Goal: Information Seeking & Learning: Learn about a topic

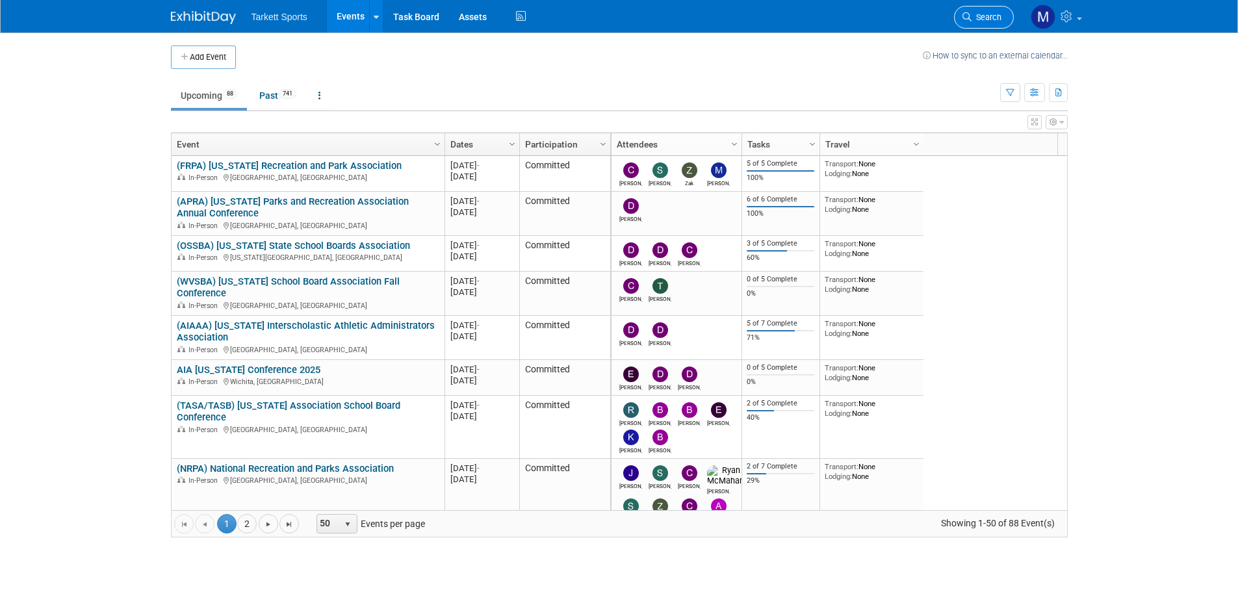
click at [964, 20] on icon at bounding box center [967, 16] width 9 height 9
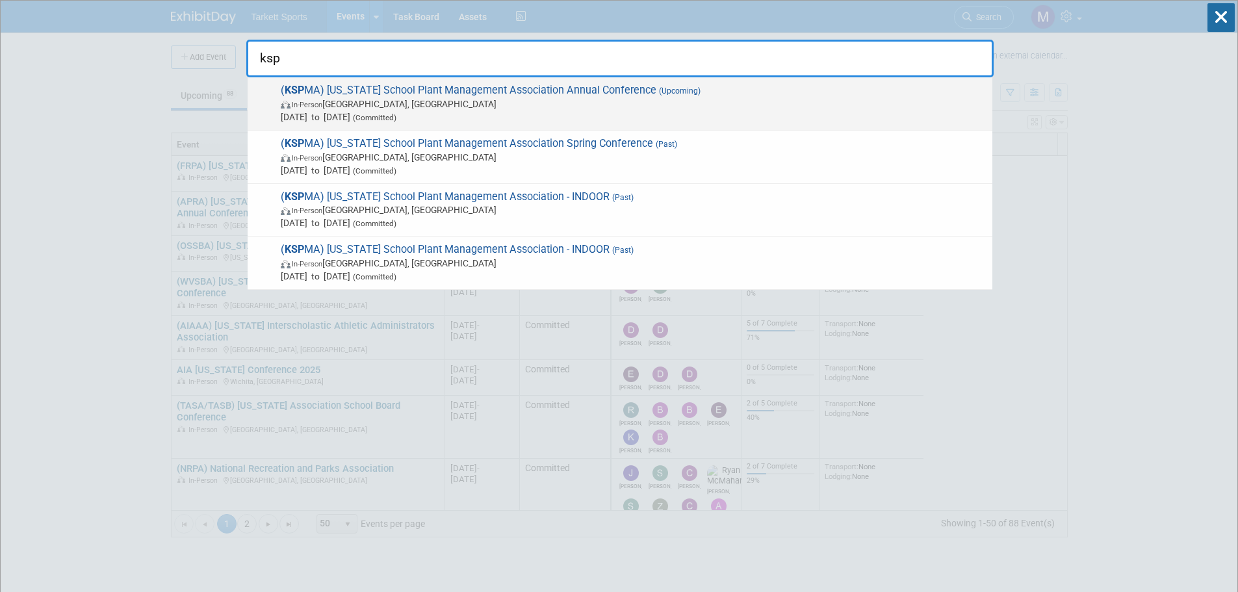
type input "ksp"
click at [673, 96] on span "( KSP MA) Kentucky School Plant Management Association Annual Conference (Upcom…" at bounding box center [631, 104] width 709 height 40
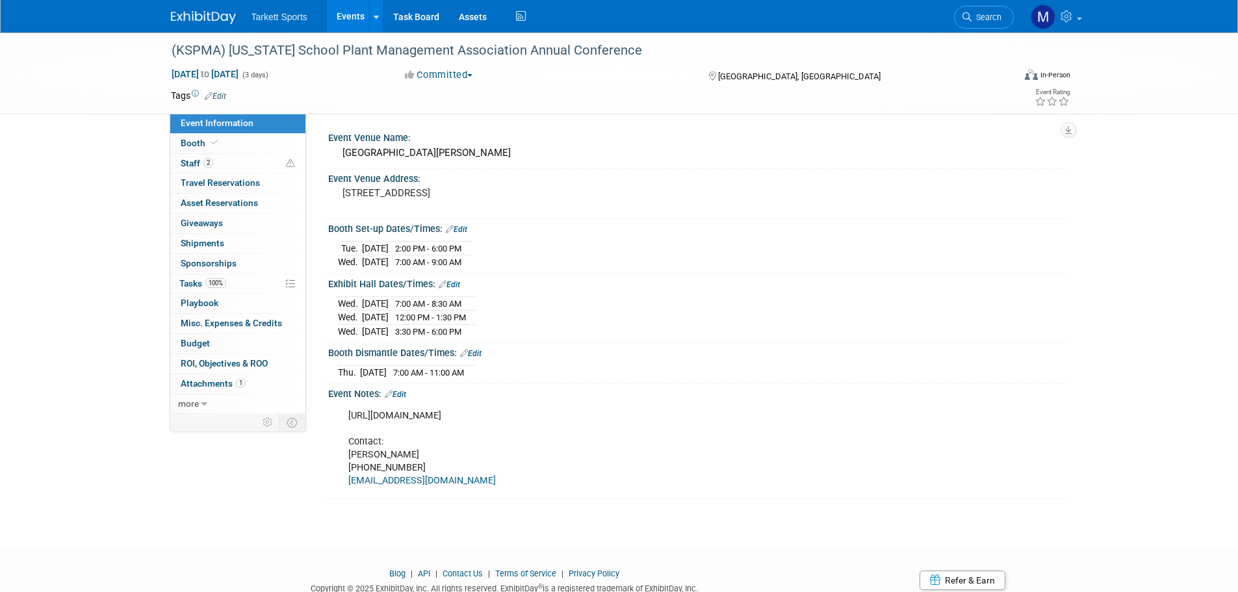
click at [227, 132] on link "Event Information" at bounding box center [237, 124] width 135 height 20
click at [217, 140] on span at bounding box center [215, 143] width 12 height 10
select select "FieldTurf, Indoor"
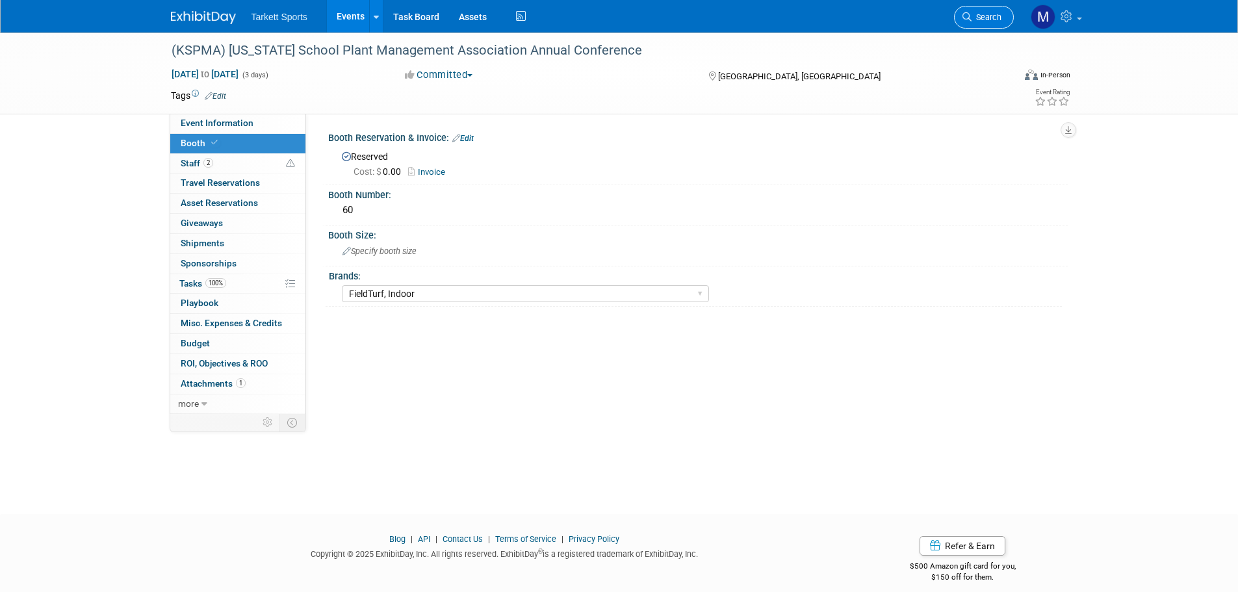
click at [981, 13] on span "Search" at bounding box center [987, 17] width 30 height 10
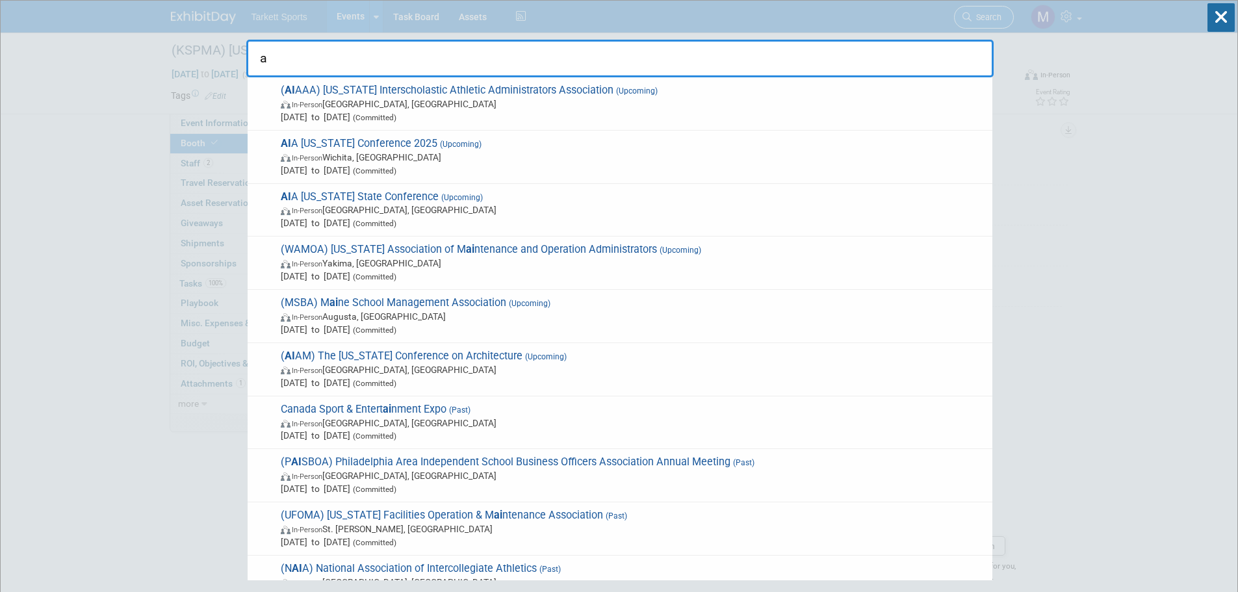
type input "ai"
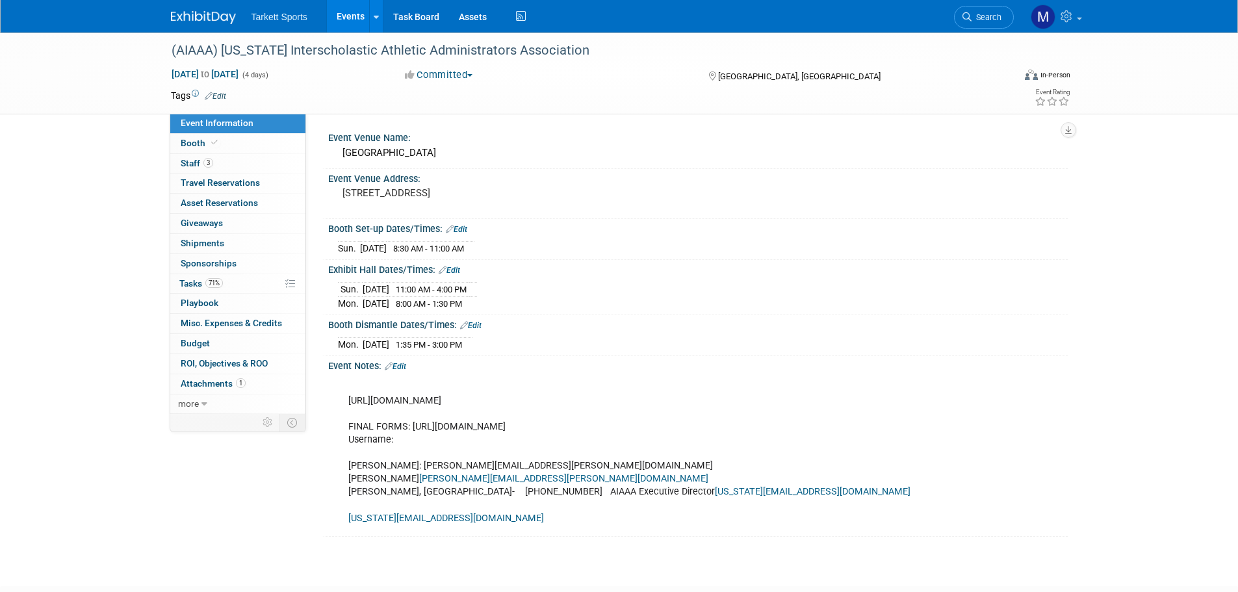
drag, startPoint x: 491, startPoint y: 399, endPoint x: 348, endPoint y: 402, distance: 142.4
click at [348, 402] on div "https://www.aiaaa.org/conference FINAL FORMS: https://aiaaa.finalforms-amp.com/…" at bounding box center [632, 453] width 586 height 157
copy div "https://www.aiaaa.org/conference"
drag, startPoint x: 445, startPoint y: 151, endPoint x: 341, endPoint y: 145, distance: 104.8
click at [341, 145] on div "Prescott Resort Center" at bounding box center [698, 153] width 720 height 20
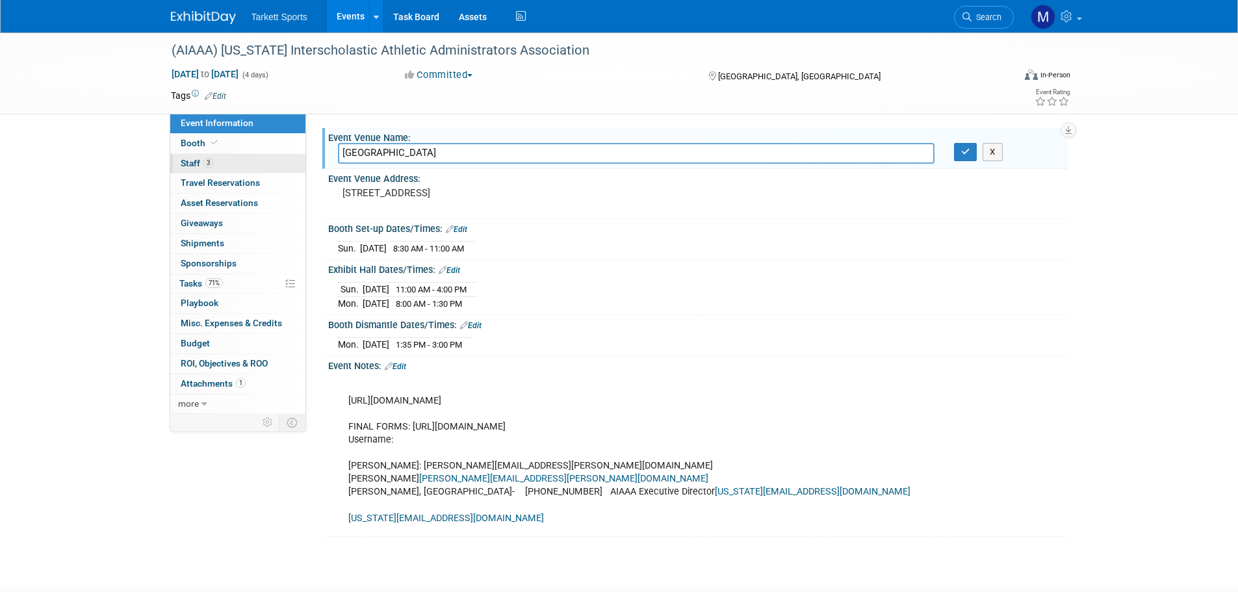
drag, startPoint x: 467, startPoint y: 149, endPoint x: 272, endPoint y: 162, distance: 195.4
click at [272, 162] on div "Event Information Event Info Booth Booth 3 Staff 3 Staff 0 Travel Reservations …" at bounding box center [619, 285] width 917 height 504
click at [200, 278] on span "Tasks 71%" at bounding box center [201, 283] width 44 height 10
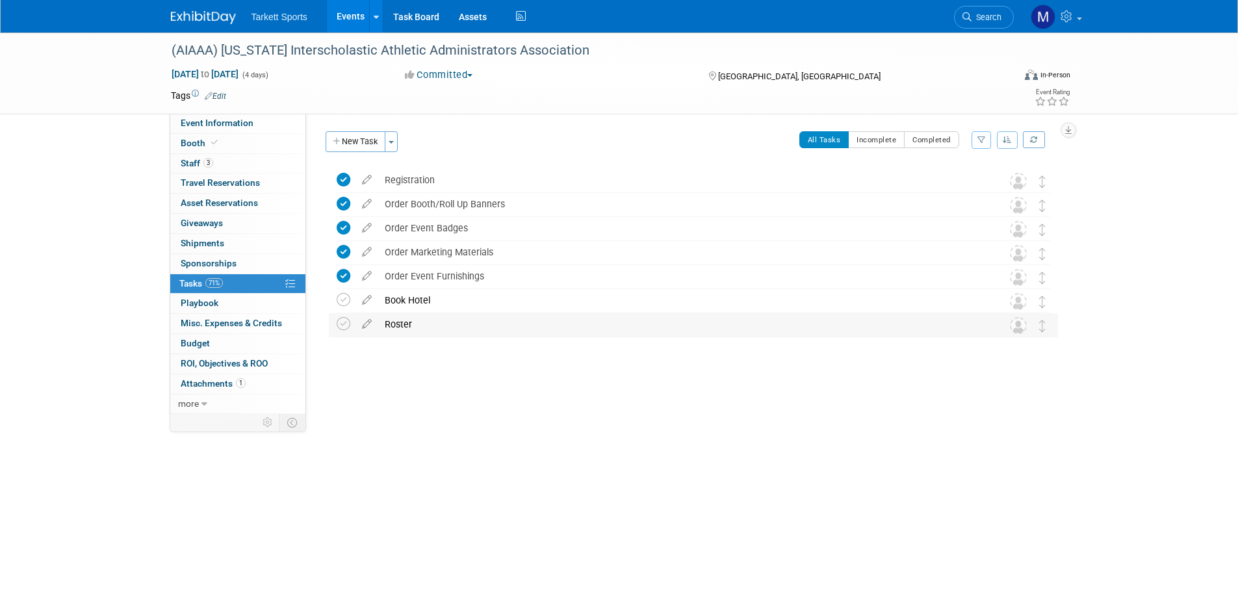
click at [416, 324] on div "Roster" at bounding box center [681, 324] width 606 height 22
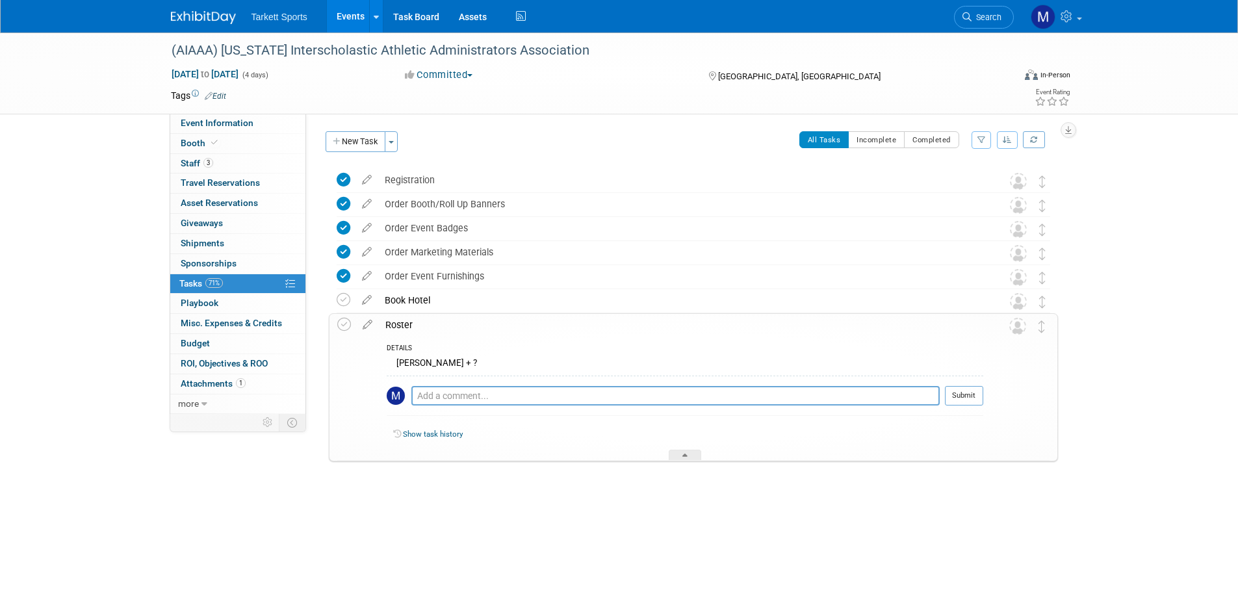
click at [419, 327] on div "Roster" at bounding box center [681, 325] width 605 height 22
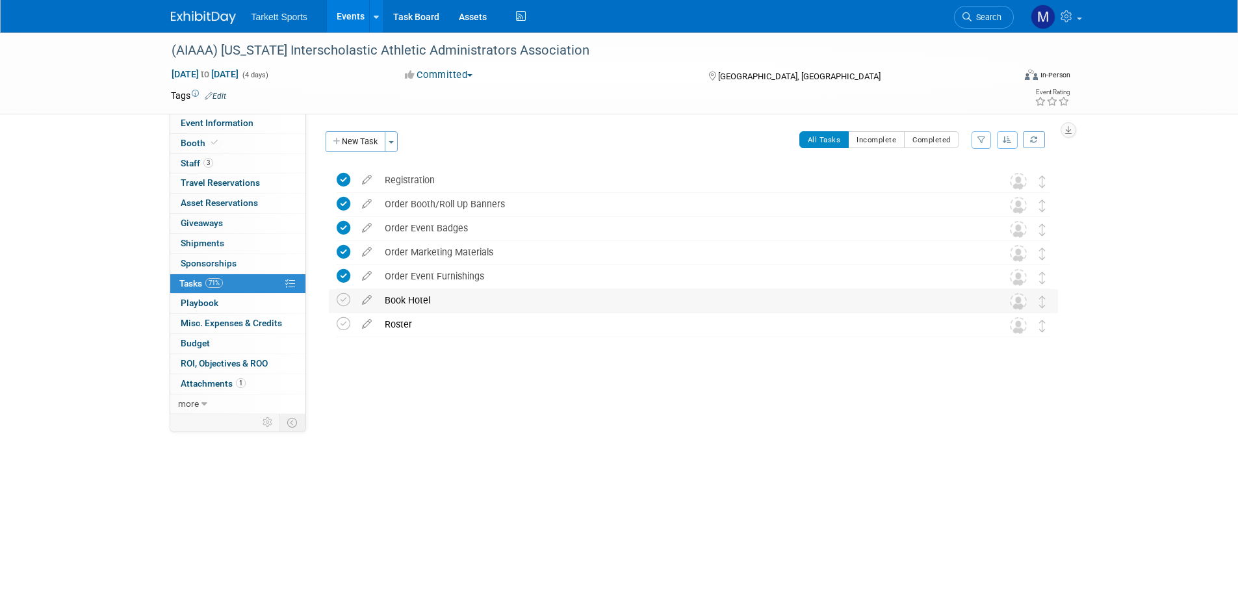
click at [423, 302] on div "Book Hotel" at bounding box center [681, 300] width 606 height 22
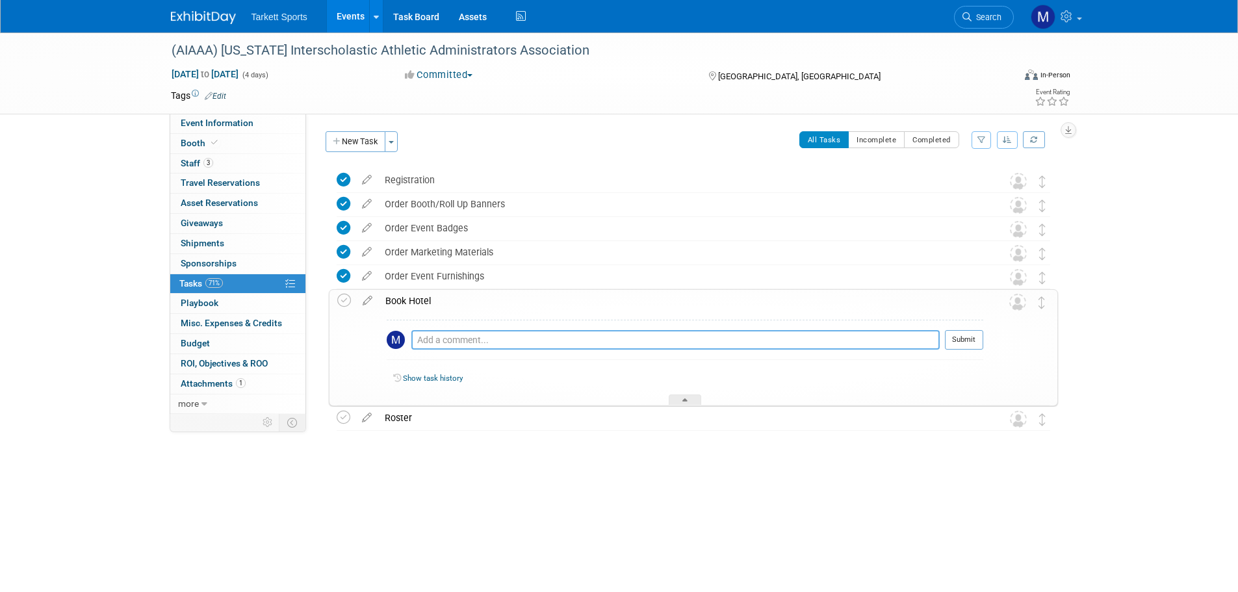
click at [446, 341] on textarea at bounding box center [675, 340] width 528 height 20
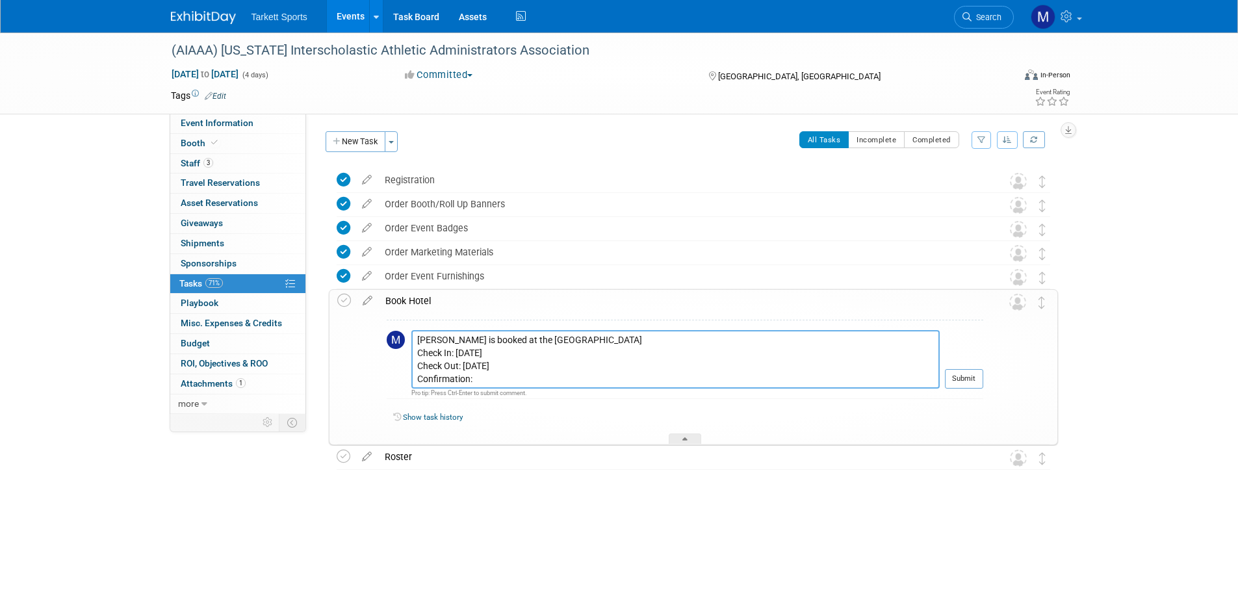
paste textarea "3315214608"
type textarea "David is booked at the Hilton Garden Inn Check In: Sept 6 Check Out: Sept 9 Con…"
click at [958, 379] on button "Submit" at bounding box center [964, 379] width 38 height 20
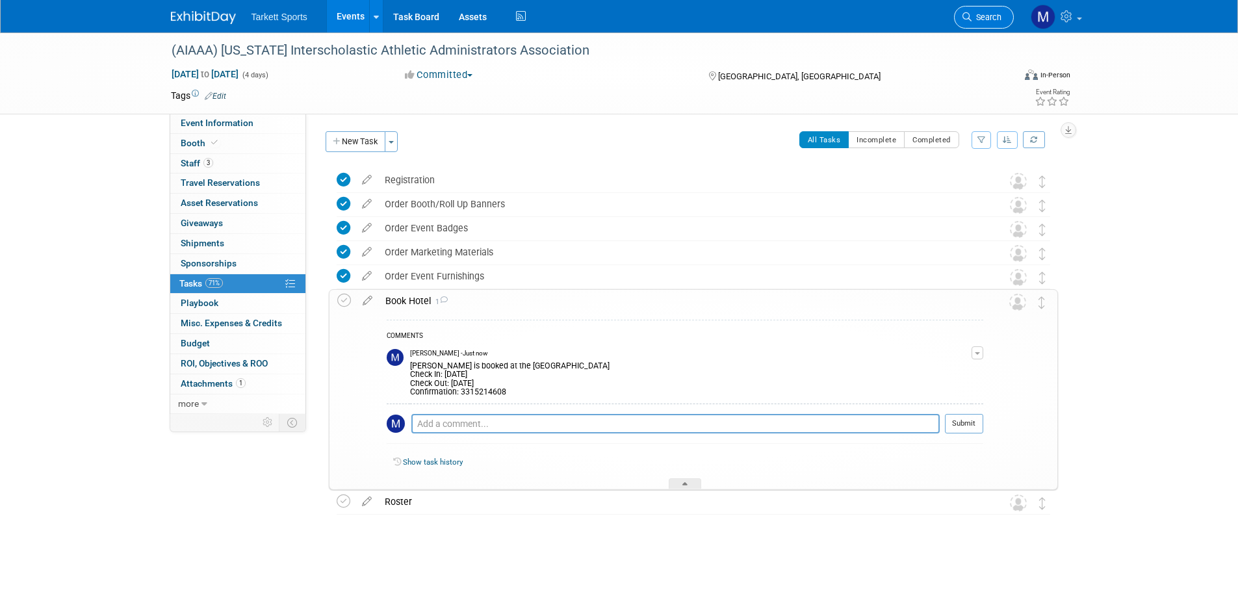
click at [989, 8] on link "Search" at bounding box center [984, 17] width 60 height 23
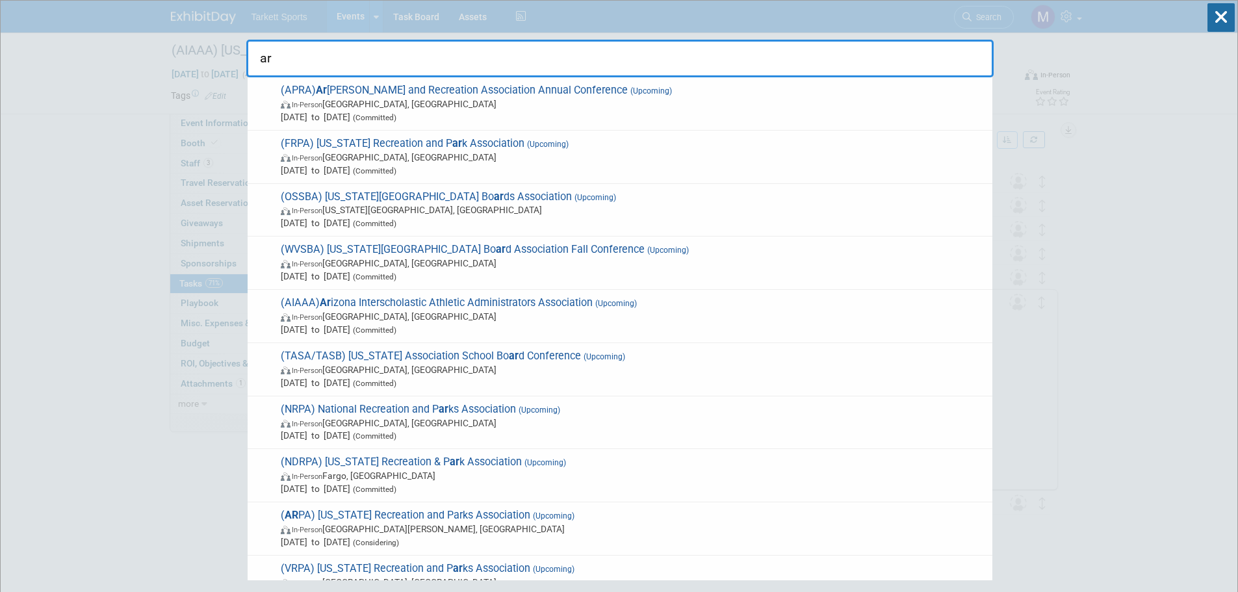
type input "arp"
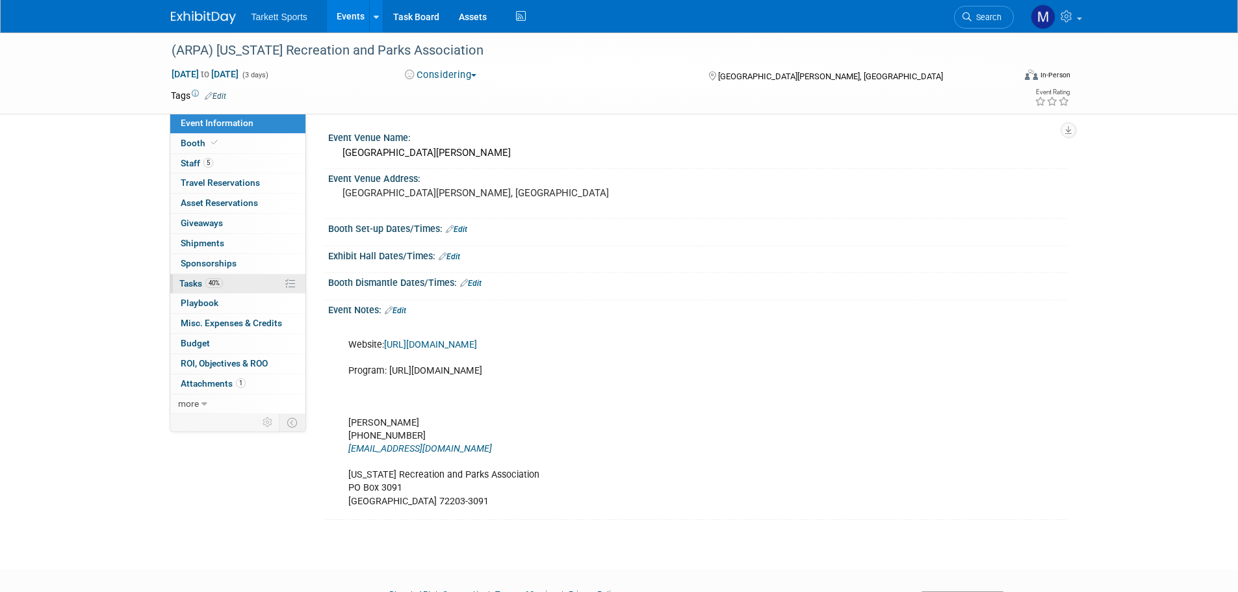
click at [239, 287] on link "40% Tasks 40%" at bounding box center [237, 284] width 135 height 20
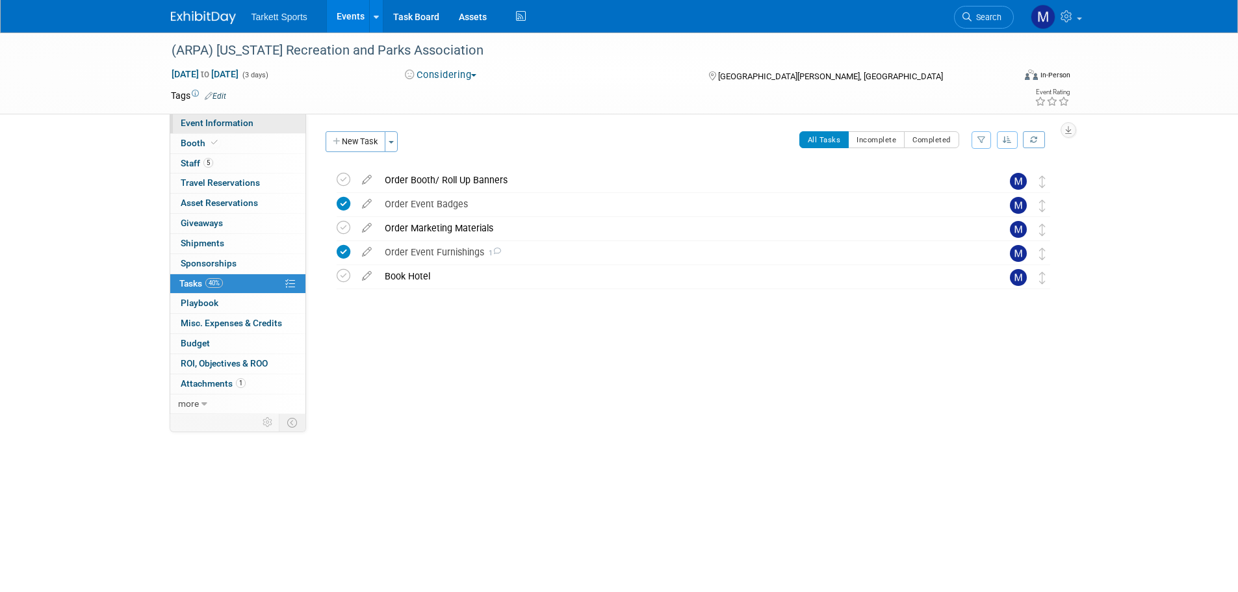
click at [205, 121] on span "Event Information" at bounding box center [217, 123] width 73 height 10
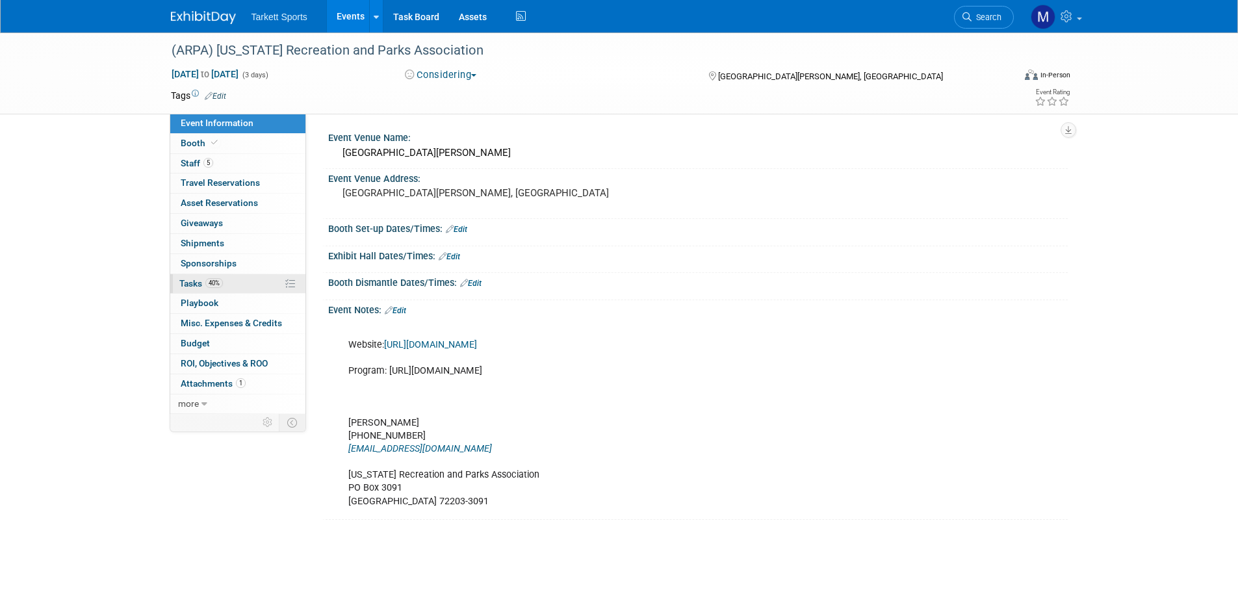
click at [250, 274] on div "Event Information Event Info Booth Booth 5 Staff 5 Staff 0 Travel Reservations …" at bounding box center [238, 264] width 137 height 300
click at [249, 275] on link "40% Tasks 40%" at bounding box center [237, 284] width 135 height 20
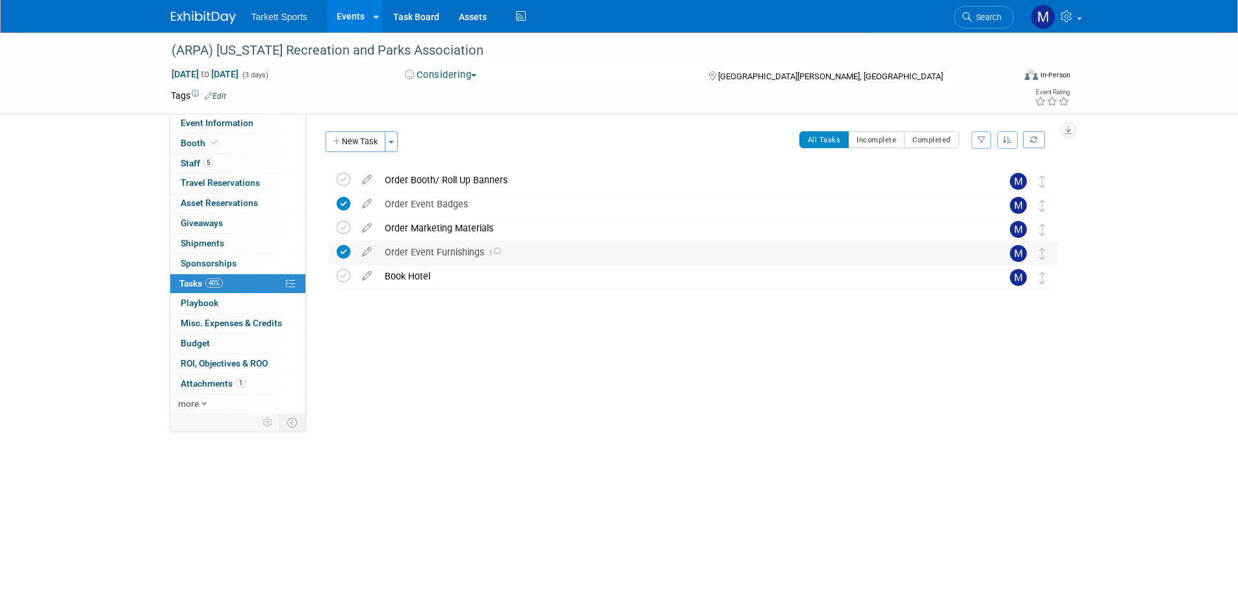
click at [413, 246] on div "Order Event Furnishings 1" at bounding box center [681, 252] width 606 height 22
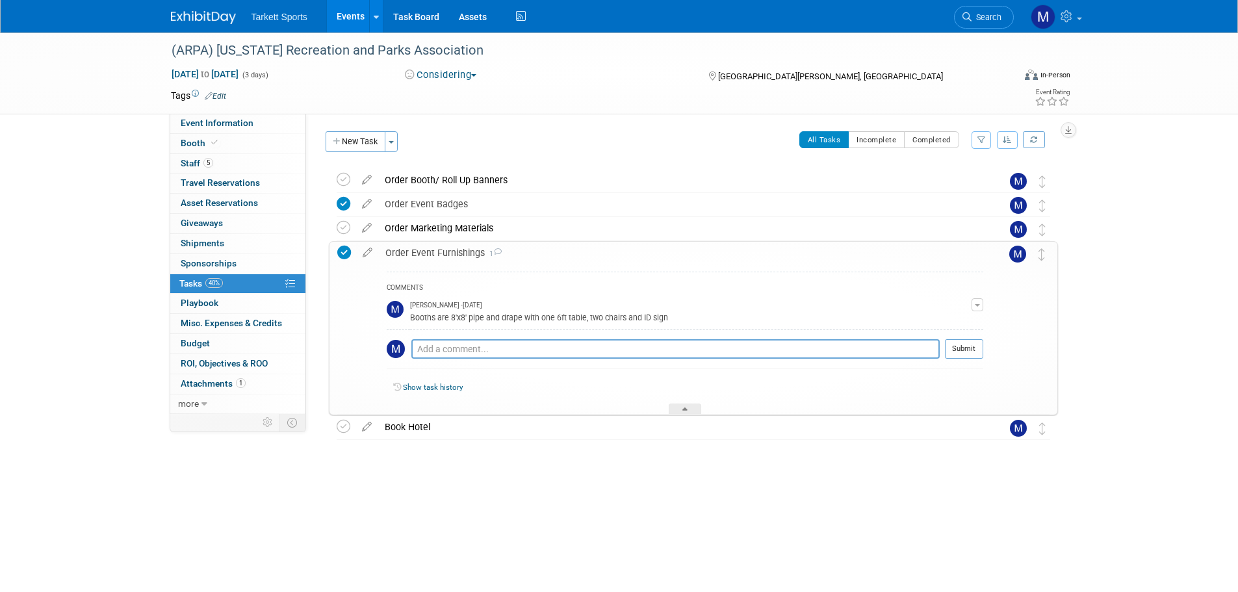
click at [413, 246] on div "Order Event Furnishings 1" at bounding box center [681, 253] width 605 height 22
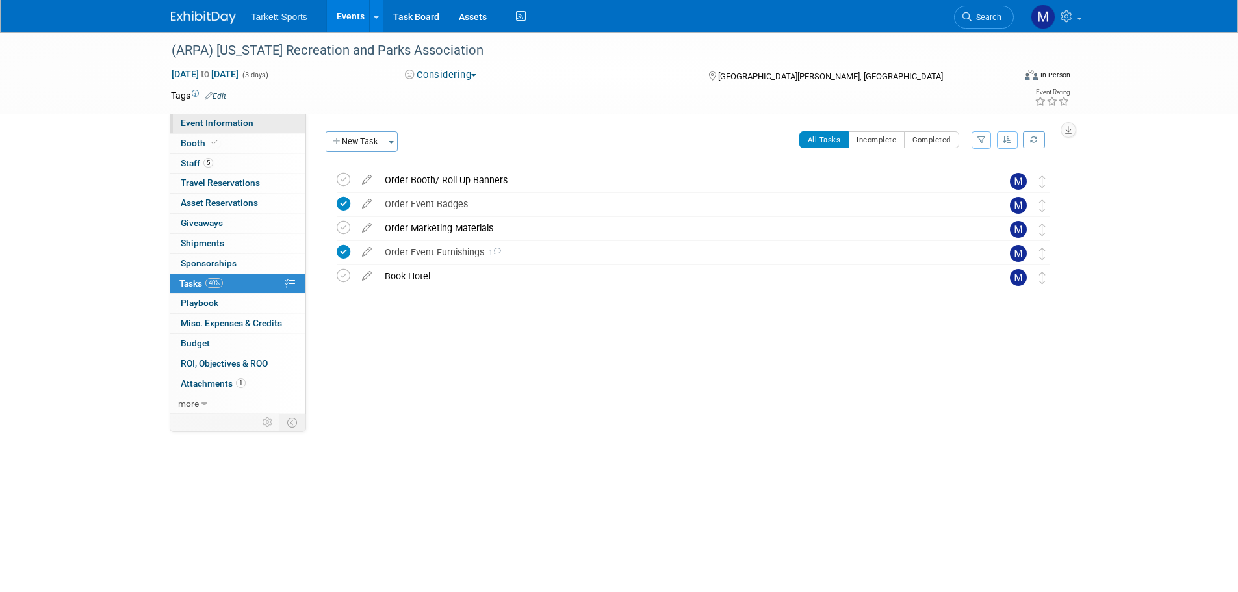
click at [213, 120] on span "Event Information" at bounding box center [217, 123] width 73 height 10
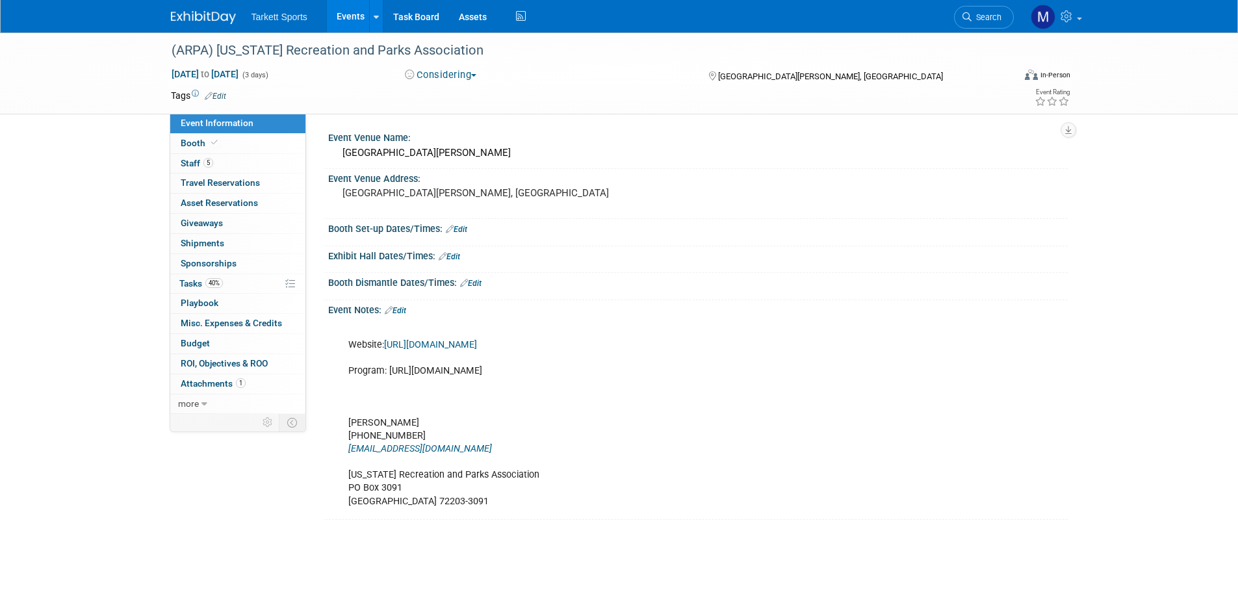
click at [400, 307] on link "Edit" at bounding box center [395, 310] width 21 height 9
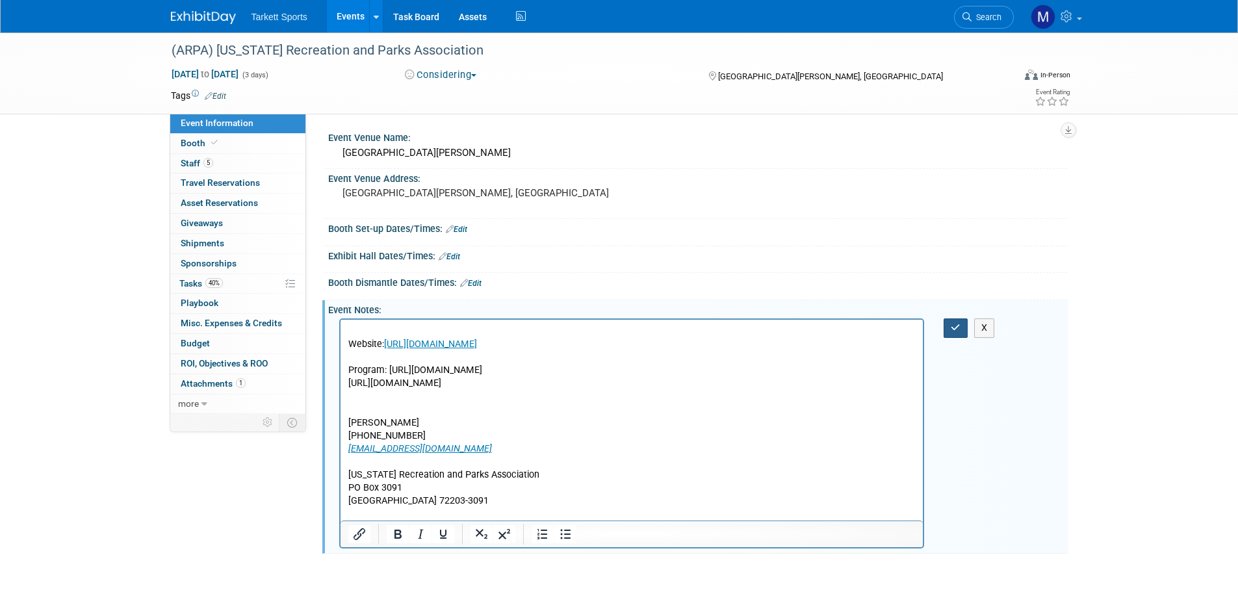
click at [954, 325] on icon "button" at bounding box center [956, 327] width 10 height 9
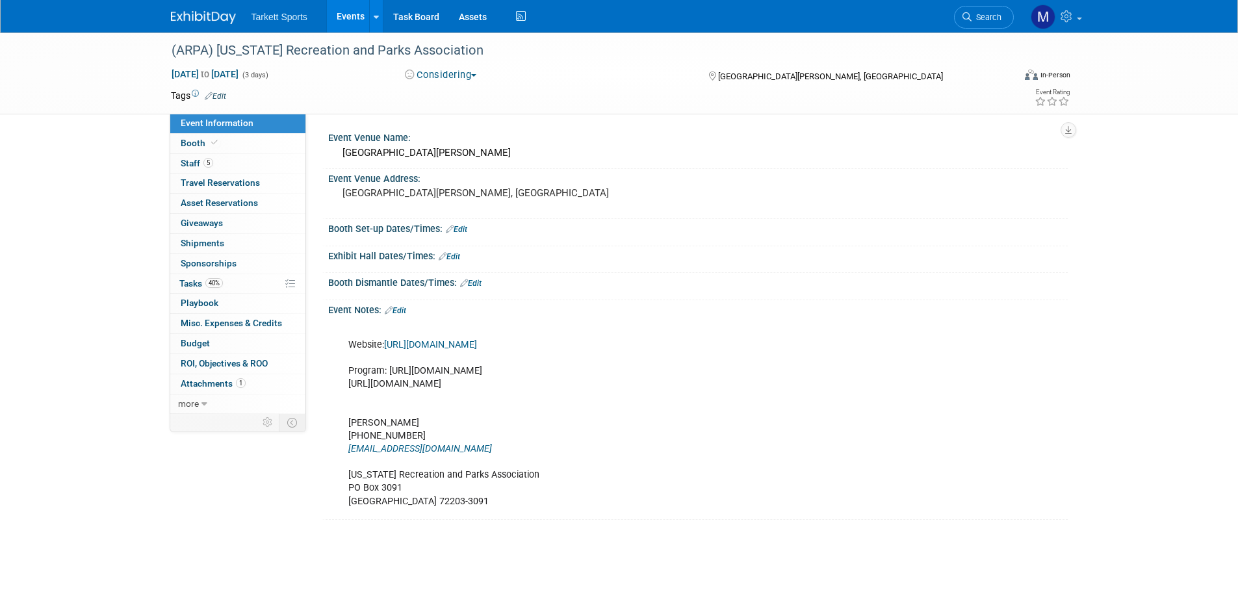
click at [401, 311] on link "Edit" at bounding box center [395, 310] width 21 height 9
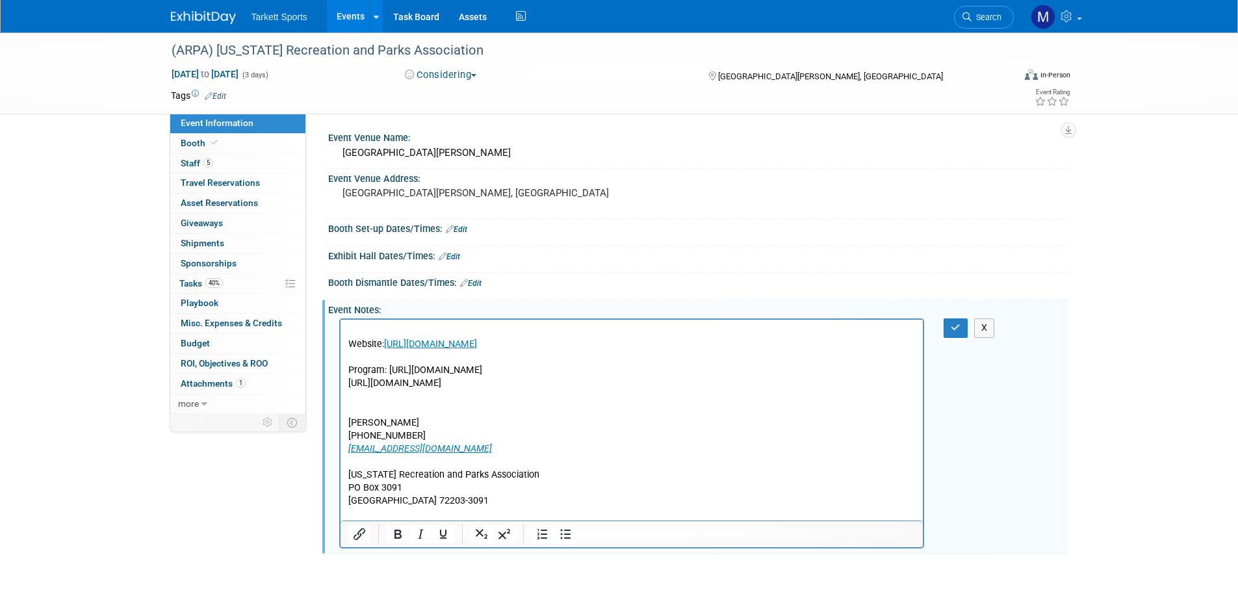
click at [349, 382] on p "Website: https://arkarpa.org/conference/2024-annual-conference-and-tradeshow/ P…" at bounding box center [632, 416] width 568 height 183
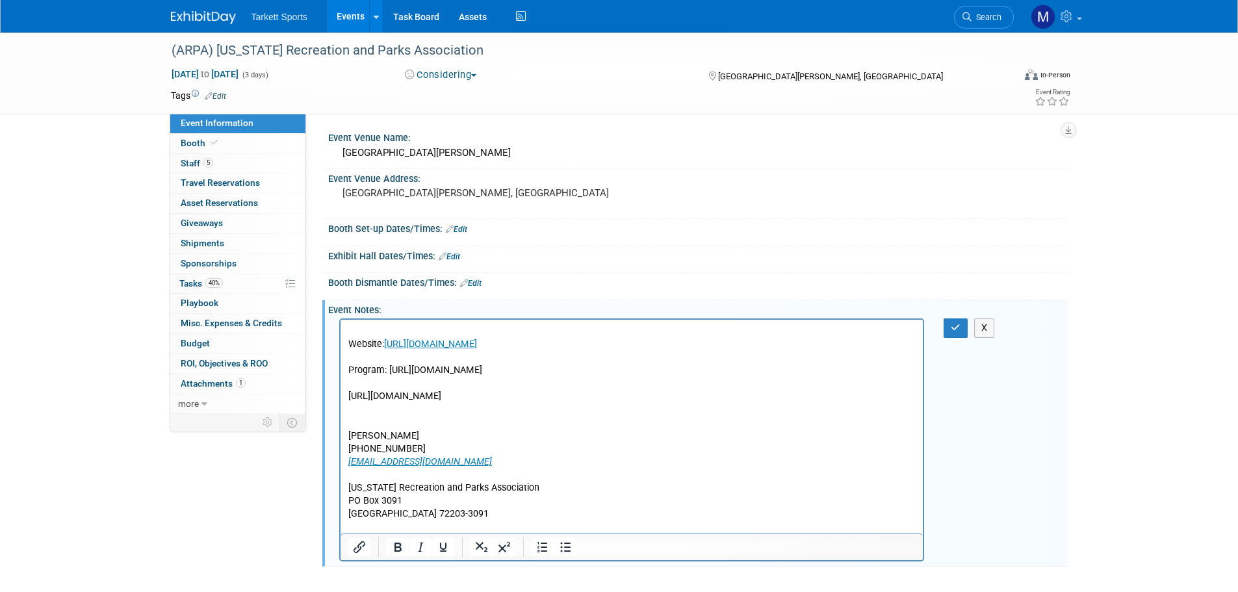
click at [591, 408] on p "https://docs.google.com/presentation/d/1rd0dWYgpbLlVn7VELT1aW5WTLVKNO37DaxhvQNC…" at bounding box center [632, 455] width 568 height 131
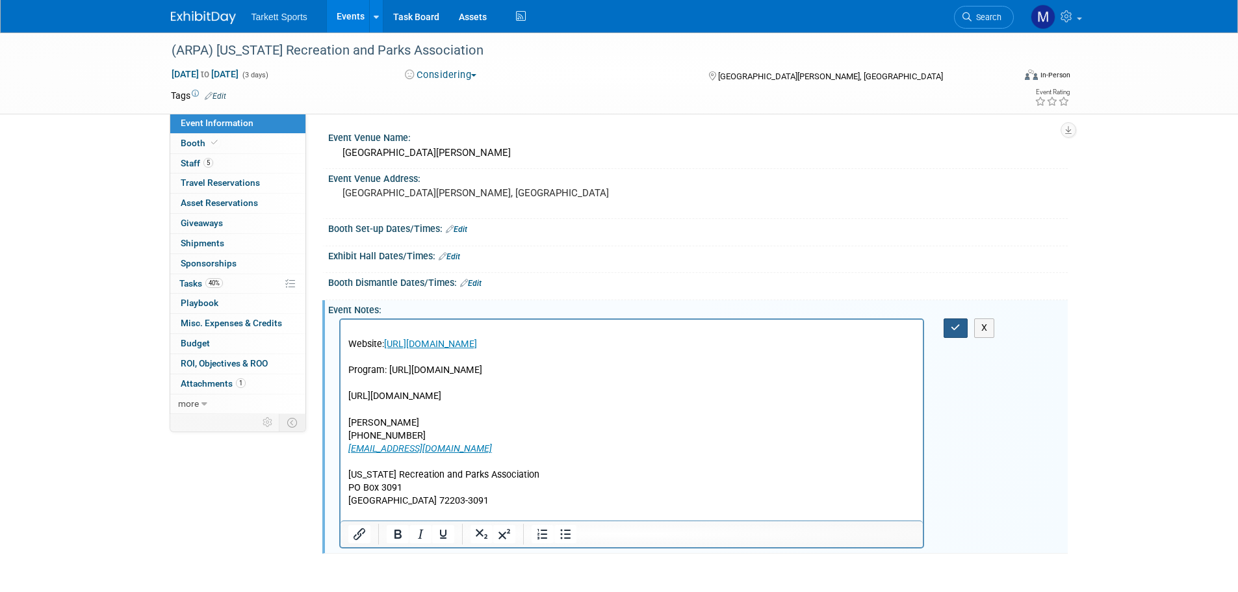
click at [957, 327] on icon "button" at bounding box center [956, 327] width 10 height 9
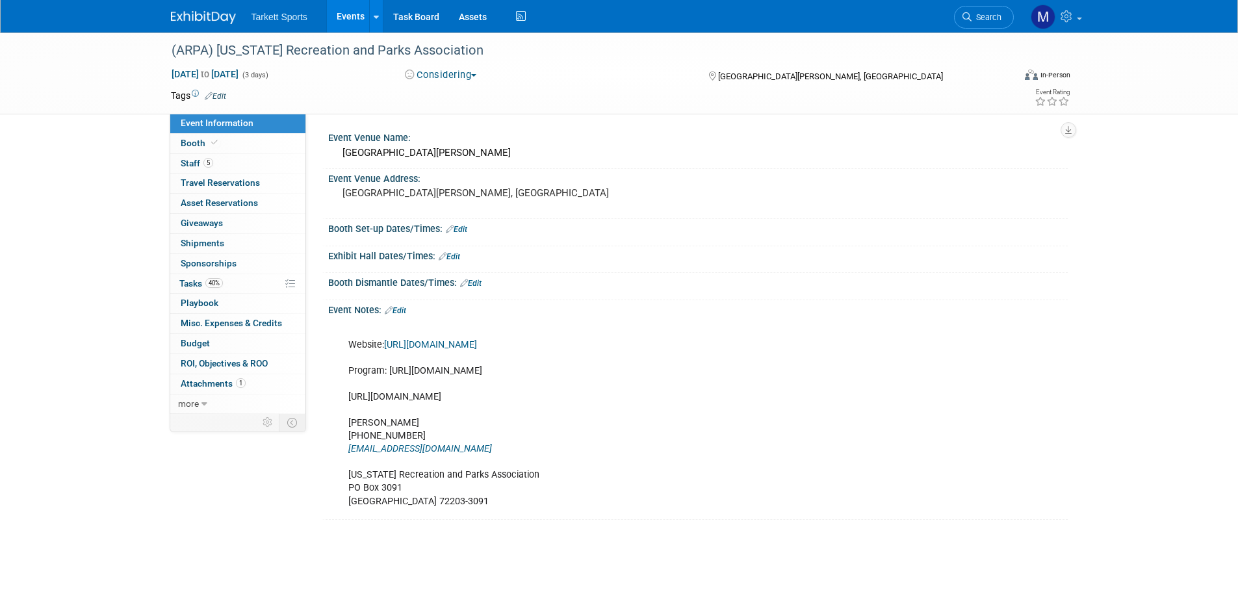
click at [998, 10] on link "Search" at bounding box center [984, 17] width 60 height 23
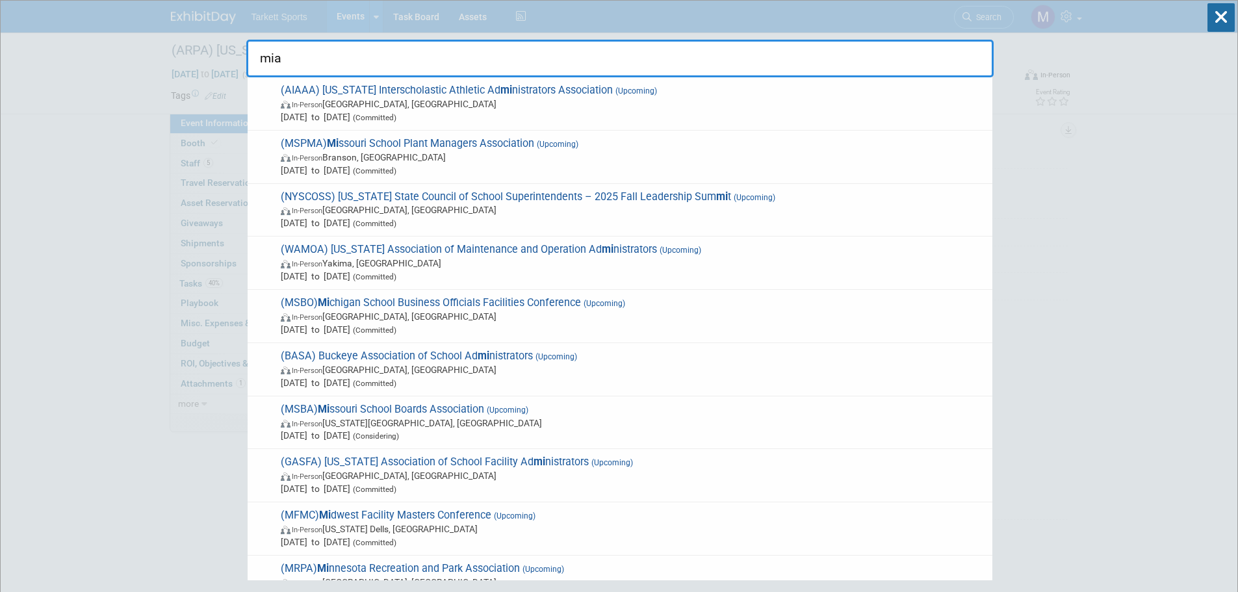
type input "miaa"
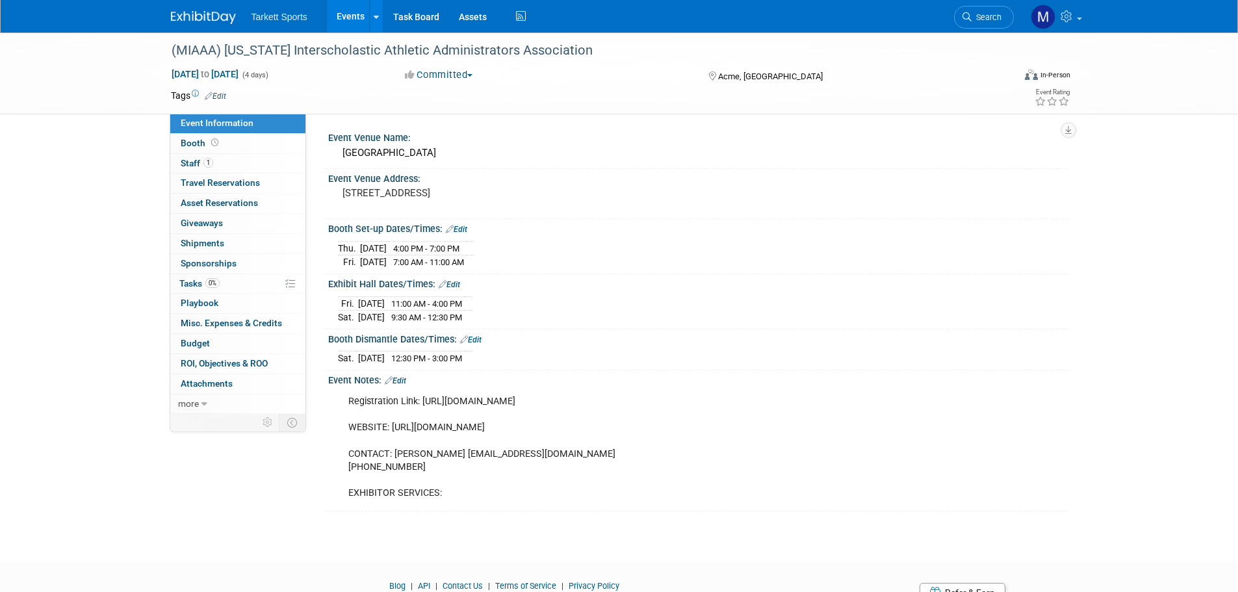
click at [464, 404] on div "Registration Link: [URL][DOMAIN_NAME] WEBSITE: [URL][DOMAIN_NAME] CONTACT: [PER…" at bounding box center [632, 448] width 586 height 118
drag, startPoint x: 421, startPoint y: 400, endPoint x: 601, endPoint y: 392, distance: 179.6
click at [601, 392] on div "Registration Link: [URL][DOMAIN_NAME] WEBSITE: [URL][DOMAIN_NAME] CONTACT: [PER…" at bounding box center [632, 448] width 586 height 118
copy div "[URL][DOMAIN_NAME]"
click at [971, 16] on link "Search" at bounding box center [984, 17] width 60 height 23
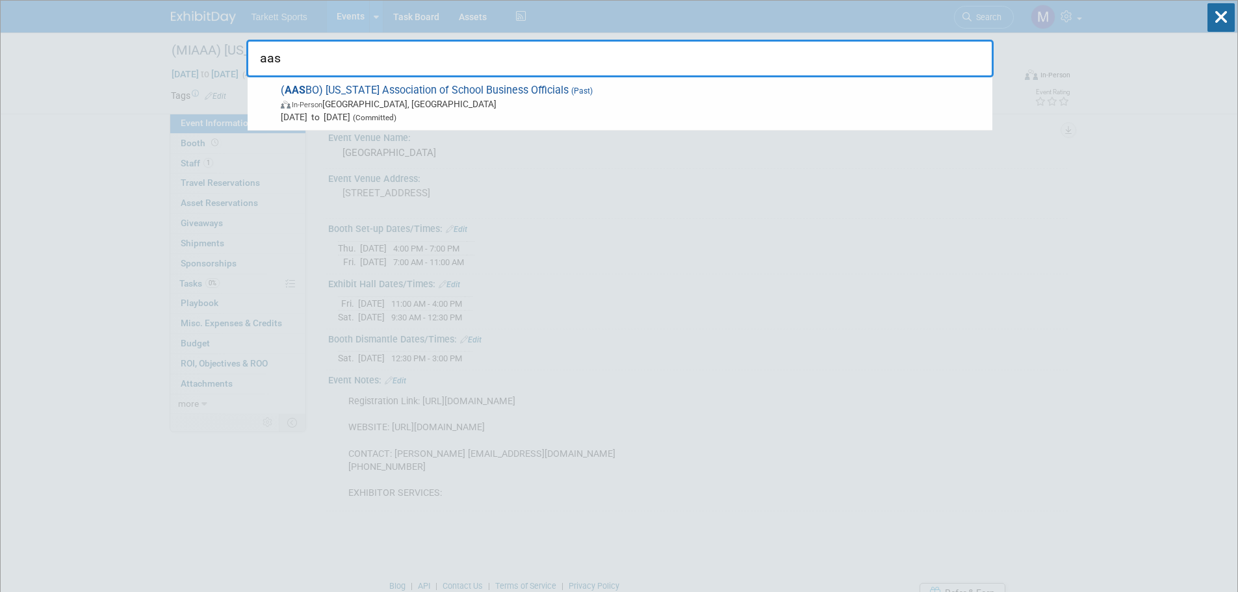
click at [382, 60] on input "aas" at bounding box center [620, 59] width 748 height 38
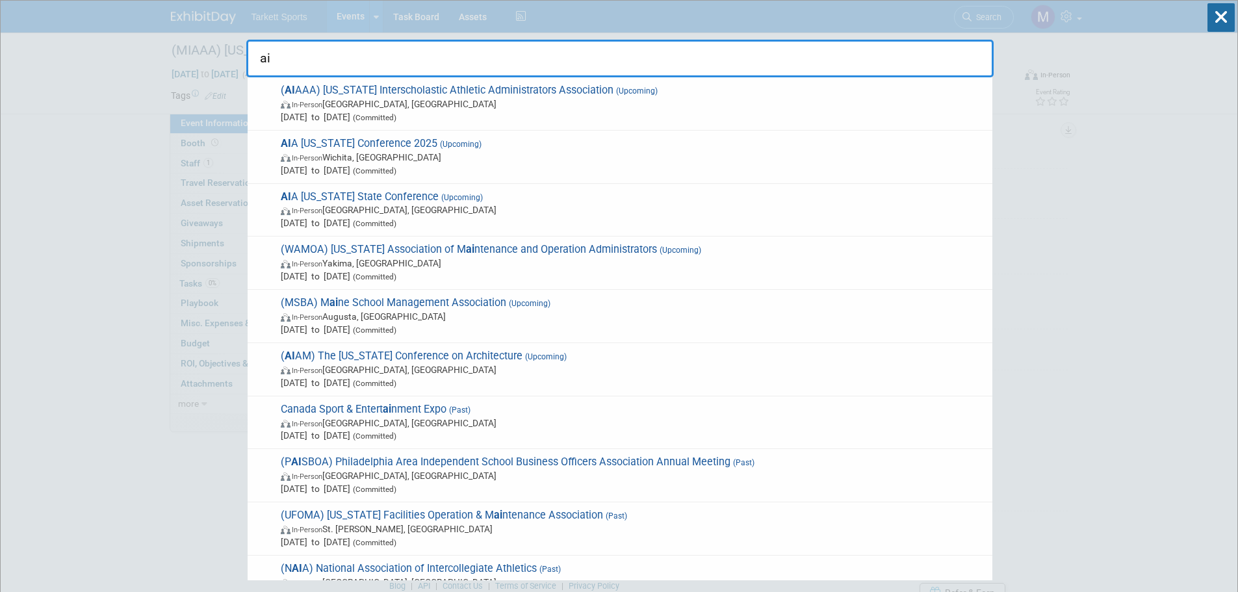
type input "aia"
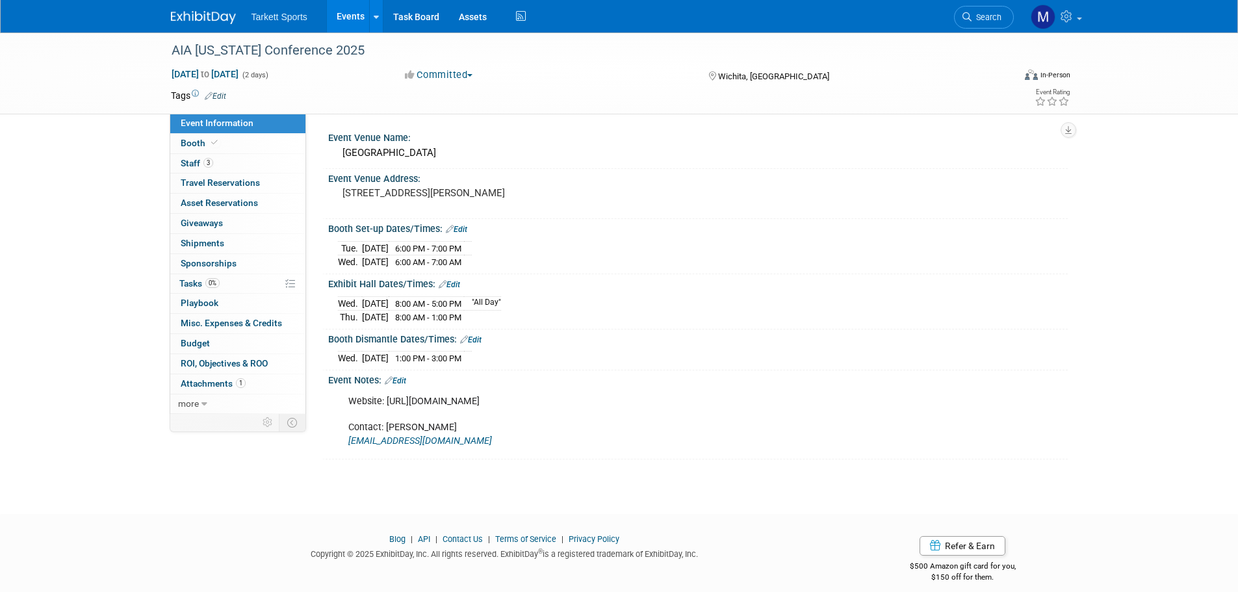
drag, startPoint x: 386, startPoint y: 397, endPoint x: 698, endPoint y: 405, distance: 312.1
click at [698, 405] on div "Website: [URL][DOMAIN_NAME] Contact: [PERSON_NAME] [EMAIL_ADDRESS][DOMAIN_NAME]" at bounding box center [632, 421] width 586 height 65
copy div "[URL][DOMAIN_NAME]"
drag, startPoint x: 406, startPoint y: 440, endPoint x: 345, endPoint y: 441, distance: 61.8
click at [345, 441] on div "Website: [URL][DOMAIN_NAME] Contact: [PERSON_NAME] [EMAIL_ADDRESS][DOMAIN_NAME]" at bounding box center [632, 421] width 586 height 65
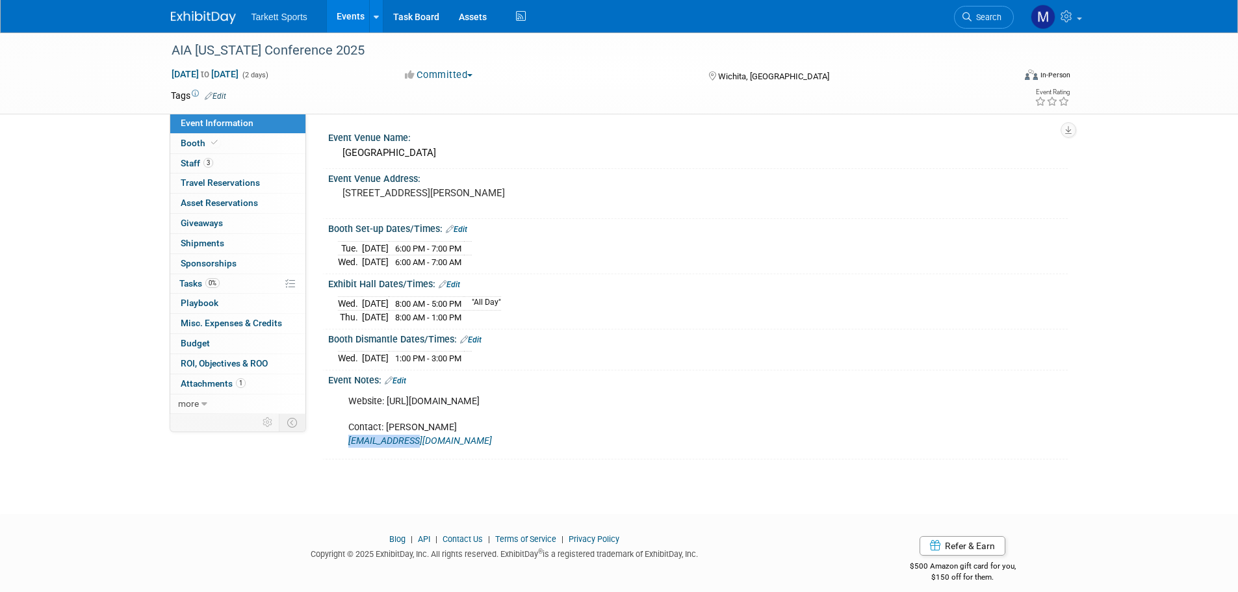
copy link "[EMAIL_ADDRESS][DOMAIN_NAME]"
click at [329, 54] on div "AIA [US_STATE] Conference 2025" at bounding box center [580, 50] width 827 height 23
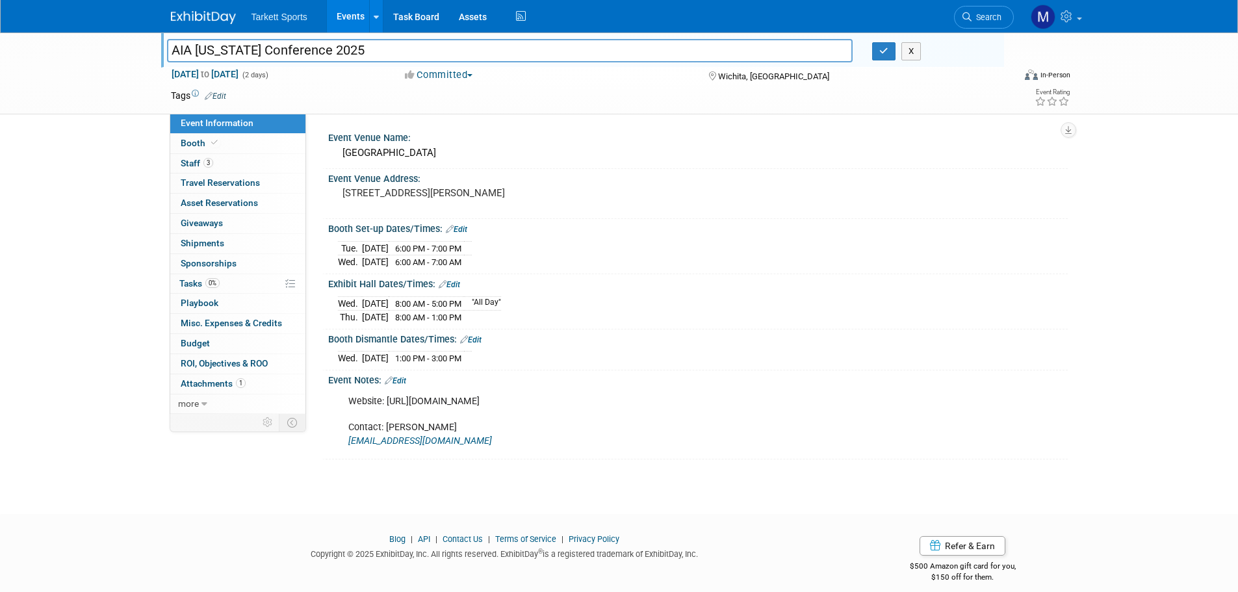
drag, startPoint x: 278, startPoint y: 47, endPoint x: 71, endPoint y: 51, distance: 207.4
click at [71, 51] on div "AIA [US_STATE] Conference 2025 AIA [US_STATE] Conference 2025 X [DATE] to [DATE…" at bounding box center [619, 74] width 1238 height 82
drag, startPoint x: 1011, startPoint y: 9, endPoint x: 1001, endPoint y: 10, distance: 10.4
click at [1011, 9] on li "Search" at bounding box center [984, 16] width 60 height 32
click at [986, 10] on link "Search" at bounding box center [984, 17] width 60 height 23
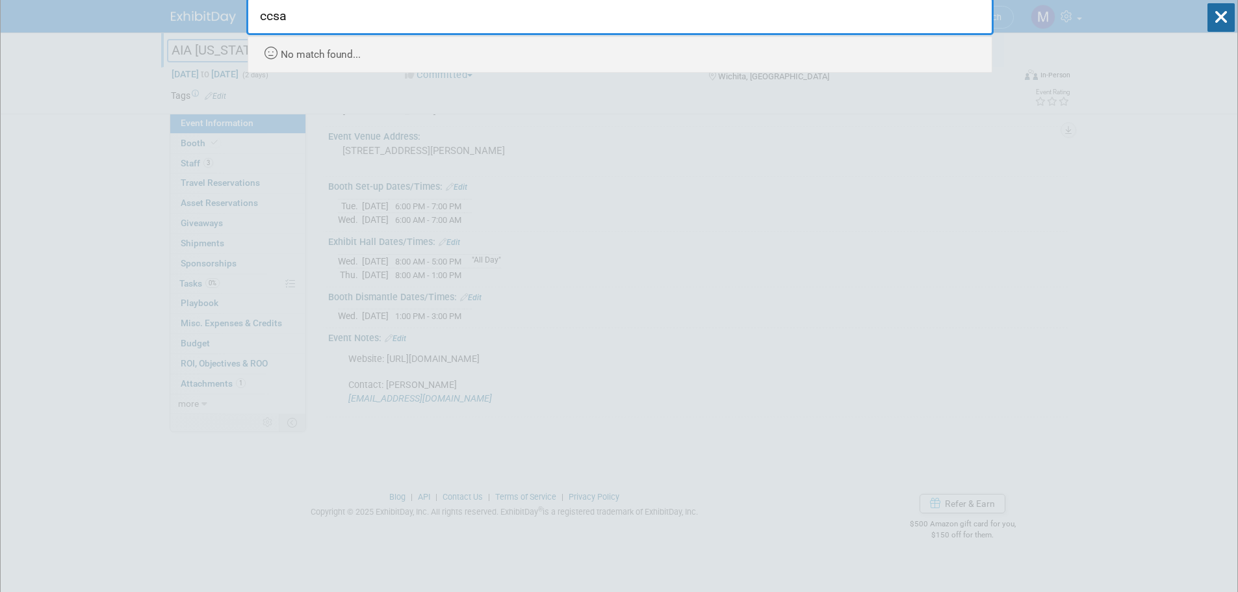
scroll to position [65, 0]
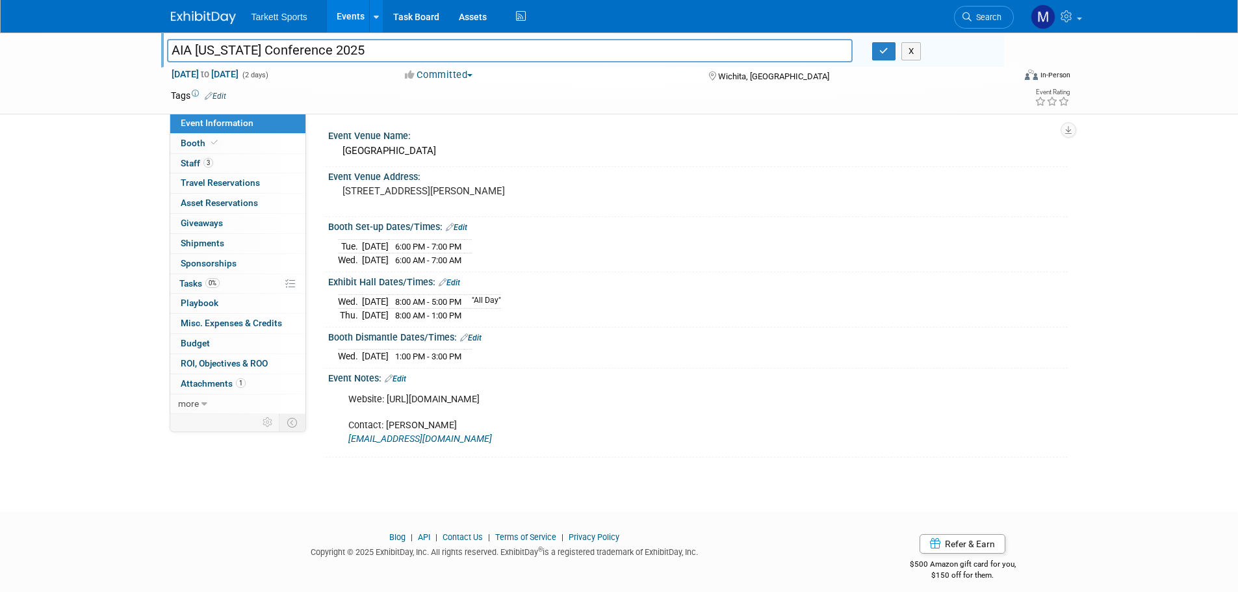
scroll to position [0, 0]
click at [985, 23] on link "Search" at bounding box center [984, 17] width 60 height 23
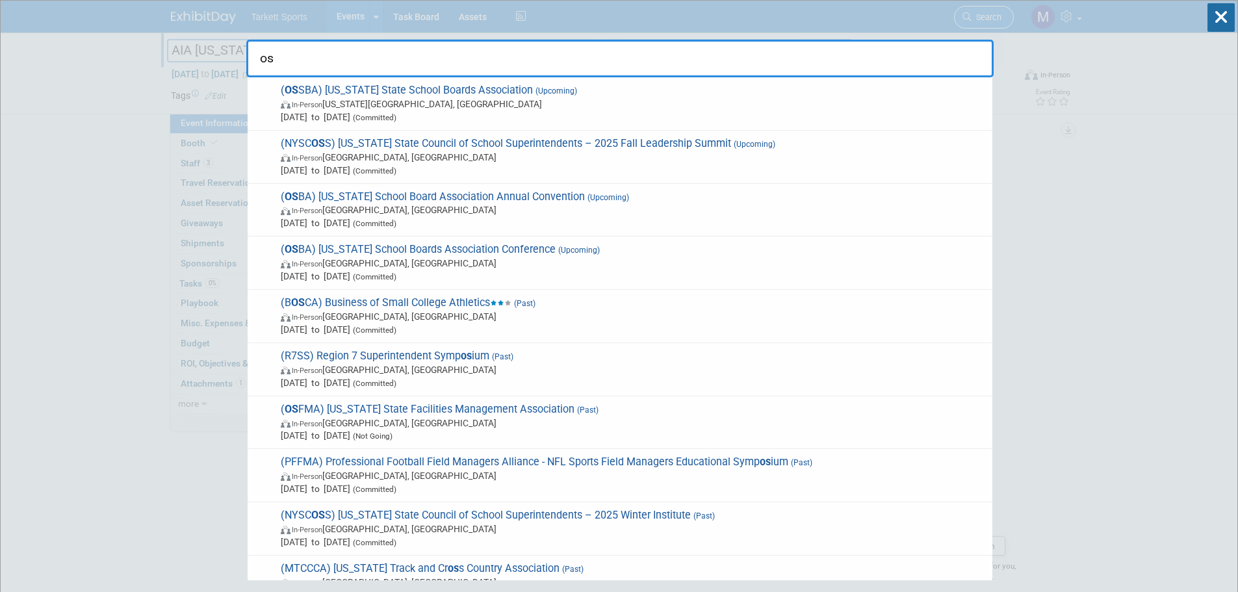
type input "oss"
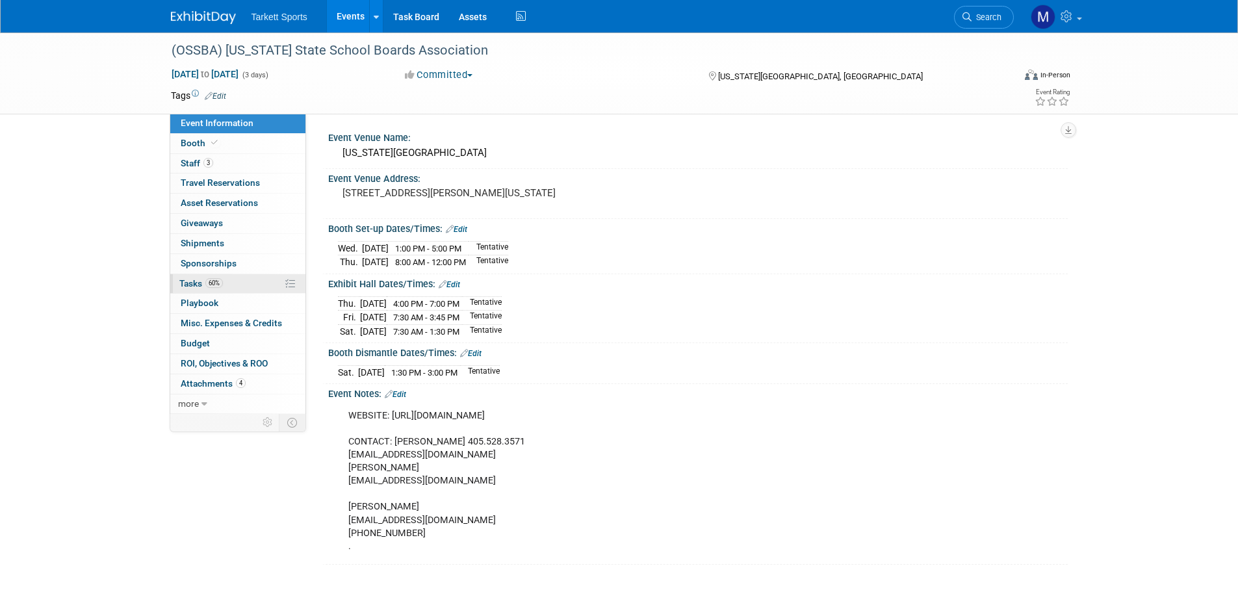
click at [242, 277] on link "60% Tasks 60%" at bounding box center [237, 284] width 135 height 20
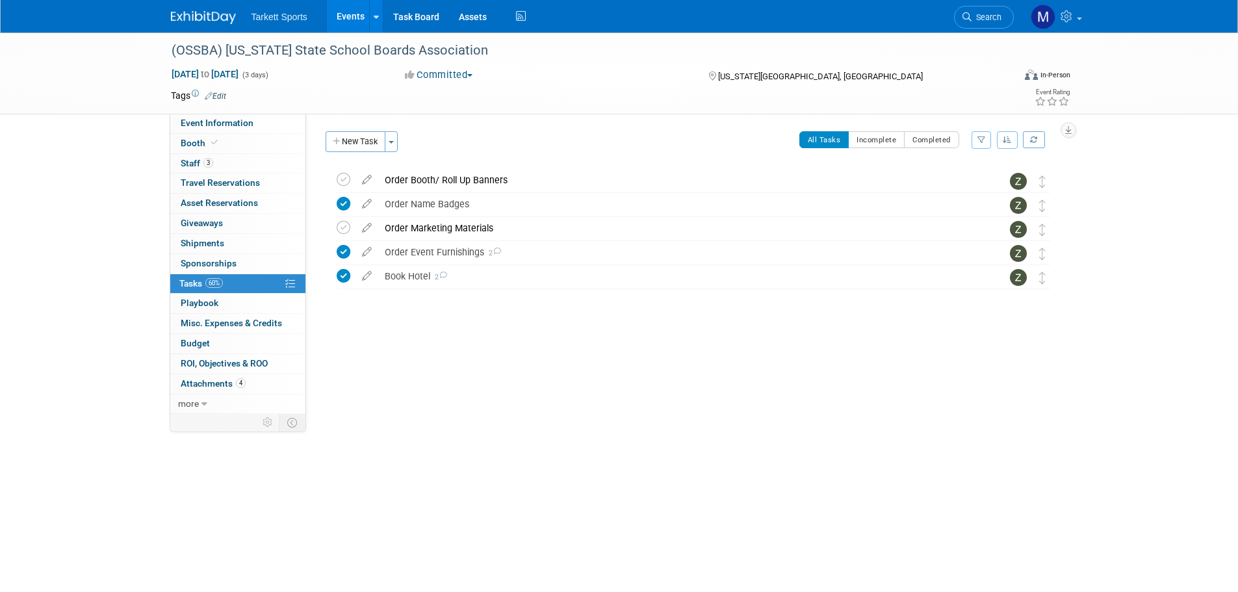
click at [370, 250] on icon at bounding box center [367, 249] width 23 height 16
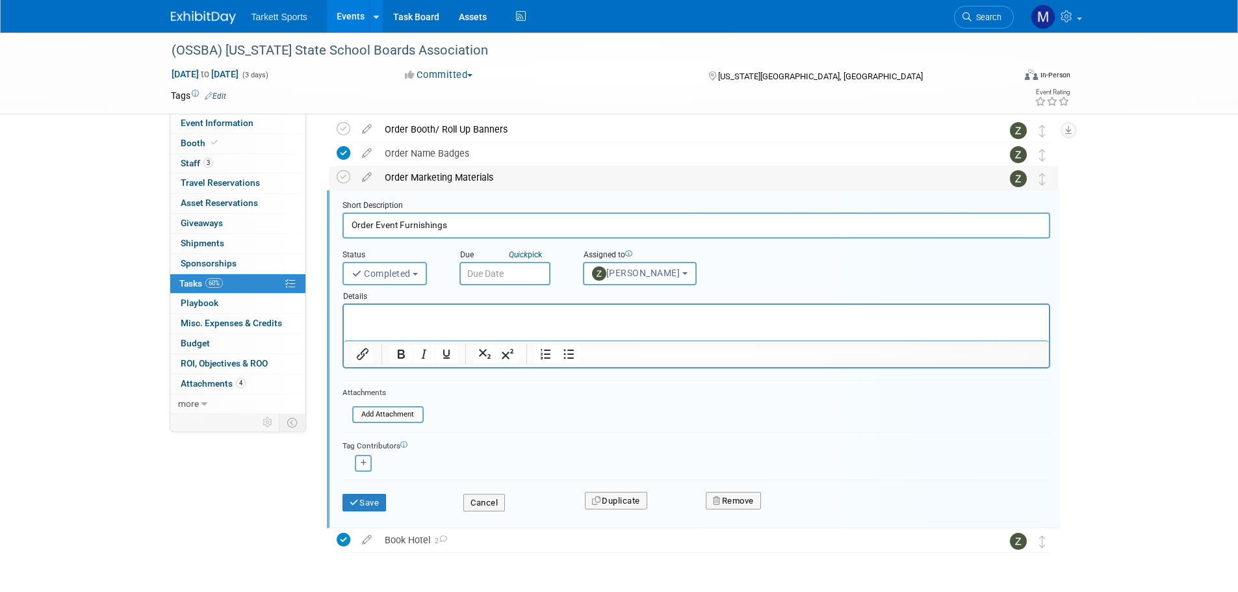
click at [770, 184] on div "Order Marketing Materials" at bounding box center [681, 177] width 606 height 22
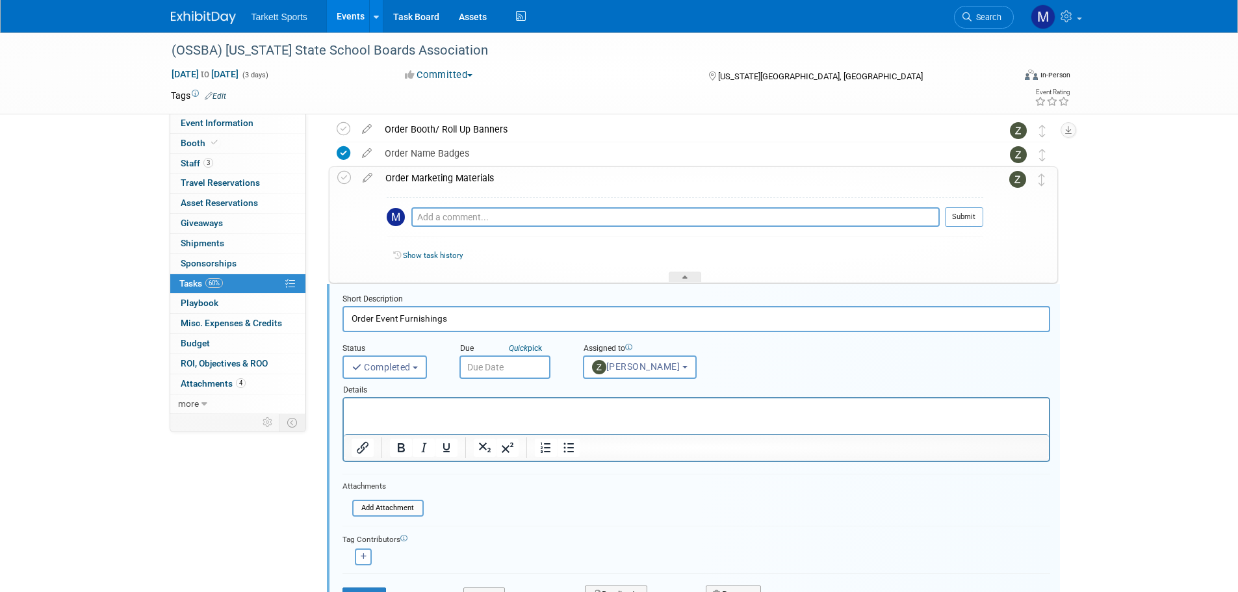
click at [448, 177] on div "Order Marketing Materials" at bounding box center [681, 178] width 605 height 22
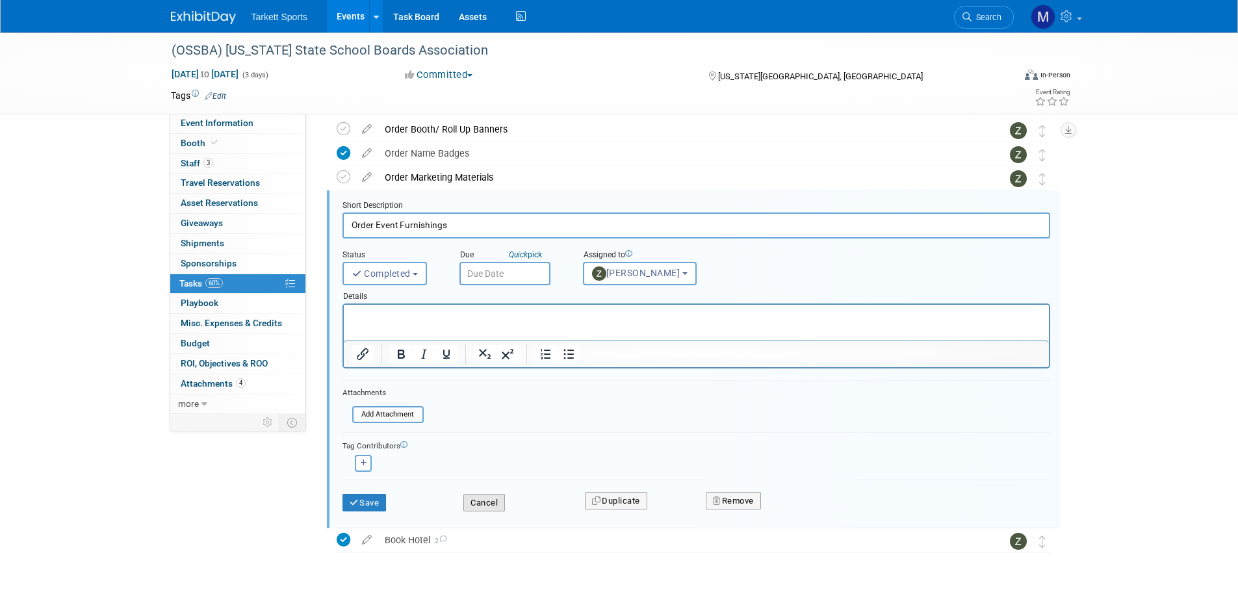
click at [471, 499] on button "Cancel" at bounding box center [484, 503] width 42 height 18
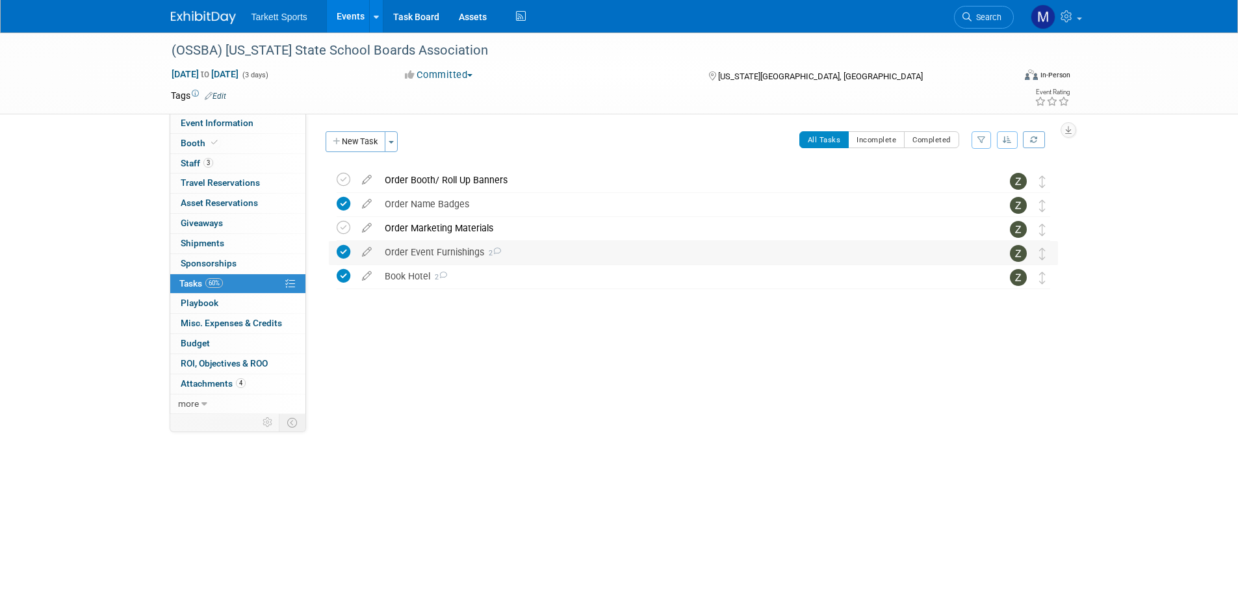
click at [429, 254] on div "Order Event Furnishings 2" at bounding box center [681, 252] width 606 height 22
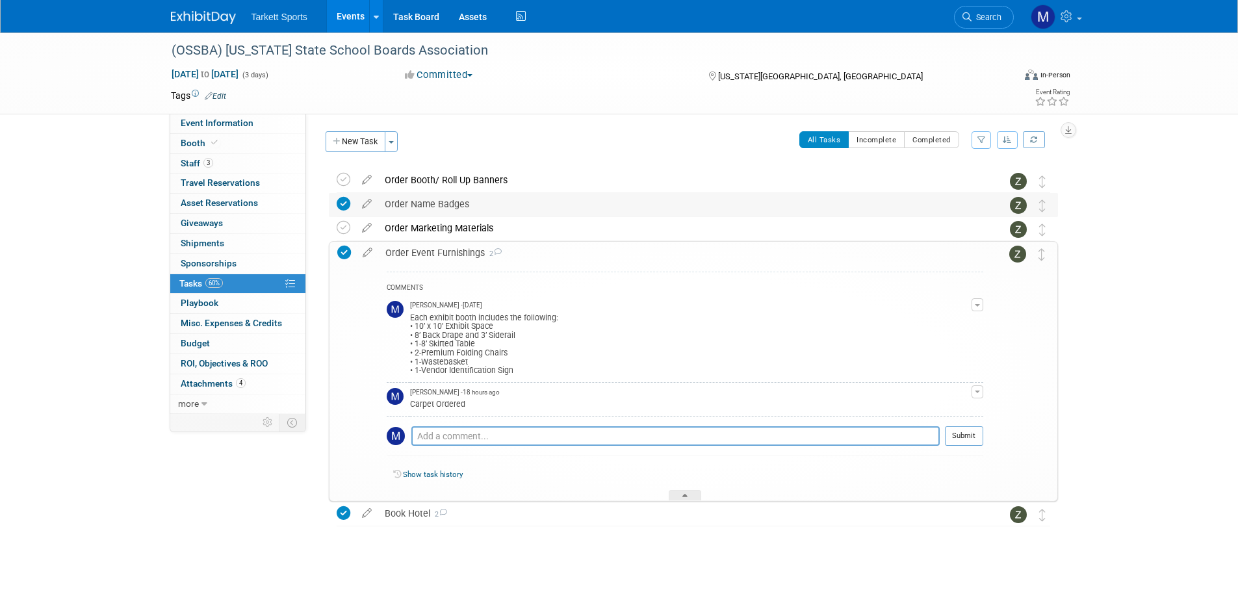
click at [423, 205] on div "Order Name Badges" at bounding box center [681, 204] width 606 height 22
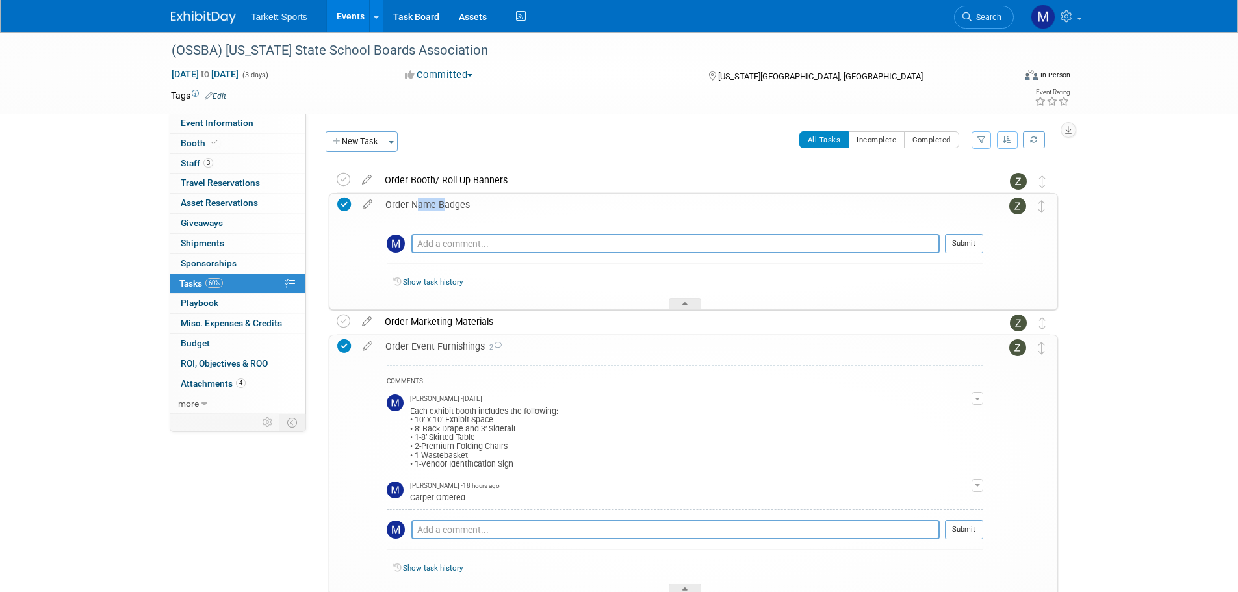
click at [423, 205] on div "Order Name Badges" at bounding box center [681, 205] width 605 height 22
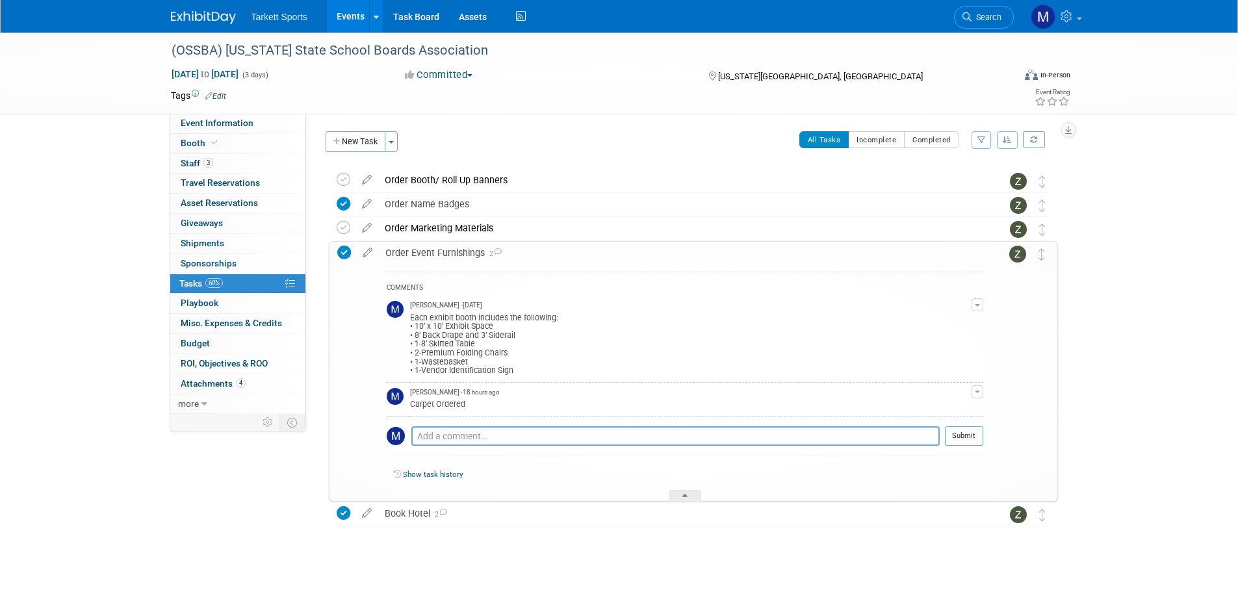
click at [424, 255] on div "Order Event Furnishings 2" at bounding box center [681, 253] width 605 height 22
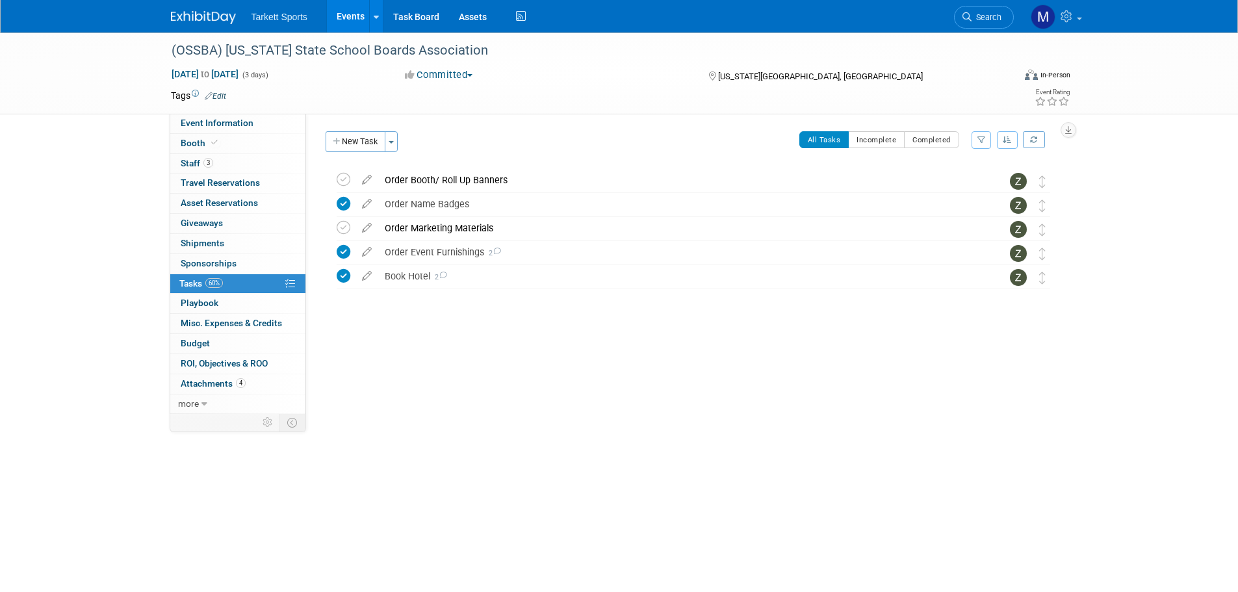
click at [993, 16] on span "Search" at bounding box center [987, 17] width 30 height 10
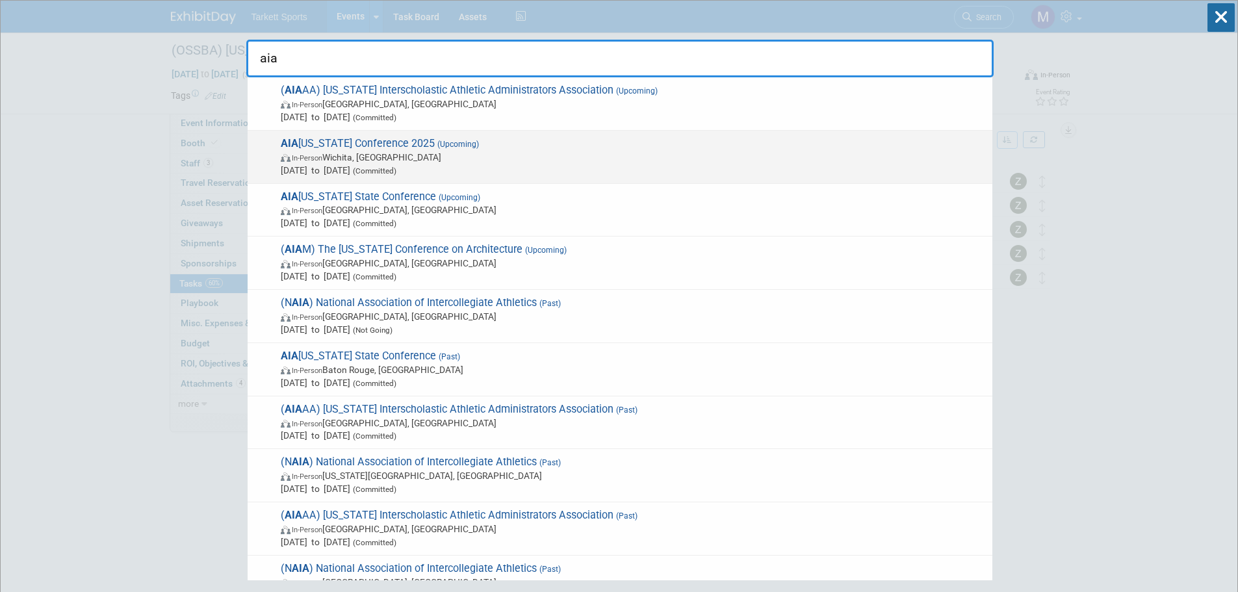
type input "aia"
click at [560, 138] on span "AIA Kansas Conference 2025 (Upcoming) In-Person Wichita, KS Sep 10, 2025 to Sep…" at bounding box center [631, 157] width 709 height 40
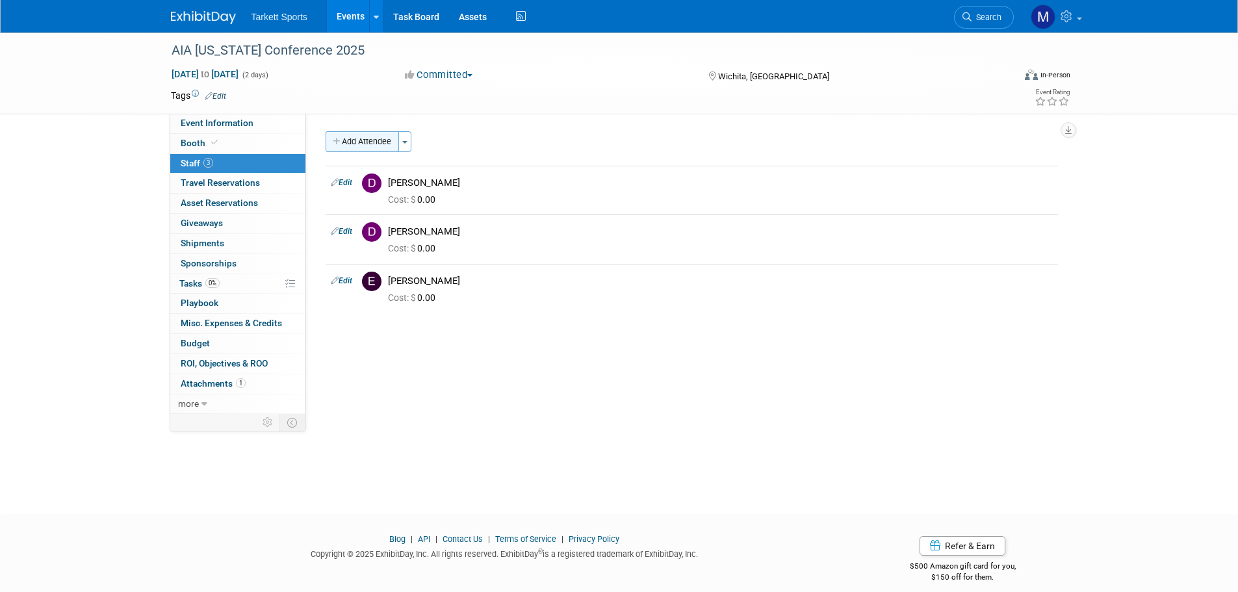
click at [385, 144] on button "Add Attendee" at bounding box center [362, 141] width 73 height 21
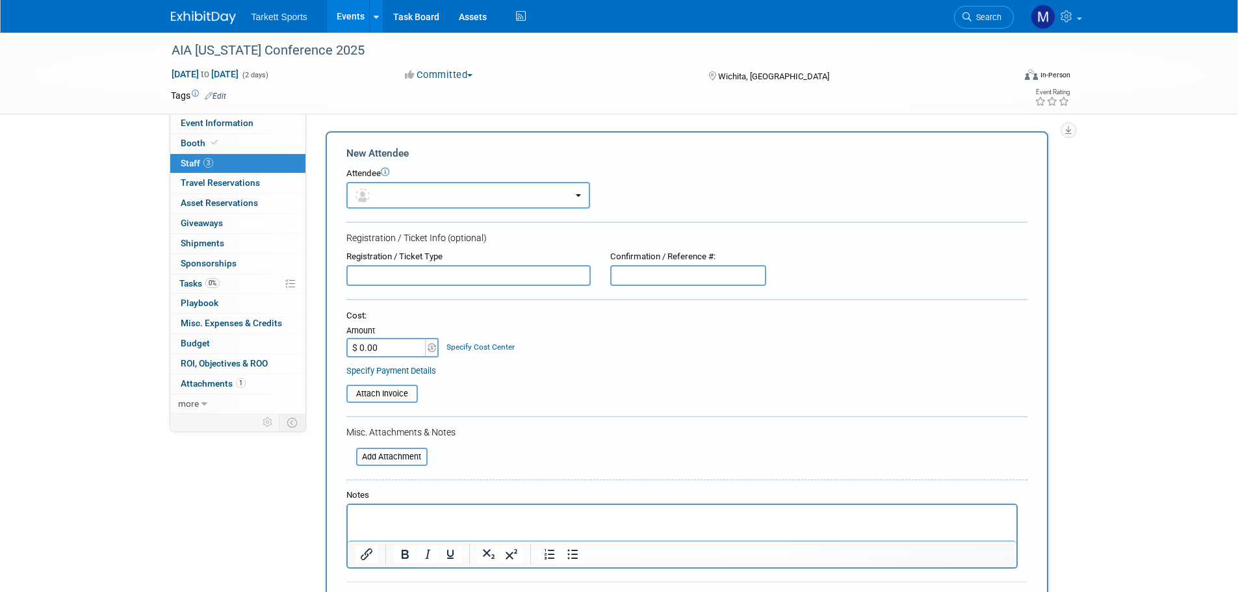
click at [416, 196] on button "button" at bounding box center [468, 195] width 244 height 27
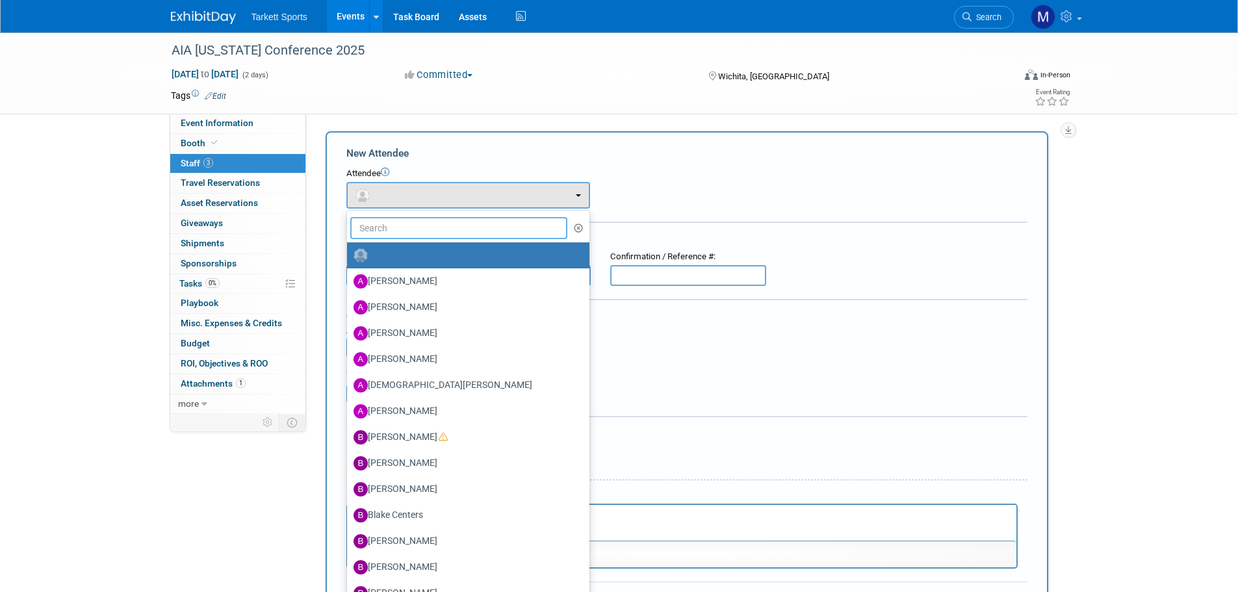
click at [414, 223] on input "text" at bounding box center [459, 228] width 218 height 22
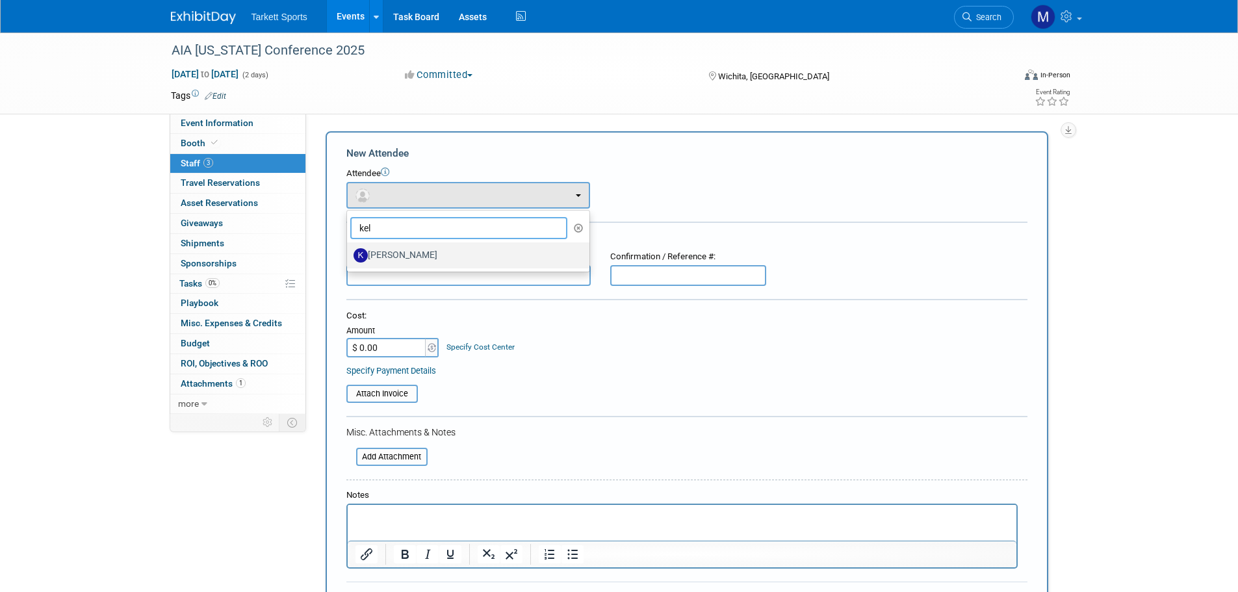
type input "kel"
click at [402, 251] on label "[PERSON_NAME]" at bounding box center [465, 255] width 223 height 21
click at [349, 251] on input "[PERSON_NAME]" at bounding box center [345, 254] width 8 height 8
select select "07493f63-93ce-4132-b367-25f7d7e9bc88"
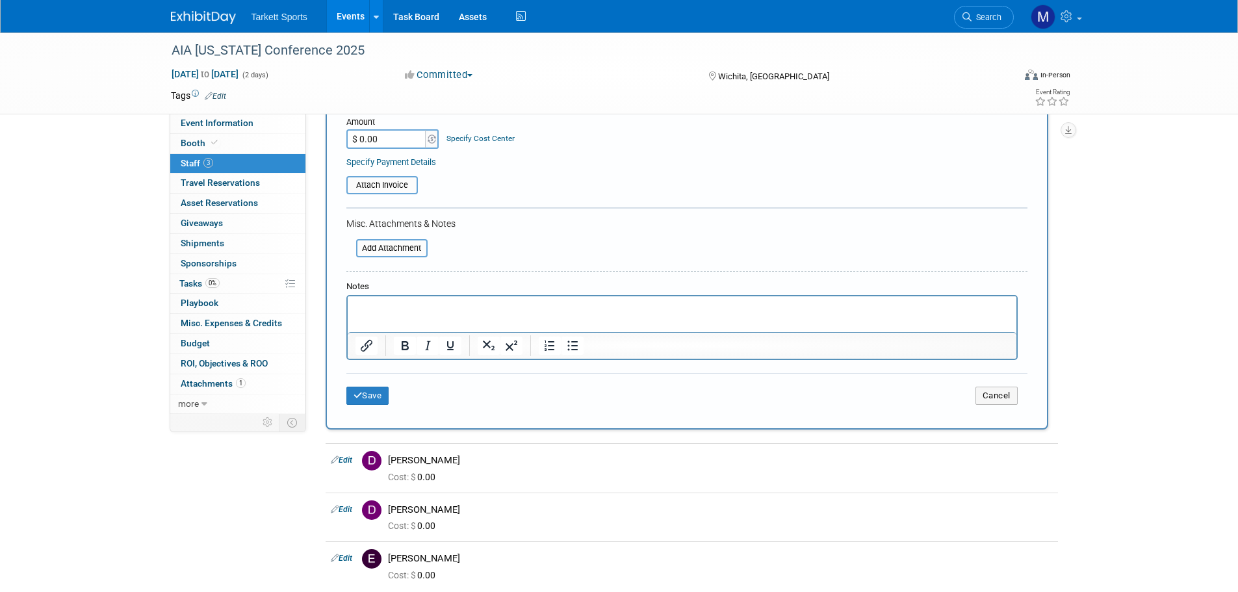
scroll to position [260, 0]
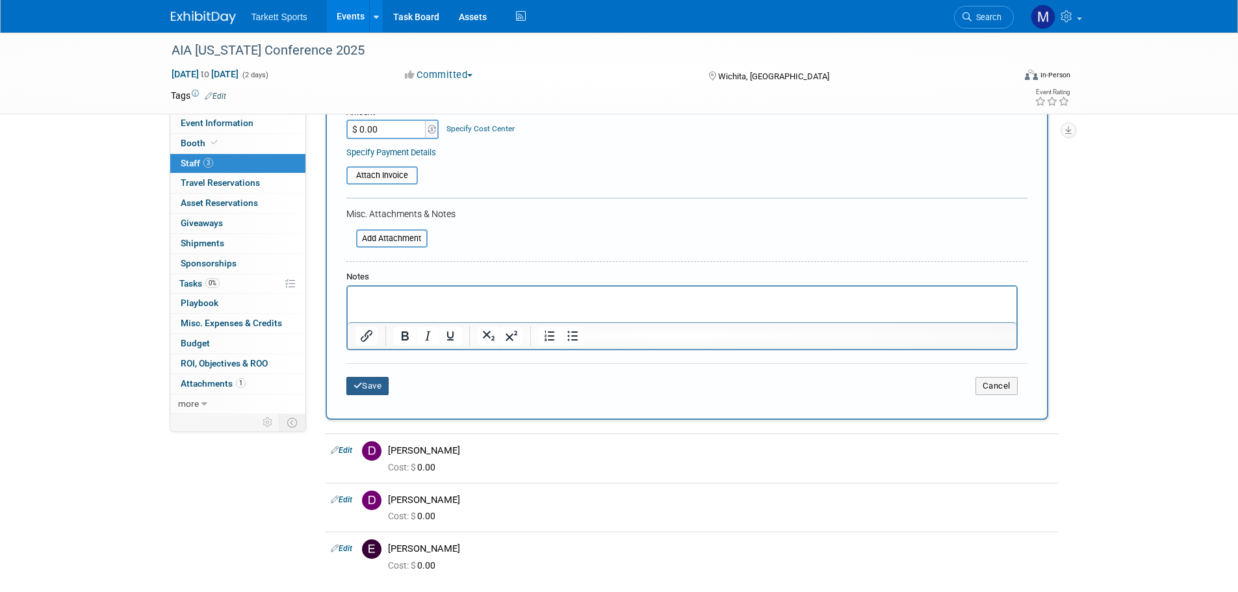
click at [365, 391] on button "Save" at bounding box center [367, 386] width 43 height 18
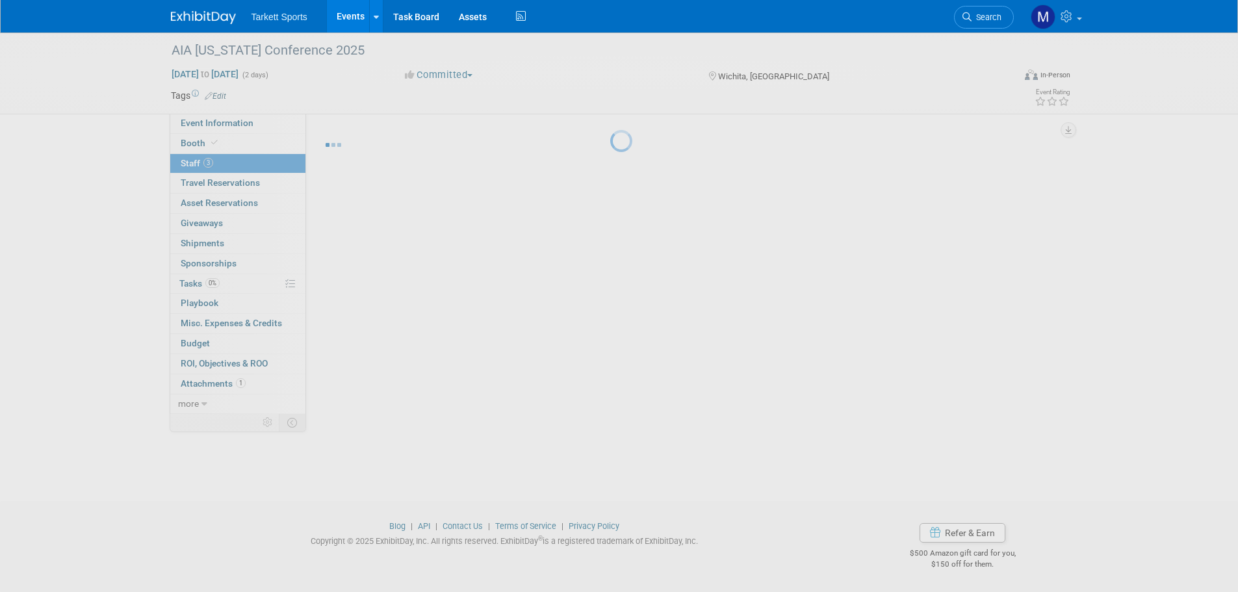
scroll to position [13, 0]
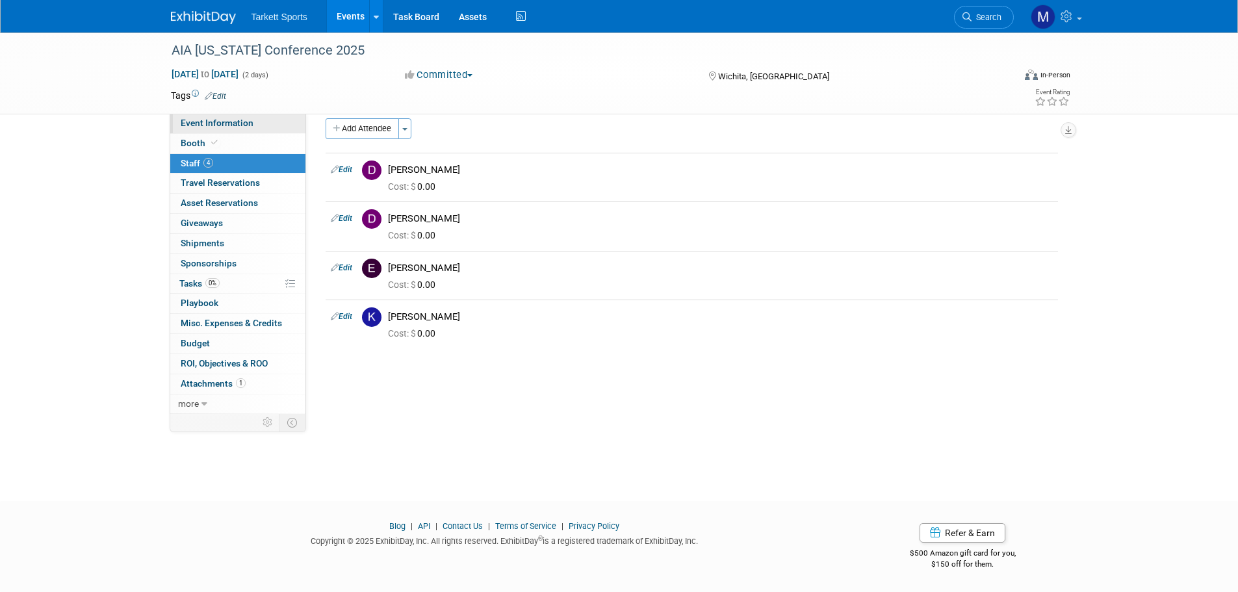
click at [218, 127] on span "Event Information" at bounding box center [217, 123] width 73 height 10
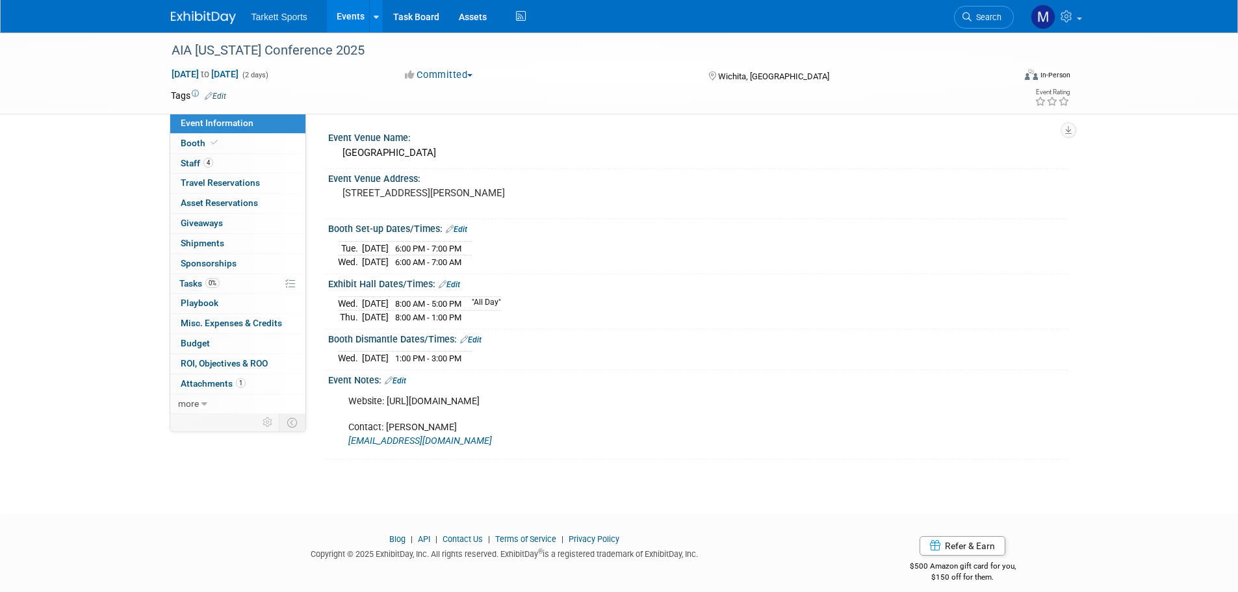
click at [982, 22] on link "Search" at bounding box center [984, 17] width 60 height 23
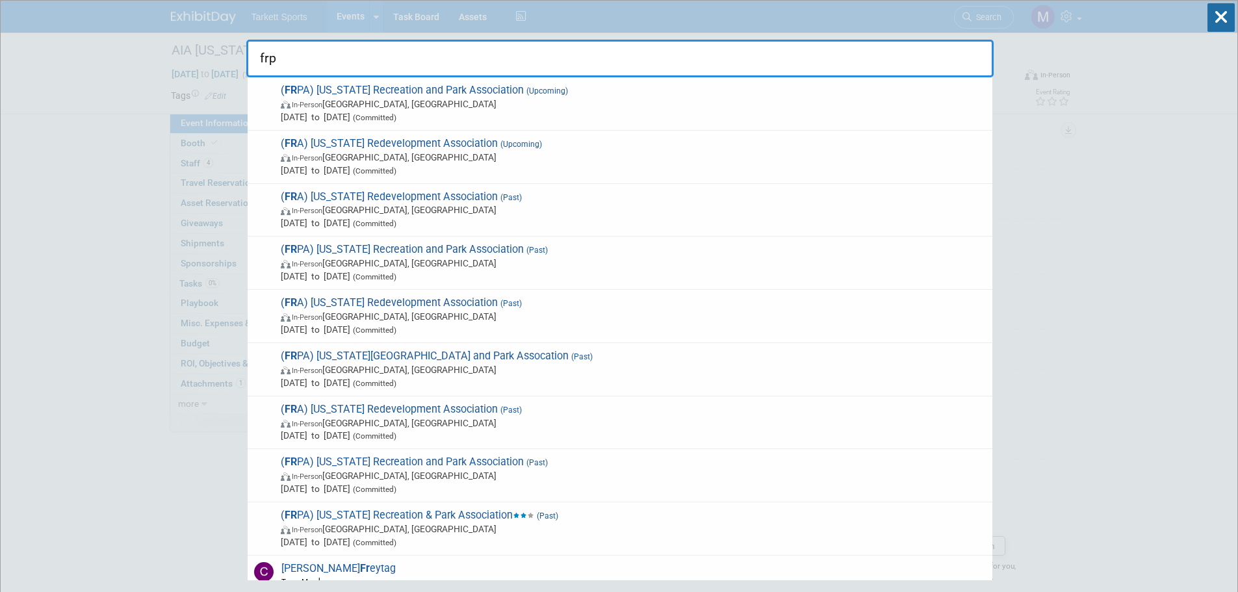
type input "frpa"
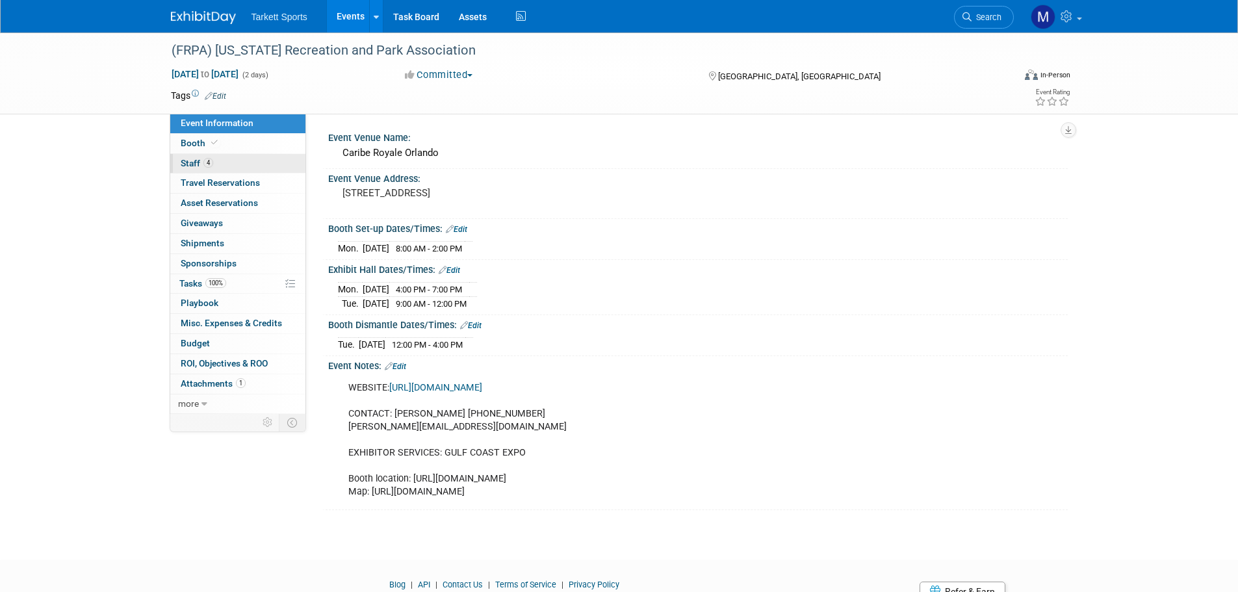
click at [272, 166] on link "4 Staff 4" at bounding box center [237, 164] width 135 height 20
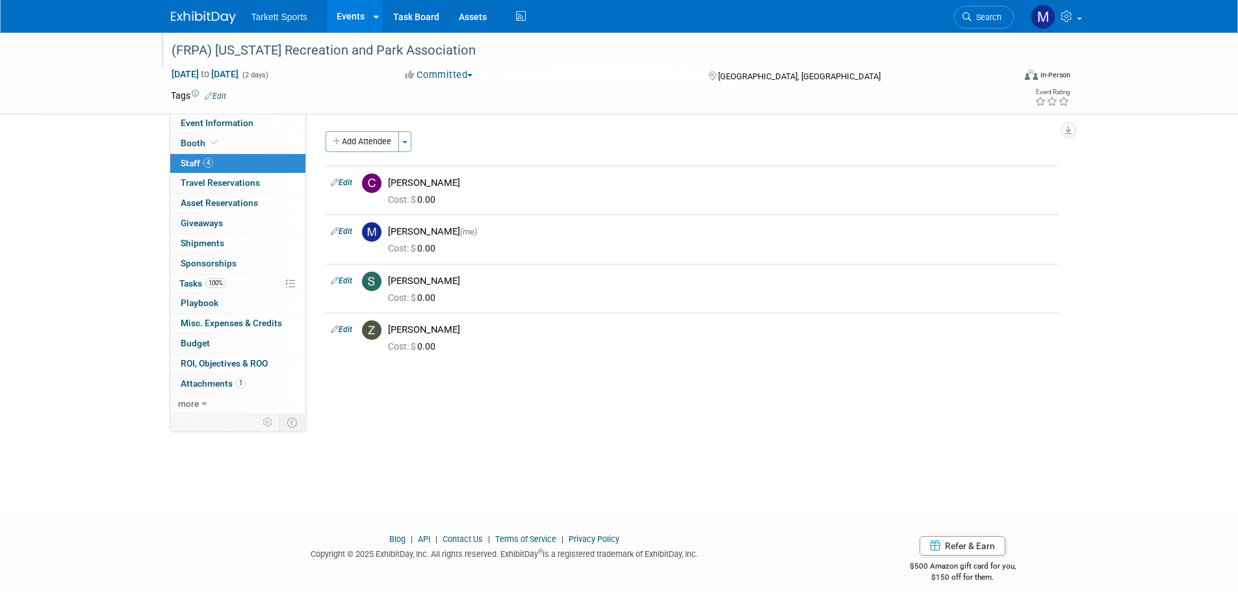
click at [346, 59] on div "(FRPA) [US_STATE] Recreation and Park Association" at bounding box center [580, 50] width 827 height 23
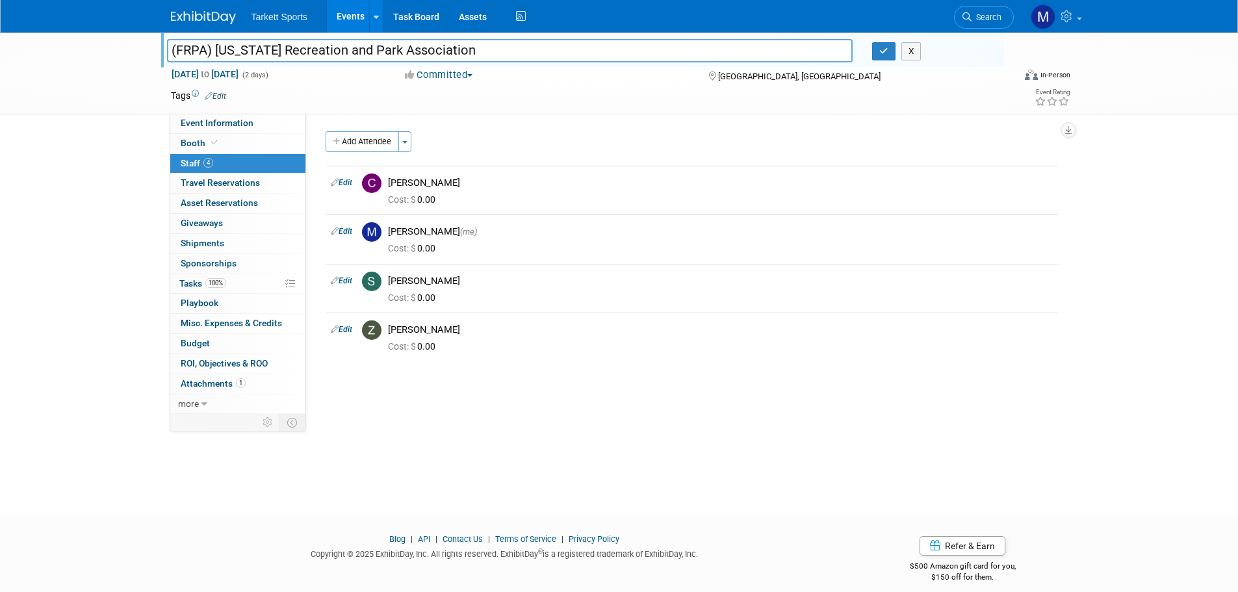
drag, startPoint x: 488, startPoint y: 57, endPoint x: 128, endPoint y: 51, distance: 360.2
click at [131, 51] on div "(FRPA) [US_STATE] Recreation and Park Association (FRPA) [US_STATE] Recreation …" at bounding box center [619, 74] width 1238 height 82
click at [982, 20] on span "Search" at bounding box center [987, 17] width 30 height 10
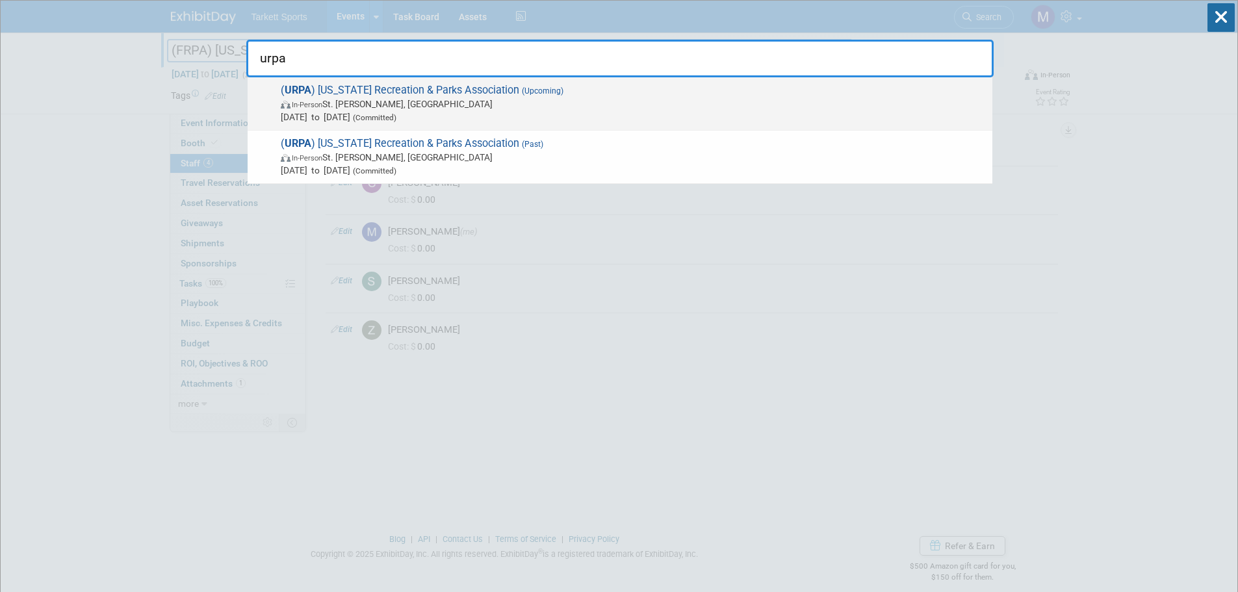
type input "urpa"
click at [439, 81] on div "( URPA ) [US_STATE] Recreation & Parks Association (Upcoming) In-Person [GEOGRA…" at bounding box center [620, 103] width 745 height 53
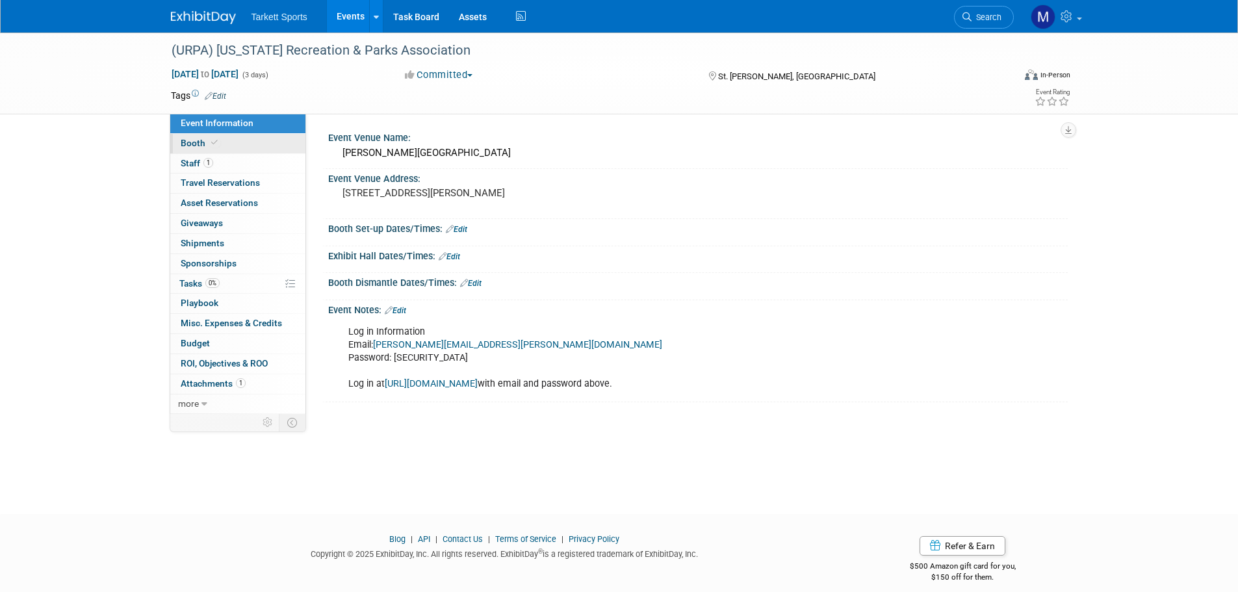
click at [231, 146] on link "Booth" at bounding box center [237, 144] width 135 height 20
select select "FieldTurf"
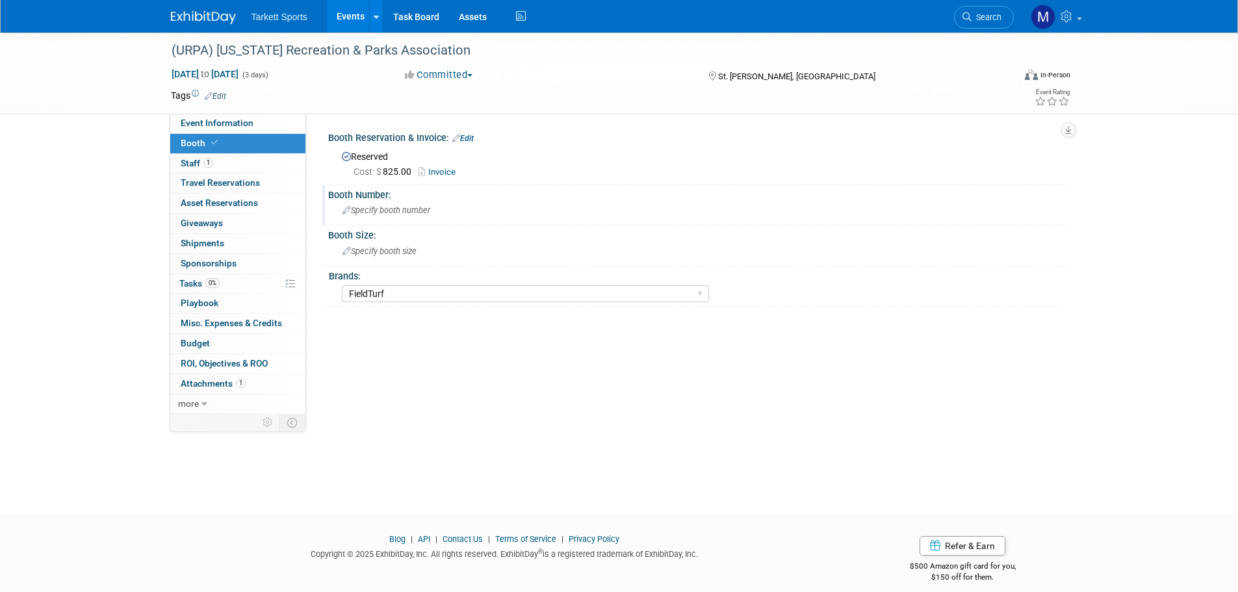
click at [385, 213] on span "Specify booth number" at bounding box center [387, 210] width 88 height 10
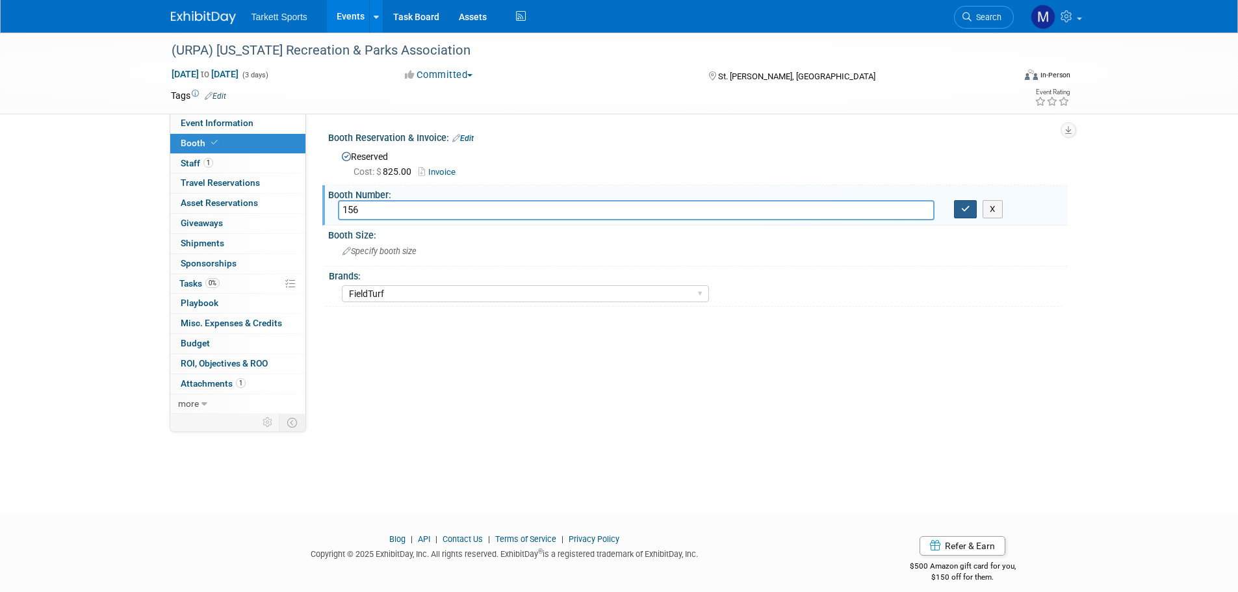
type input "156"
click at [966, 216] on button "button" at bounding box center [965, 209] width 23 height 18
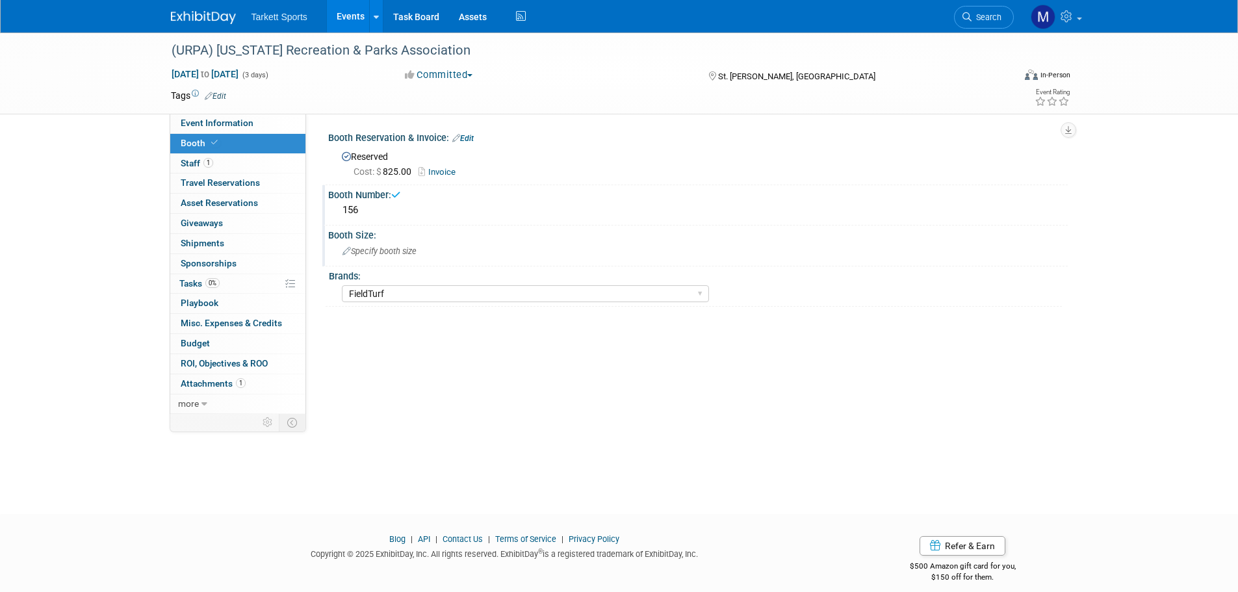
click at [496, 256] on div "Specify booth size" at bounding box center [698, 251] width 720 height 20
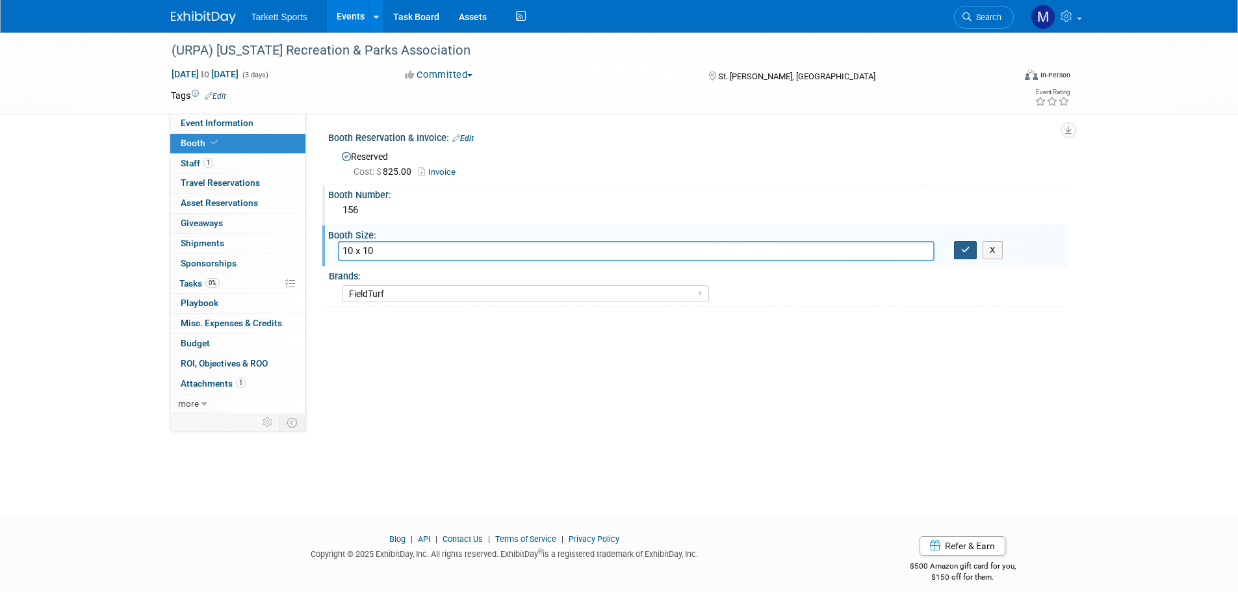
type input "10 x 10"
click at [960, 247] on button "button" at bounding box center [965, 250] width 23 height 18
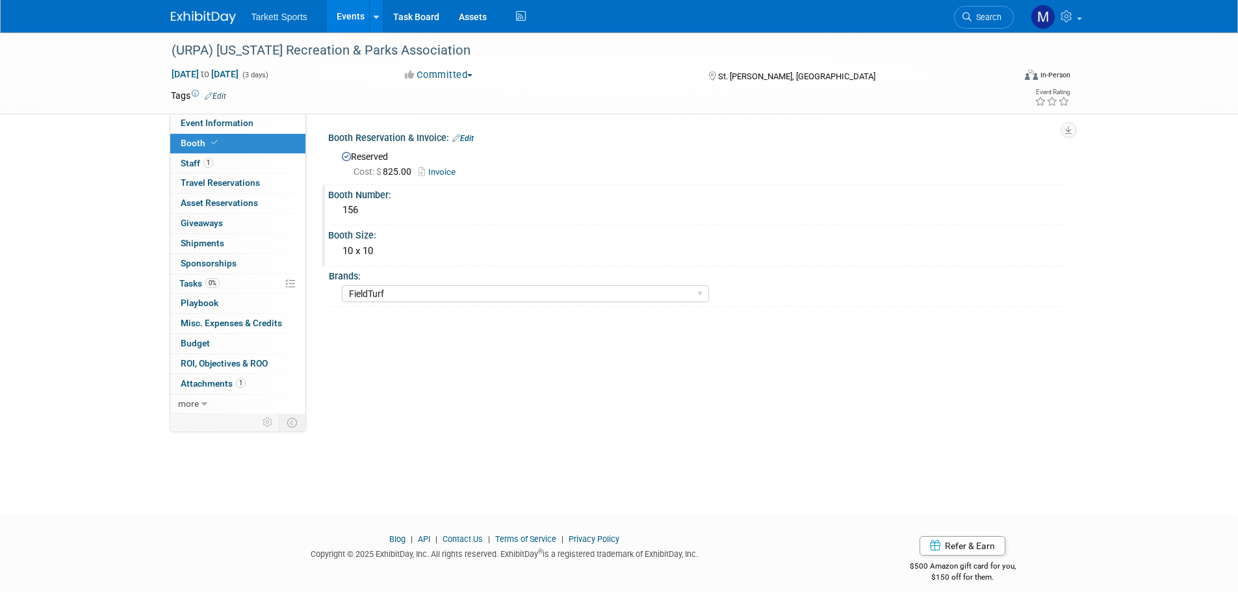
click at [972, 24] on link "Search" at bounding box center [984, 17] width 60 height 23
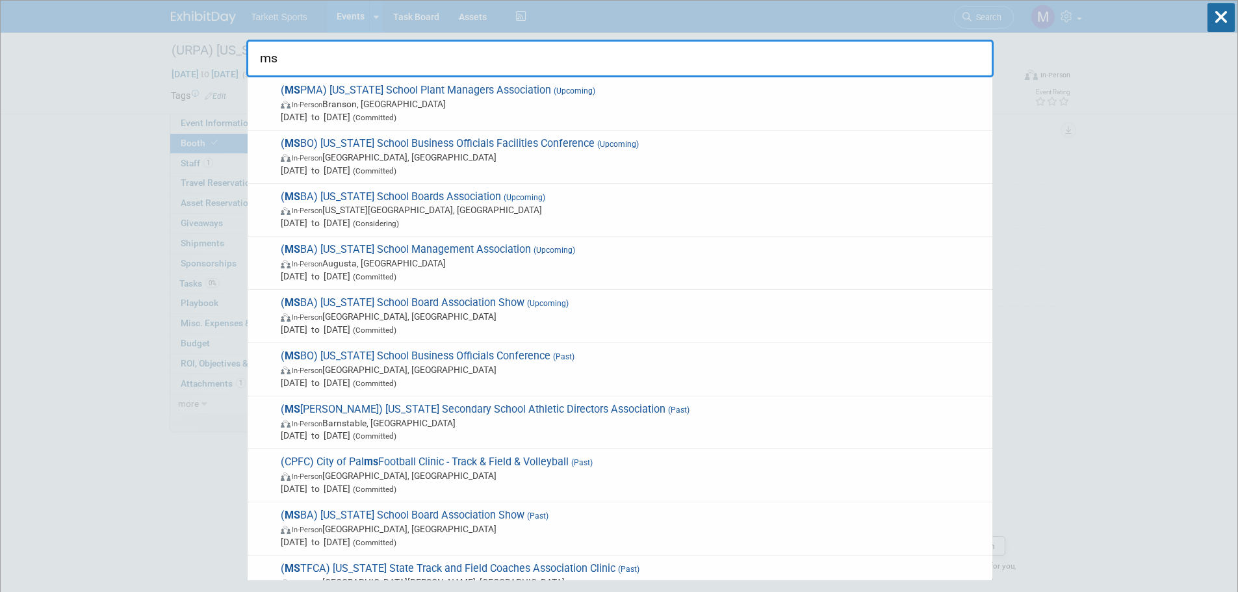
type input "msp"
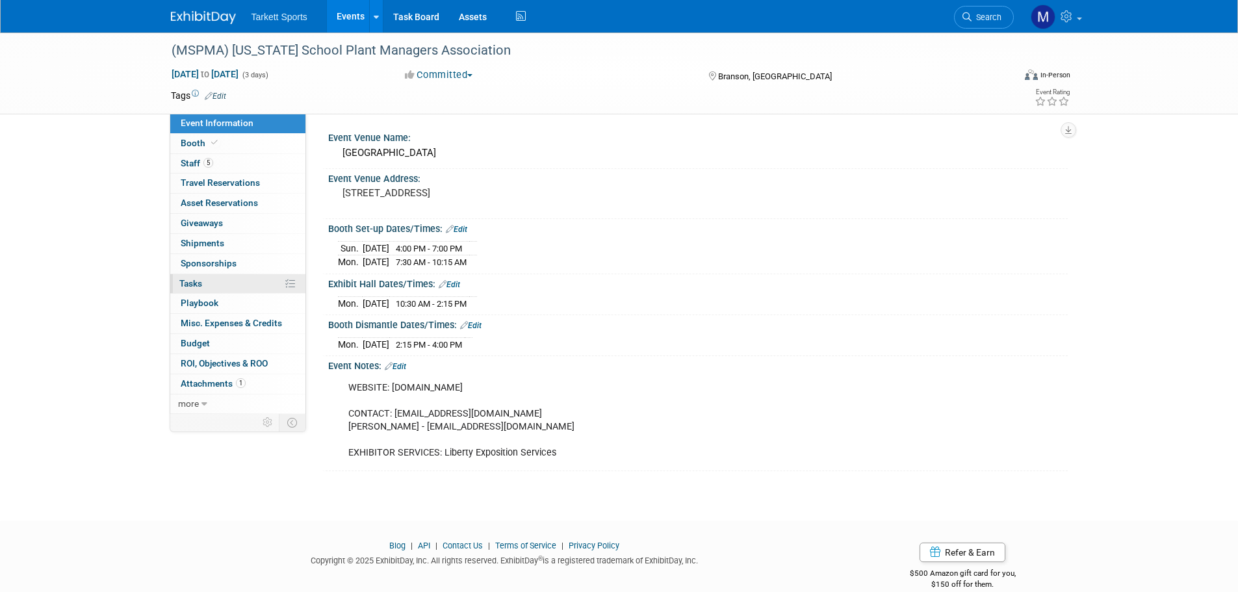
click at [224, 277] on link "0% Tasks 0%" at bounding box center [237, 284] width 135 height 20
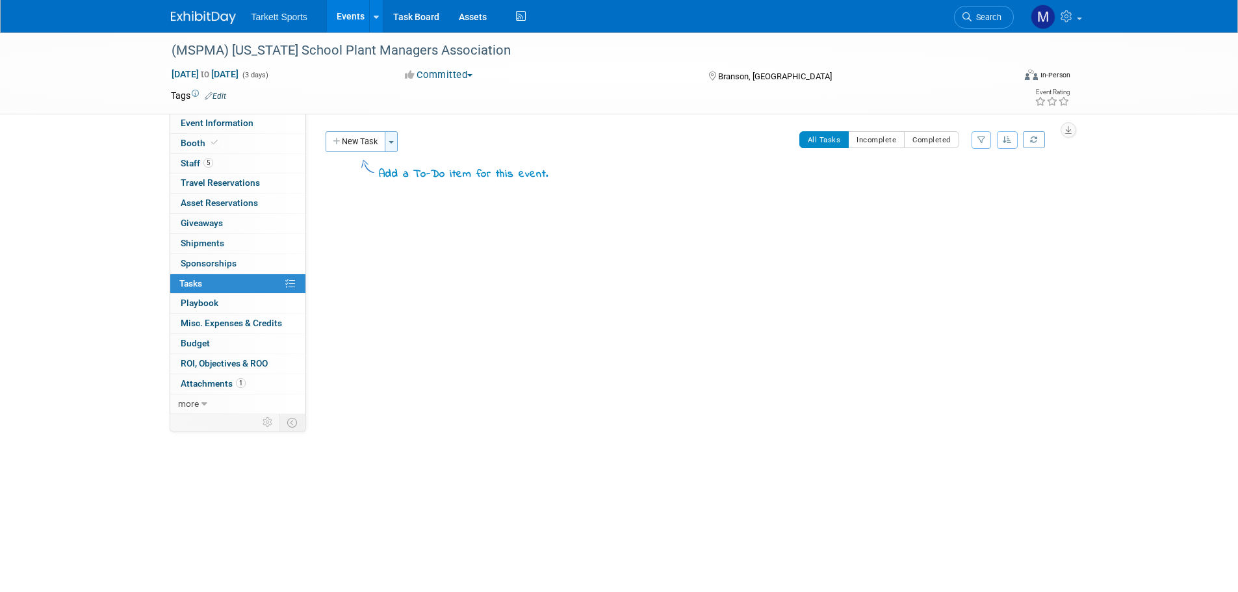
click at [398, 139] on button "Toggle Dropdown" at bounding box center [391, 141] width 13 height 21
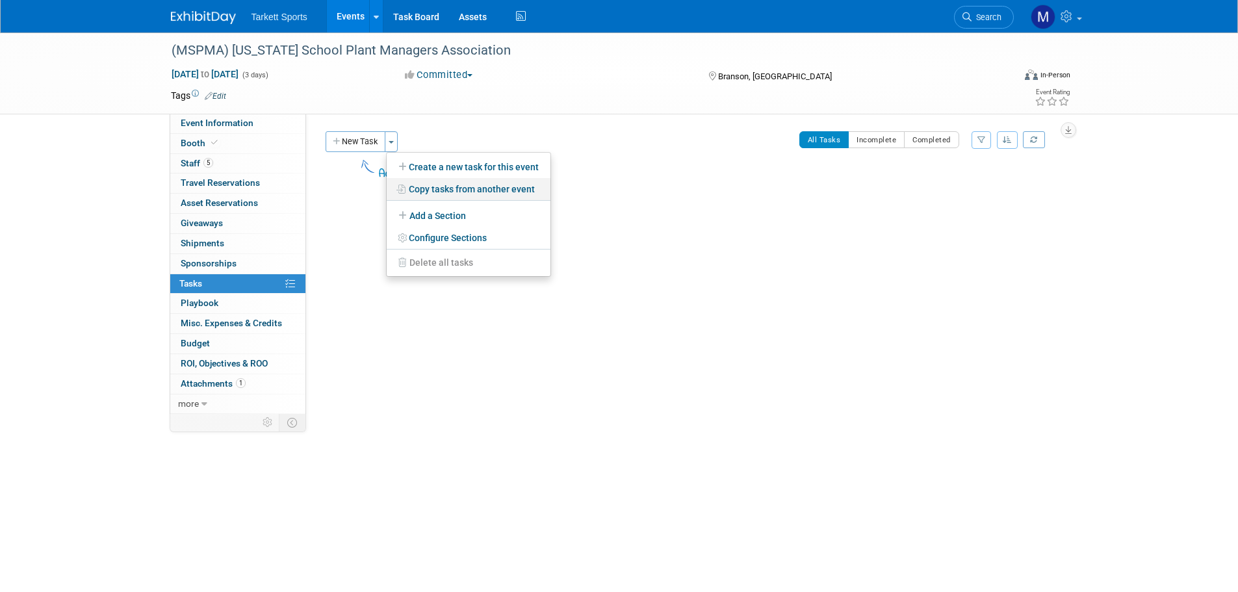
click at [417, 196] on link "Copy tasks from another event" at bounding box center [469, 189] width 164 height 22
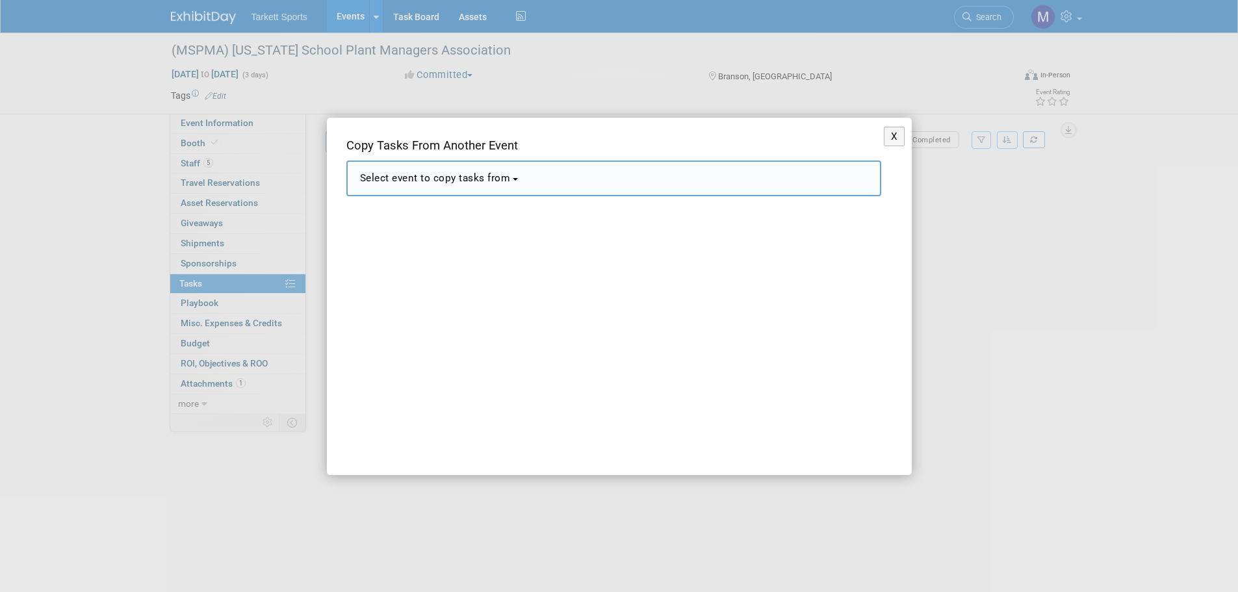
click at [438, 186] on button "Select event to copy tasks from" at bounding box center [613, 179] width 535 height 36
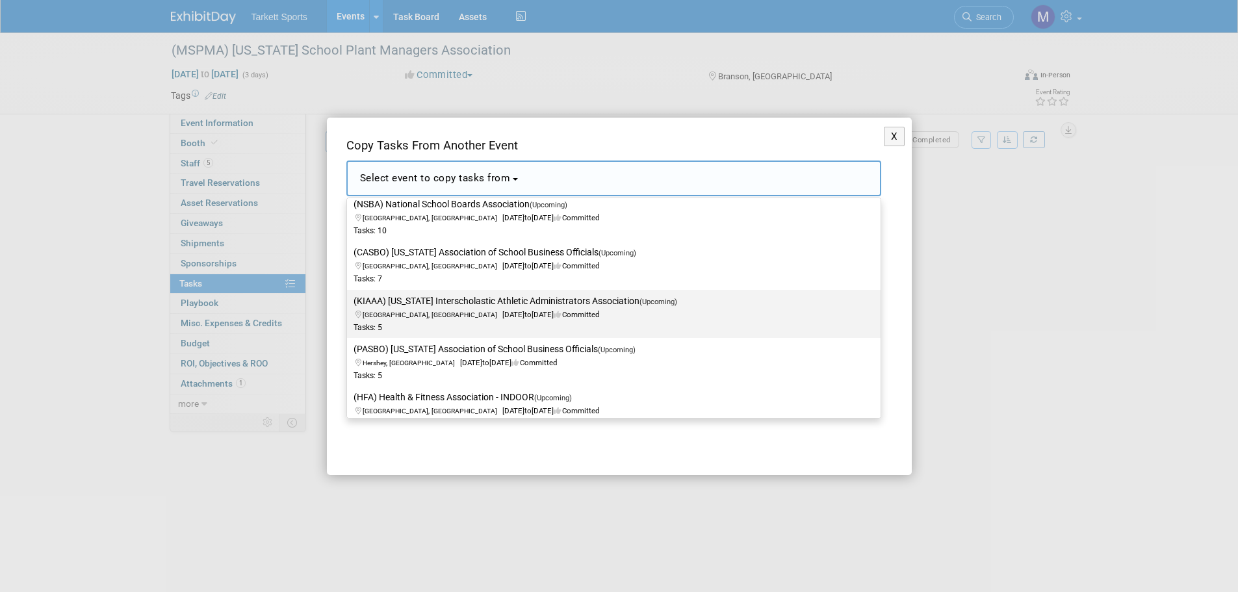
scroll to position [325, 0]
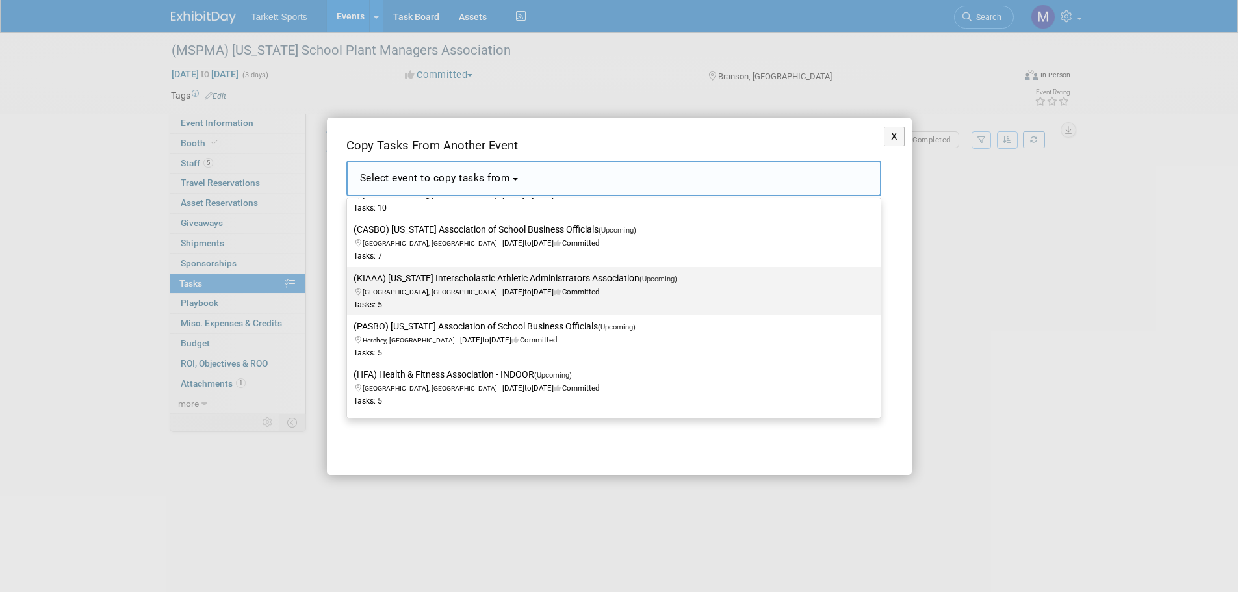
click at [414, 301] on div "Tasks: 5" at bounding box center [604, 305] width 501 height 11
click at [349, 283] on input "(KIAAA) Kansas Interscholastic Athletic Administrators Association (Upcoming) M…" at bounding box center [345, 278] width 8 height 8
select select "11141375"
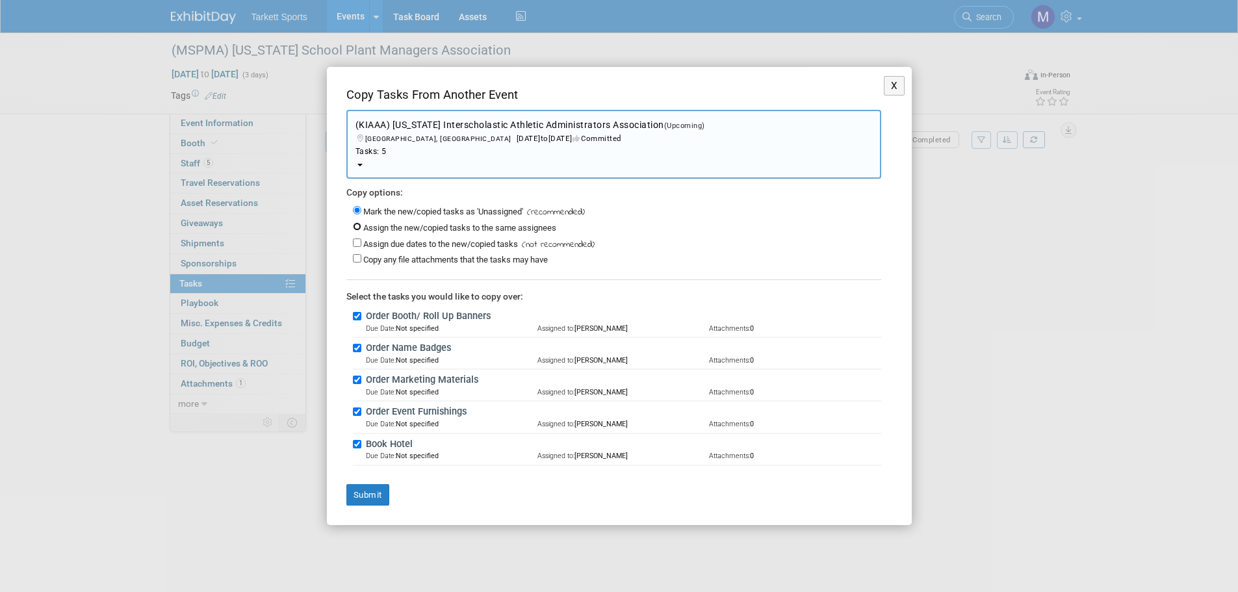
click at [361, 228] on input "Assign the new/copied tasks to the same assignees" at bounding box center [357, 226] width 8 height 8
radio input "true"
click at [380, 495] on button "Submit" at bounding box center [367, 495] width 43 height 22
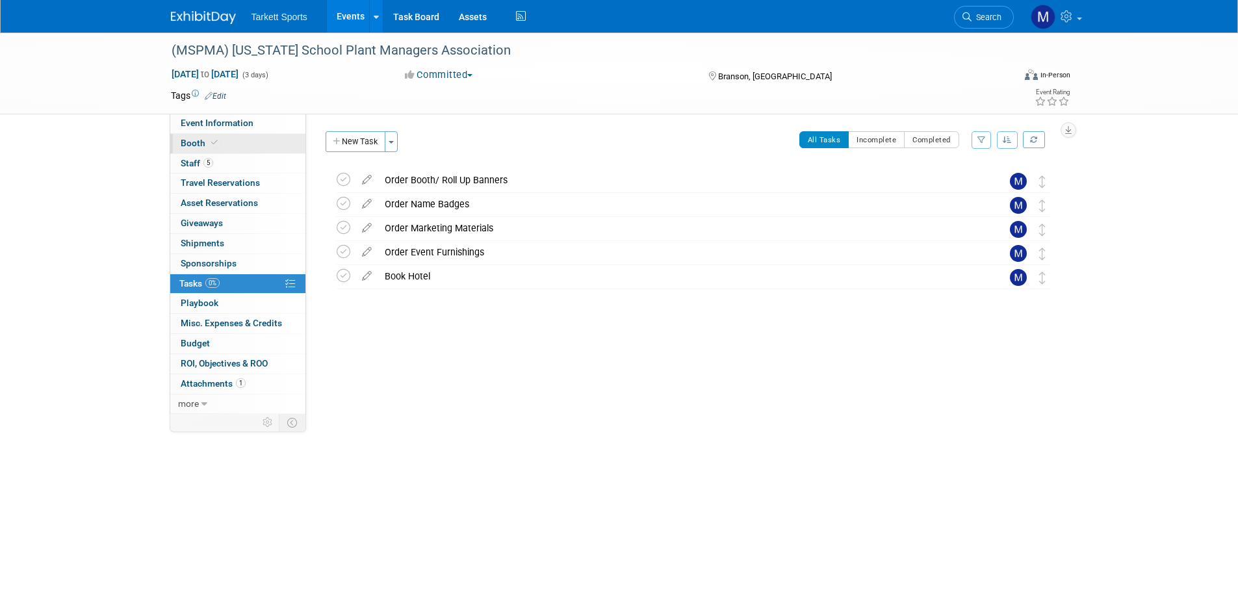
click at [237, 145] on link "Booth" at bounding box center [237, 144] width 135 height 20
select select "FieldTurf, Beynon, Indoor"
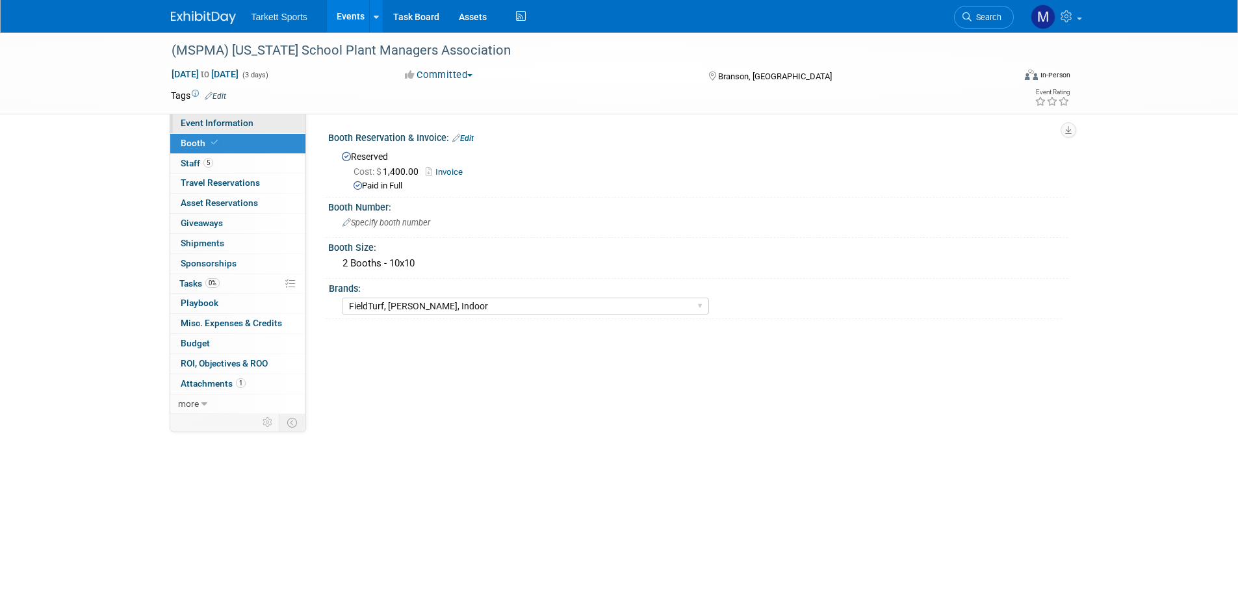
click at [263, 123] on link "Event Information" at bounding box center [237, 124] width 135 height 20
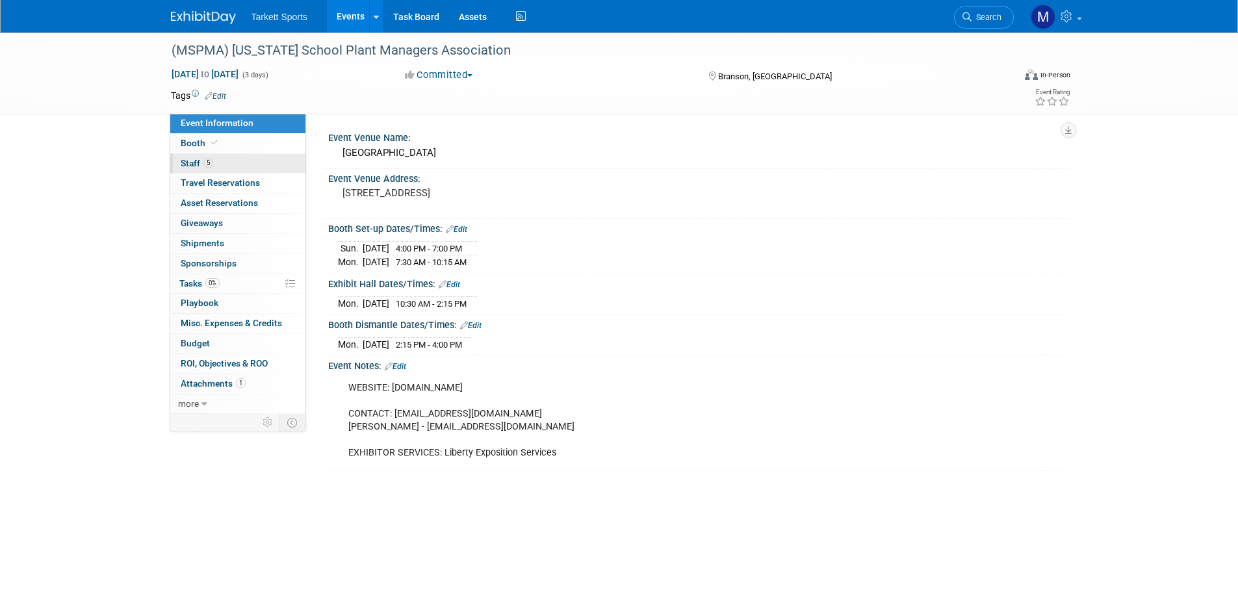
click at [228, 157] on link "5 Staff 5" at bounding box center [237, 164] width 135 height 20
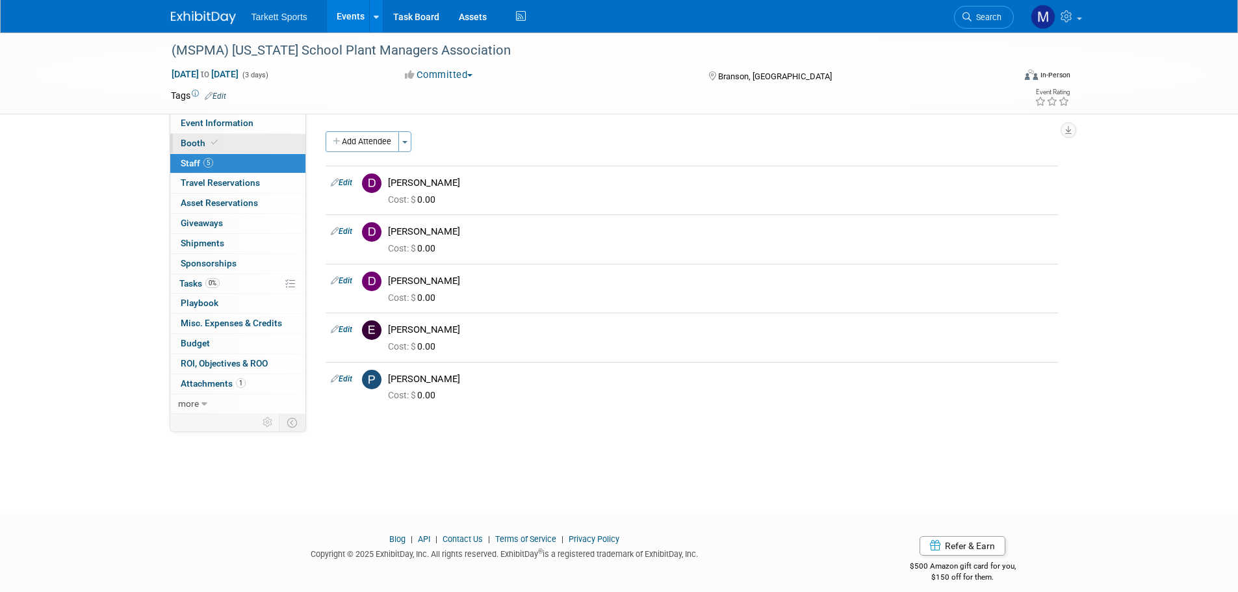
click at [229, 139] on link "Booth" at bounding box center [237, 144] width 135 height 20
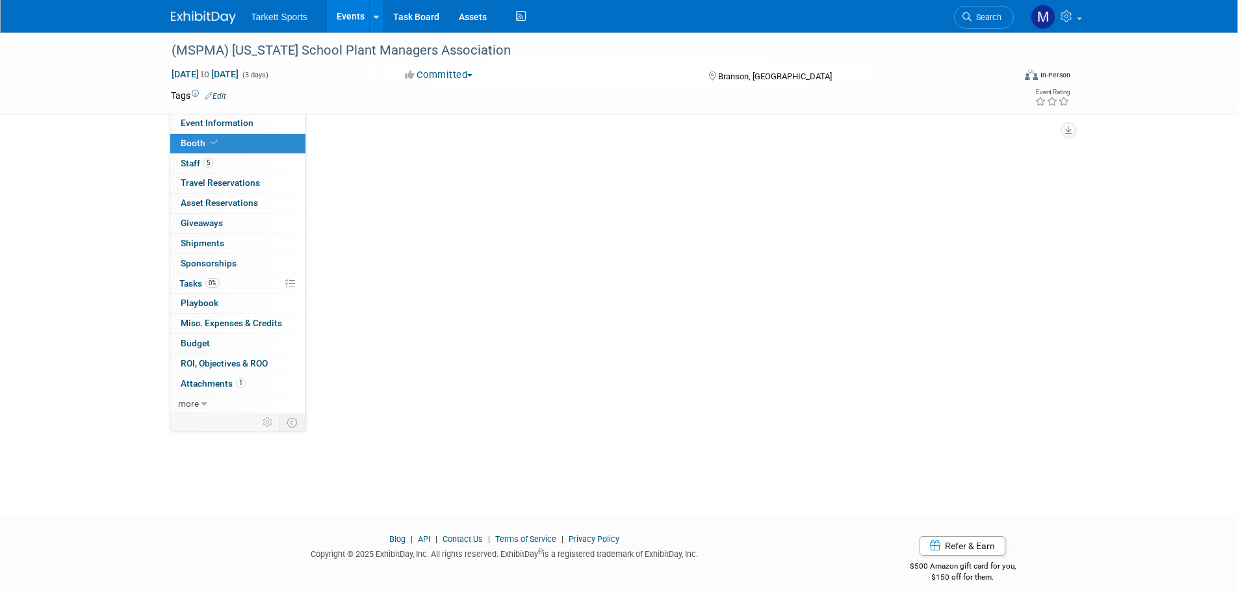
select select "FieldTurf, Beynon, Indoor"
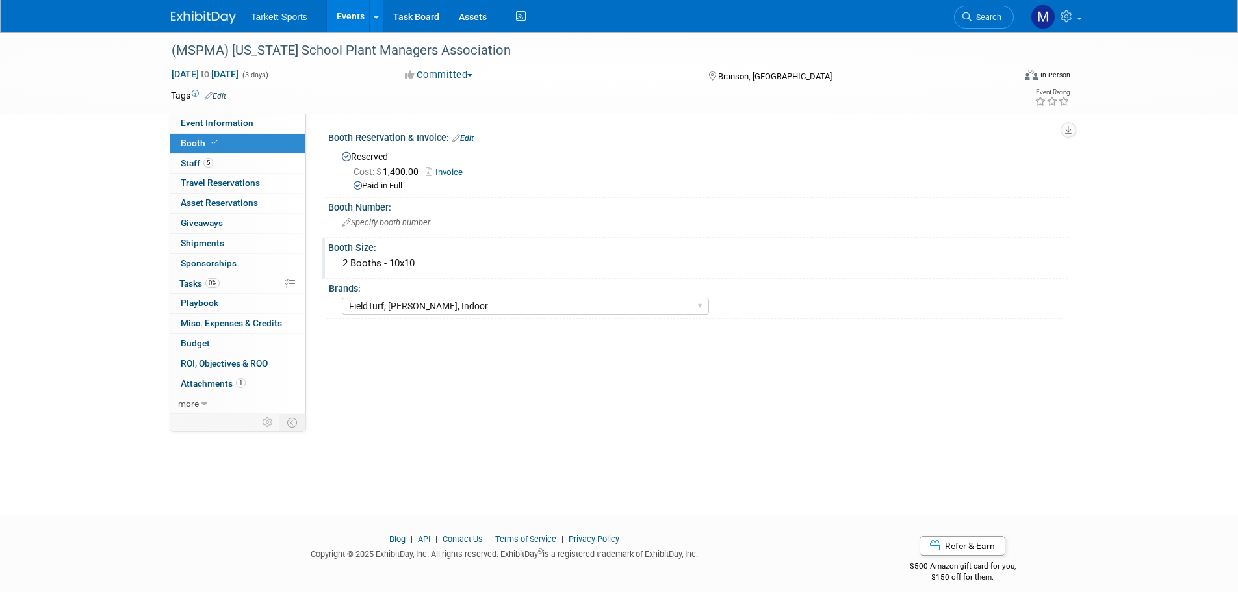
click at [427, 259] on div "2 Booths - 10x10" at bounding box center [698, 264] width 720 height 20
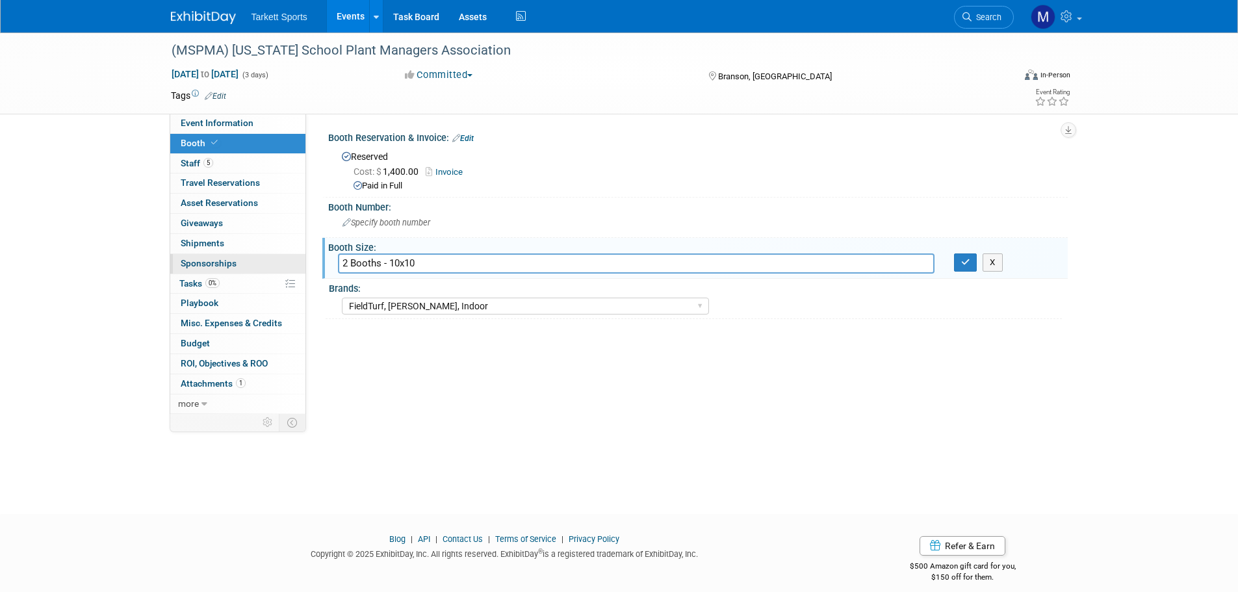
drag, startPoint x: 382, startPoint y: 263, endPoint x: 222, endPoint y: 254, distance: 160.2
click at [223, 254] on div "Event Information Event Info Booth Booth 5 Staff 5 Staff 0 Travel Reservations …" at bounding box center [619, 224] width 917 height 382
type input "141 & 141+ - 10x10"
click at [957, 264] on button "button" at bounding box center [965, 263] width 23 height 18
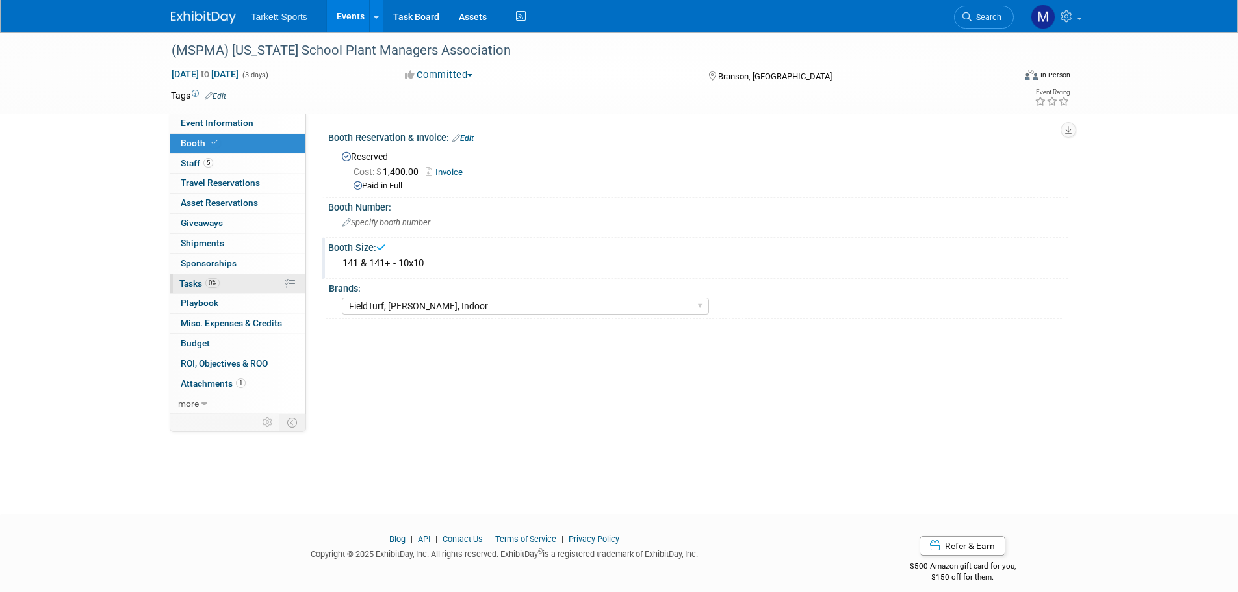
click at [237, 289] on link "0% Tasks 0%" at bounding box center [237, 284] width 135 height 20
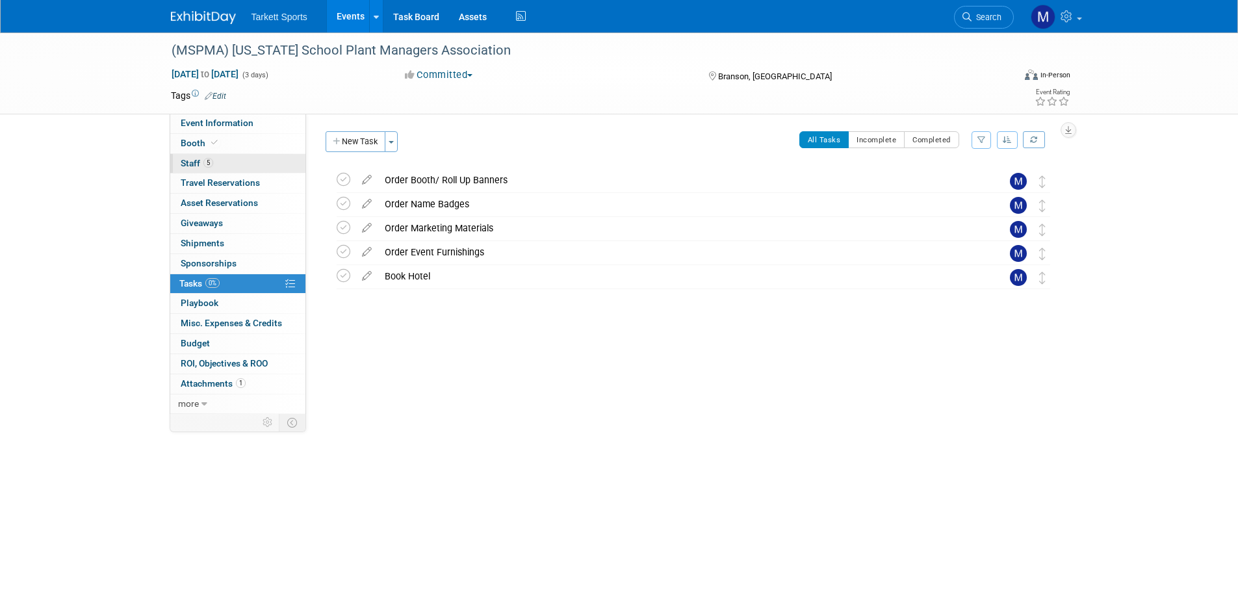
drag, startPoint x: 213, startPoint y: 155, endPoint x: 213, endPoint y: 165, distance: 10.4
click at [213, 155] on link "5 Staff 5" at bounding box center [237, 164] width 135 height 20
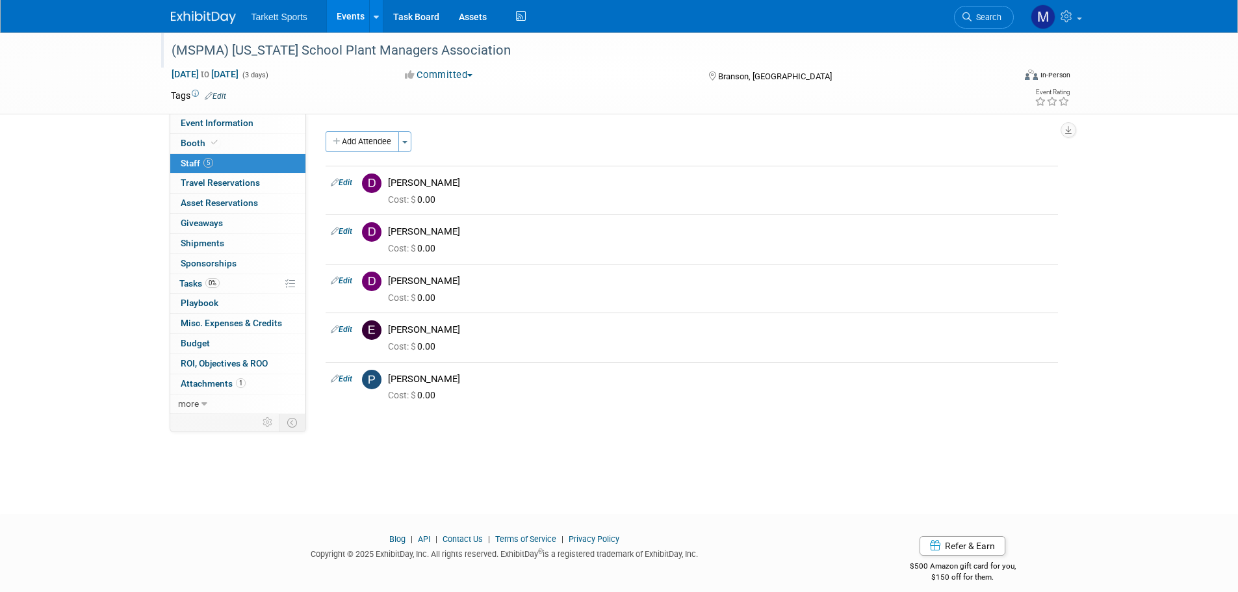
click at [488, 57] on div "(MSPMA) [US_STATE] School Plant Managers Association" at bounding box center [580, 50] width 827 height 23
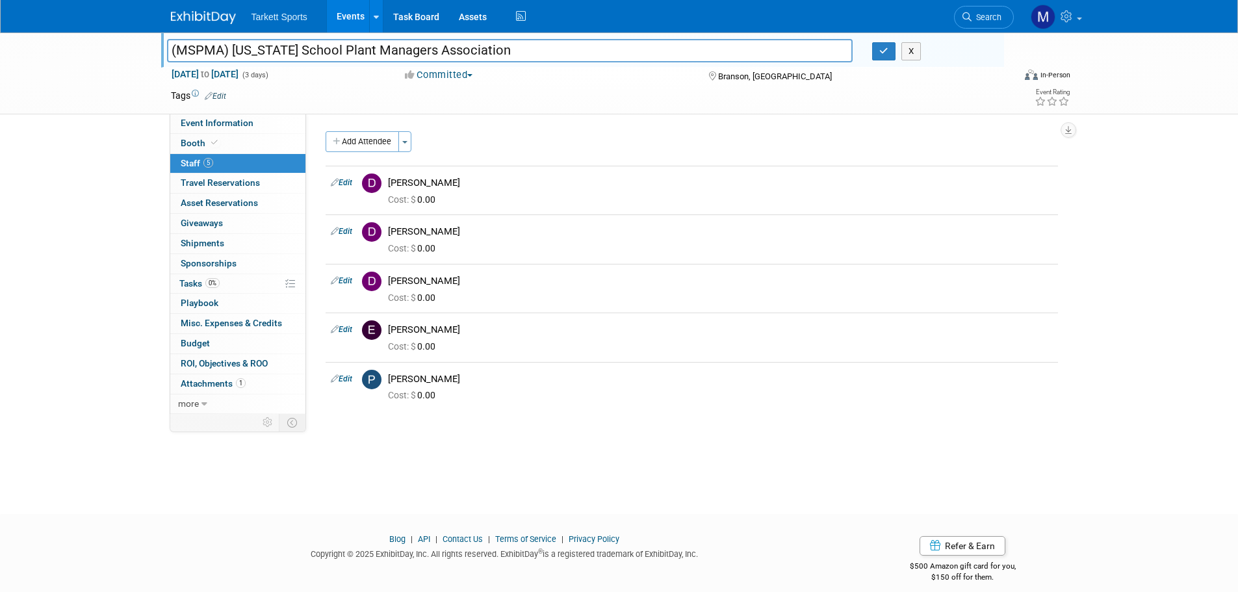
drag, startPoint x: 501, startPoint y: 49, endPoint x: 49, endPoint y: 44, distance: 451.8
click at [49, 44] on div "(MSPMA) Missouri School Plant Managers Association (MSPMA) Missouri School Plan…" at bounding box center [619, 74] width 1238 height 82
click at [355, 20] on link "Events" at bounding box center [350, 16] width 47 height 33
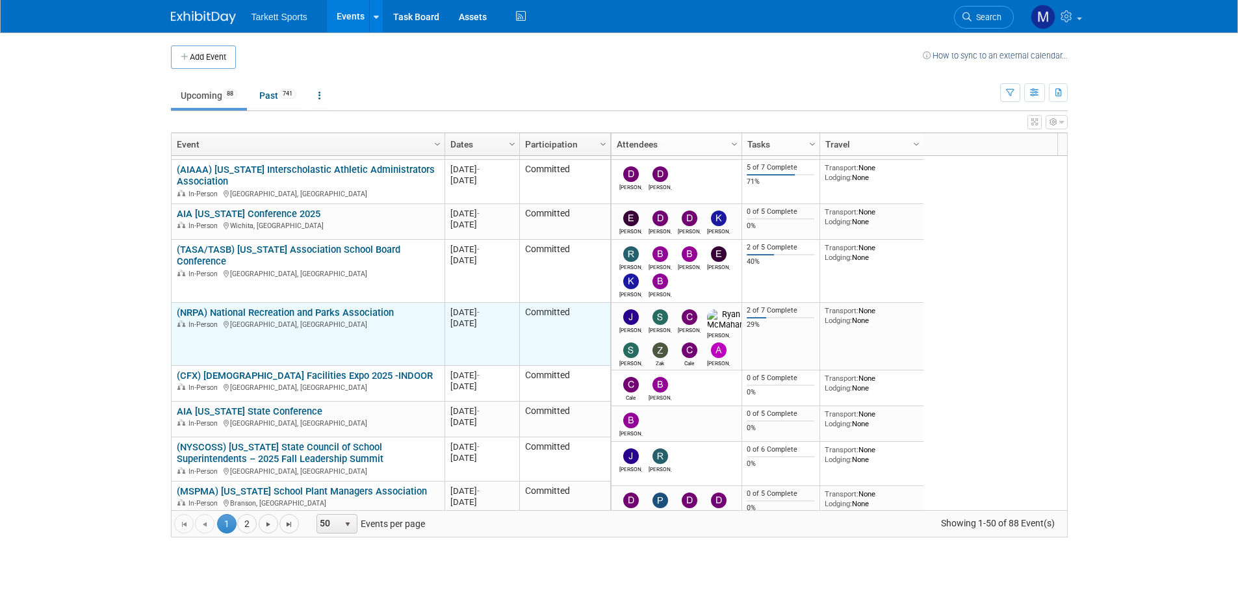
scroll to position [78, 0]
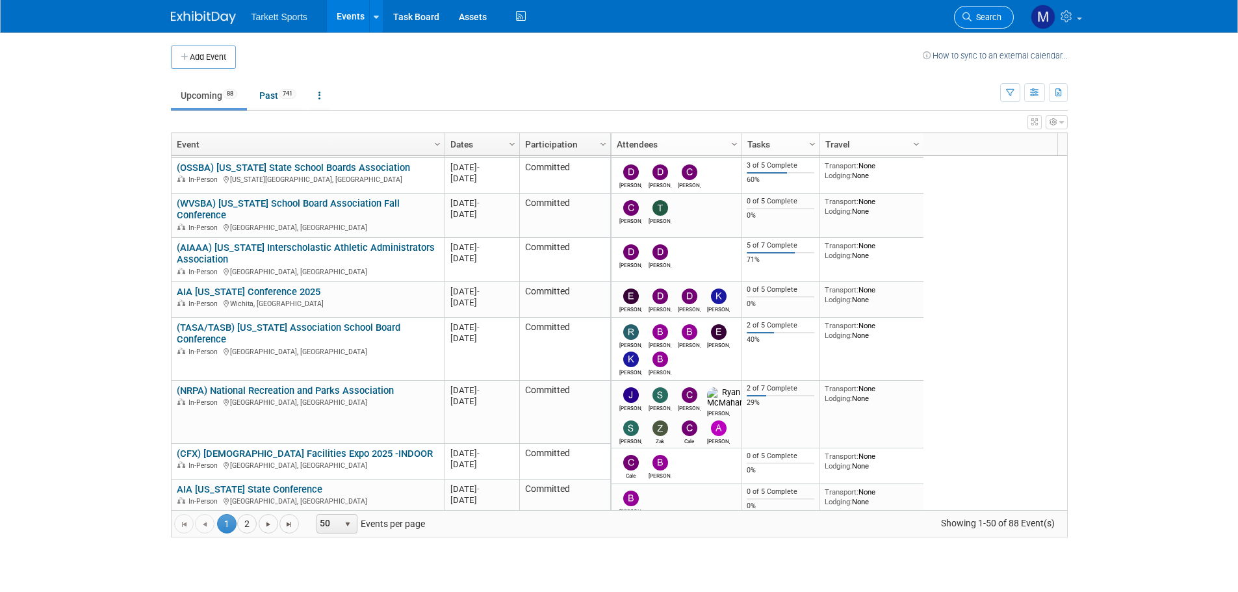
click at [965, 23] on link "Search" at bounding box center [984, 17] width 60 height 23
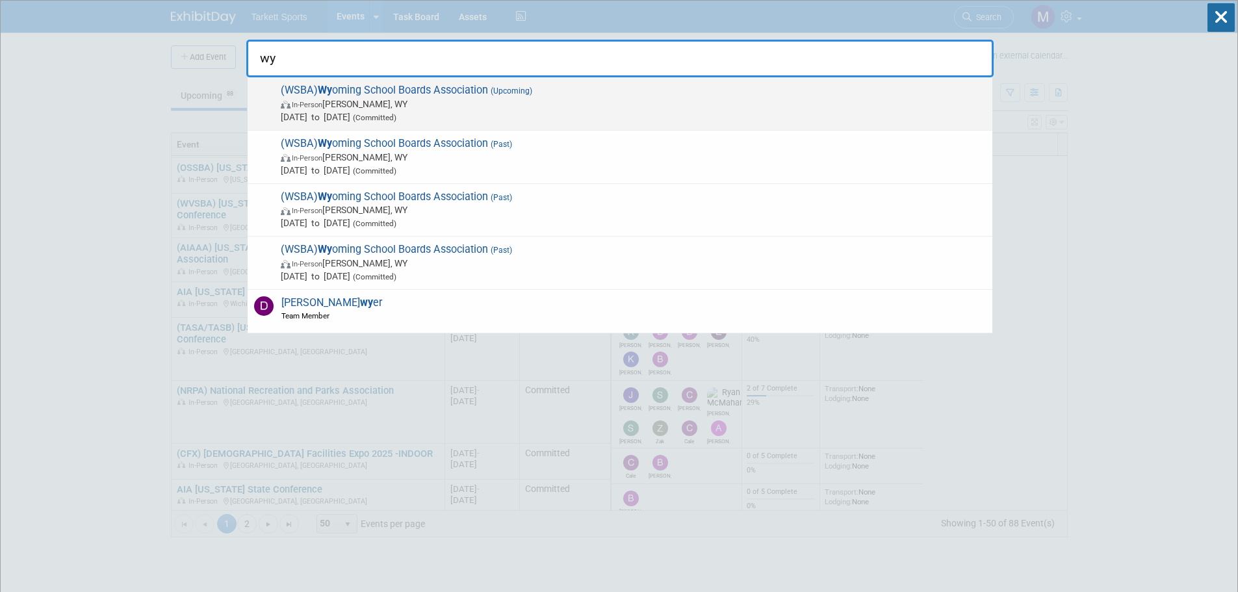
type input "wy"
click at [459, 108] on span "In-Person Casper, WY" at bounding box center [633, 104] width 705 height 13
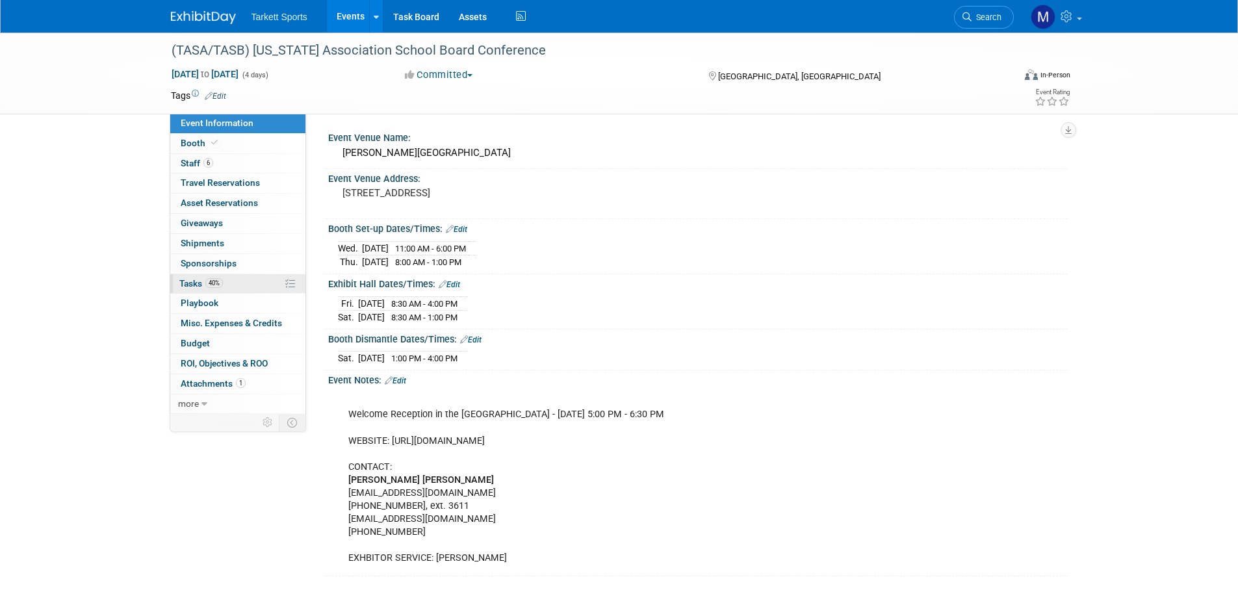
click at [238, 283] on link "40% Tasks 40%" at bounding box center [237, 284] width 135 height 20
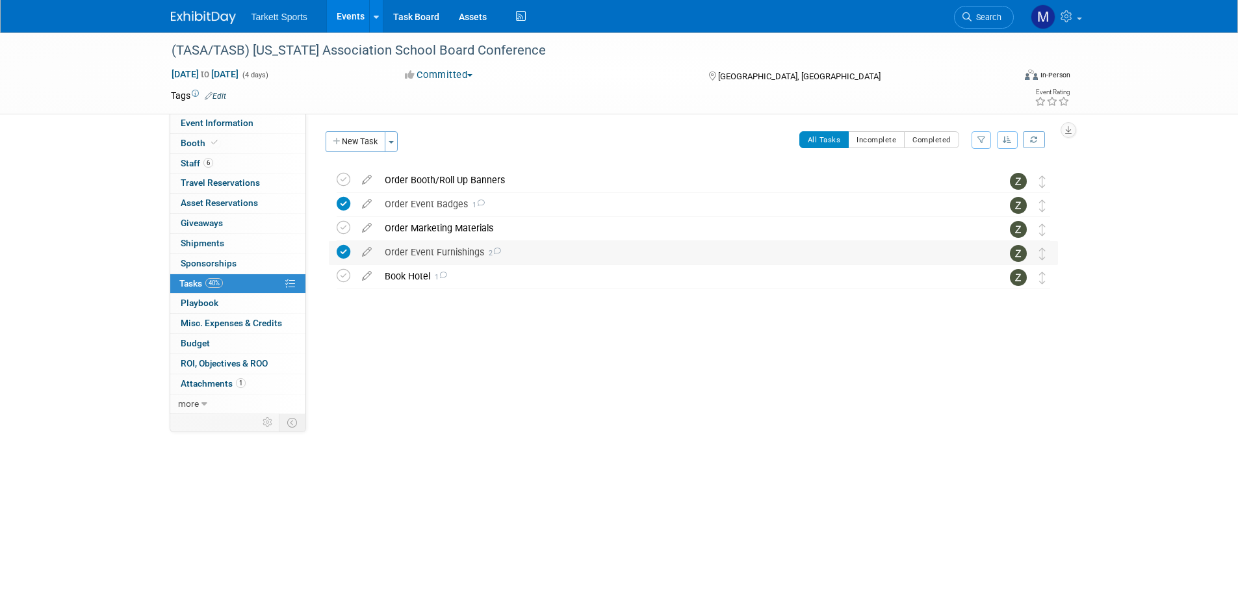
click at [401, 264] on td "Order Event Furnishings 2 COMMENTS [PERSON_NAME] - [DATE] Electrical Order Edit…" at bounding box center [681, 252] width 606 height 23
click at [402, 268] on div "Book Hotel 1" at bounding box center [681, 276] width 606 height 22
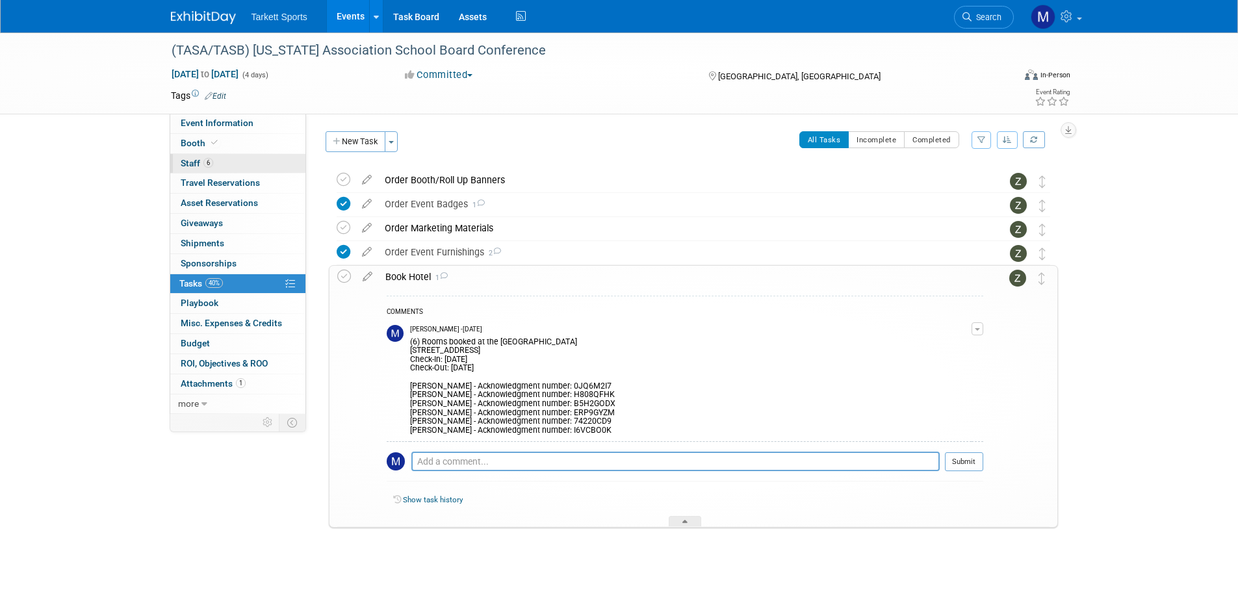
click at [227, 164] on link "6 Staff 6" at bounding box center [237, 164] width 135 height 20
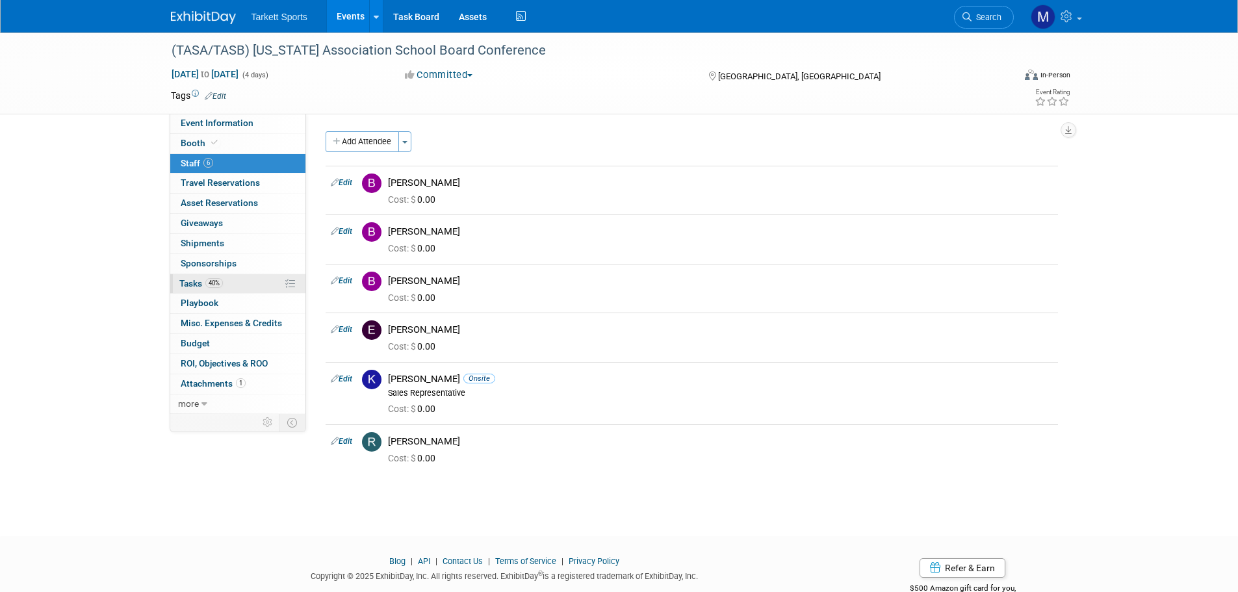
click at [254, 279] on link "40% Tasks 40%" at bounding box center [237, 284] width 135 height 20
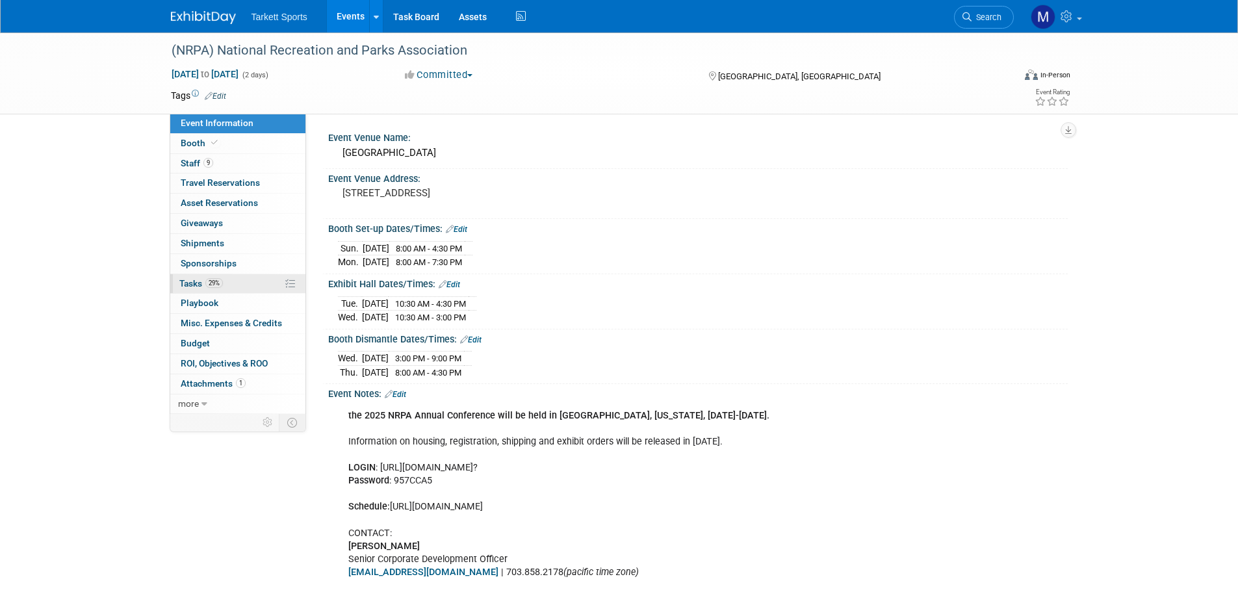
click at [247, 274] on link "29% Tasks 29%" at bounding box center [237, 284] width 135 height 20
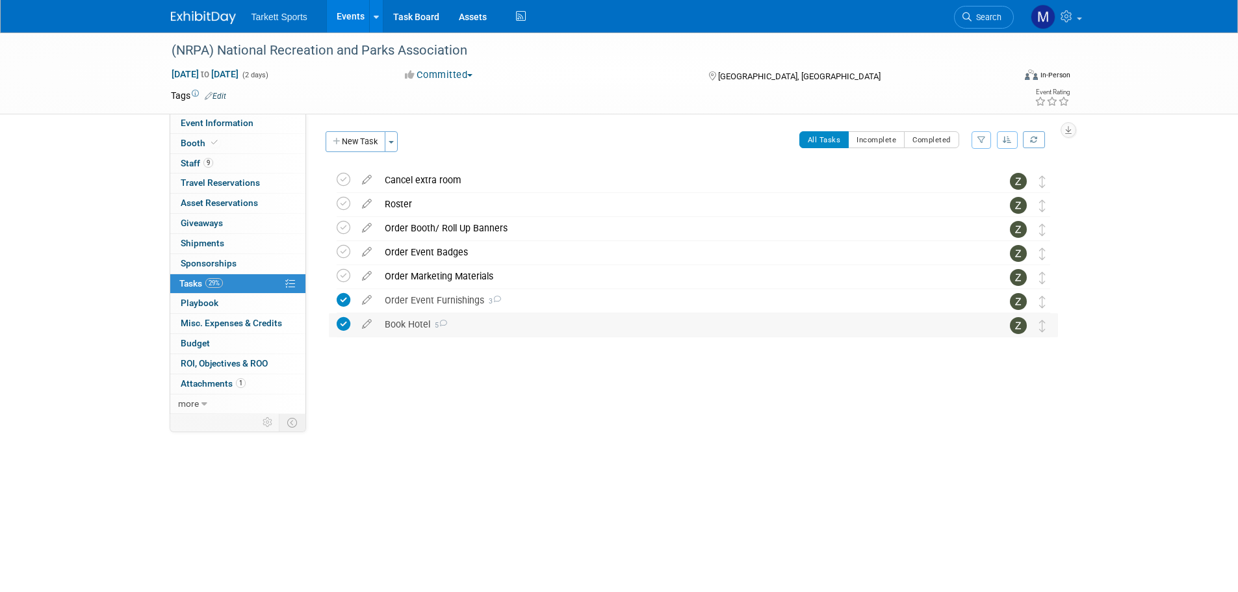
drag, startPoint x: 447, startPoint y: 314, endPoint x: 491, endPoint y: 315, distance: 44.2
click at [447, 314] on div "Book Hotel 5" at bounding box center [681, 324] width 606 height 22
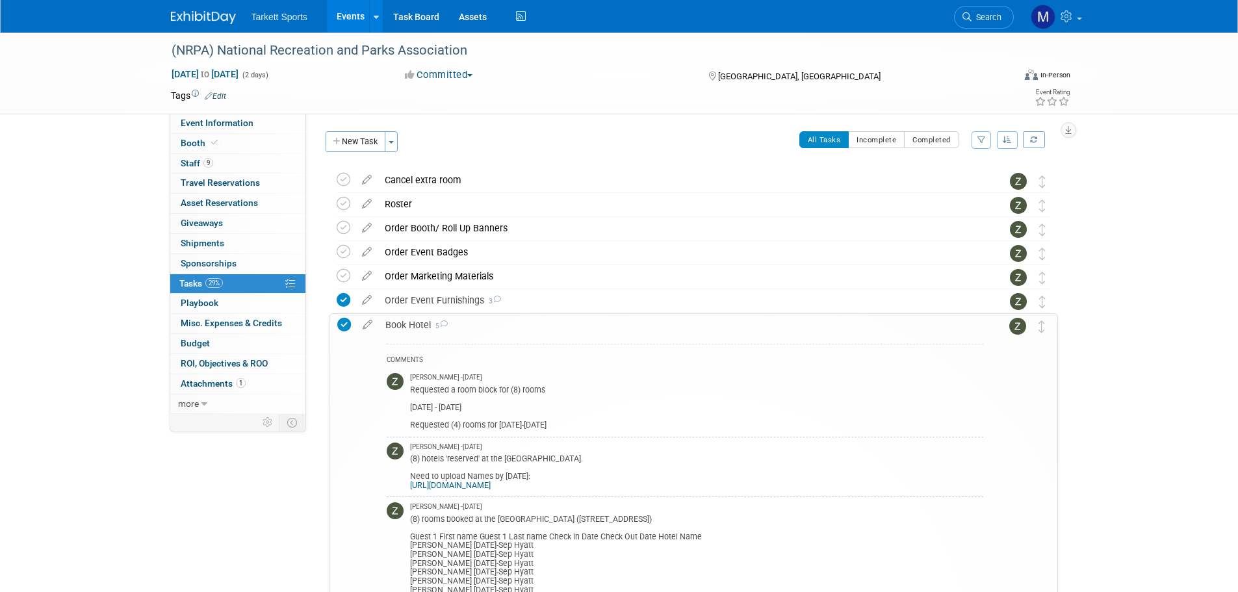
click at [496, 330] on div "Book Hotel 5" at bounding box center [681, 325] width 605 height 22
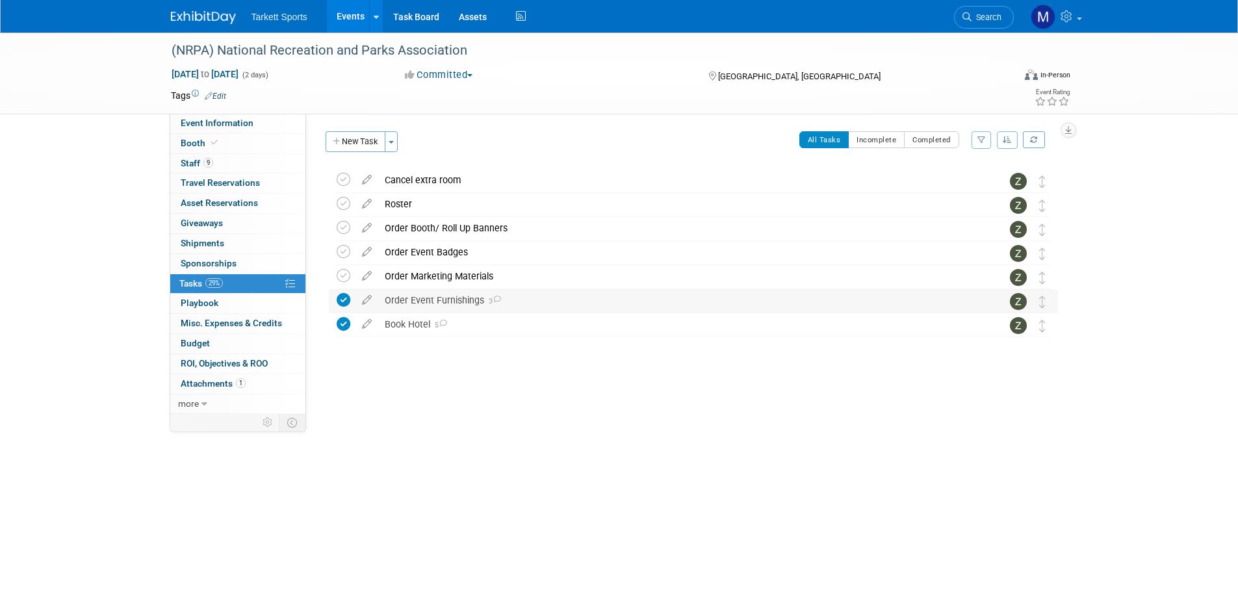
click at [454, 296] on div "Order Event Furnishings 3" at bounding box center [681, 300] width 606 height 22
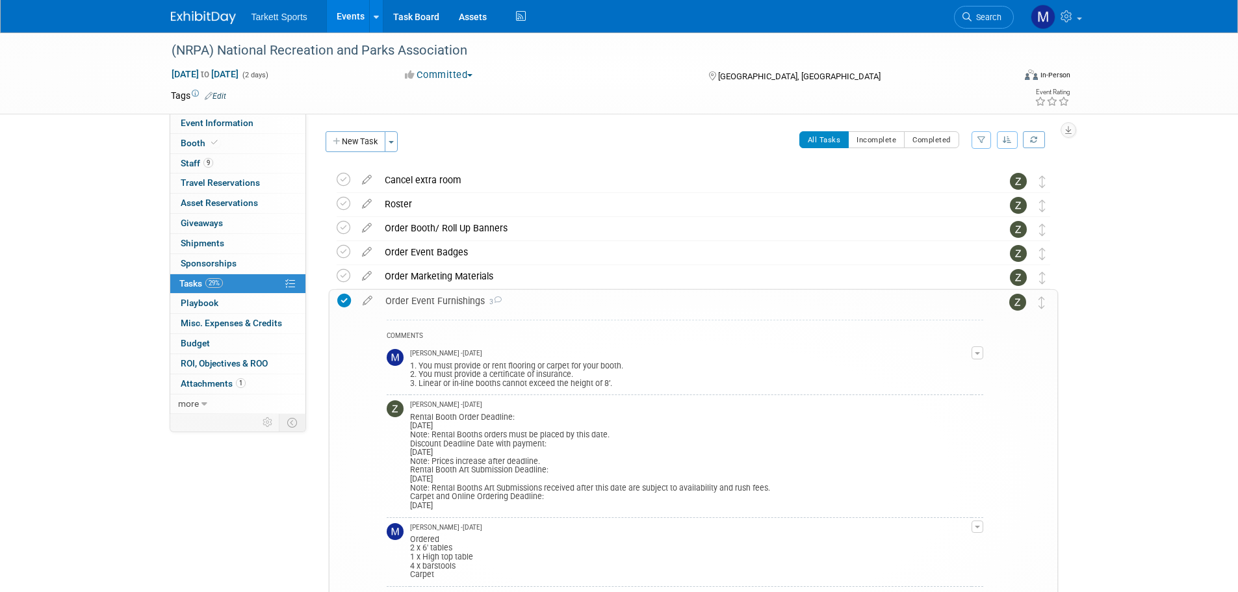
click at [454, 296] on div "Order Event Furnishings 3" at bounding box center [681, 301] width 605 height 22
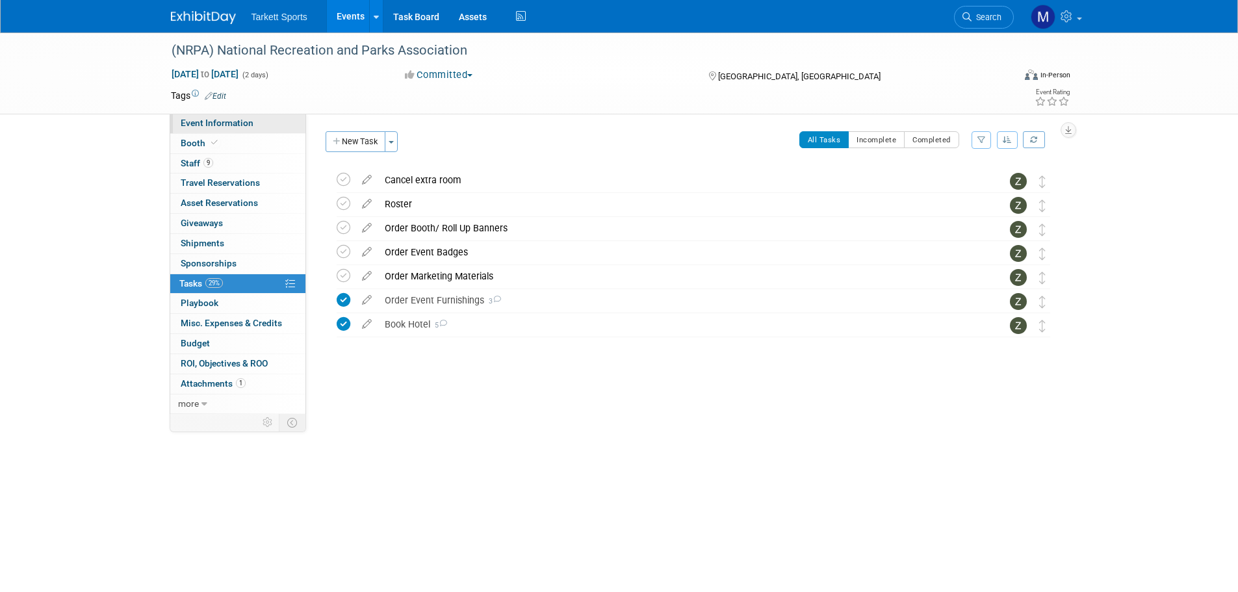
click at [258, 122] on link "Event Information" at bounding box center [237, 124] width 135 height 20
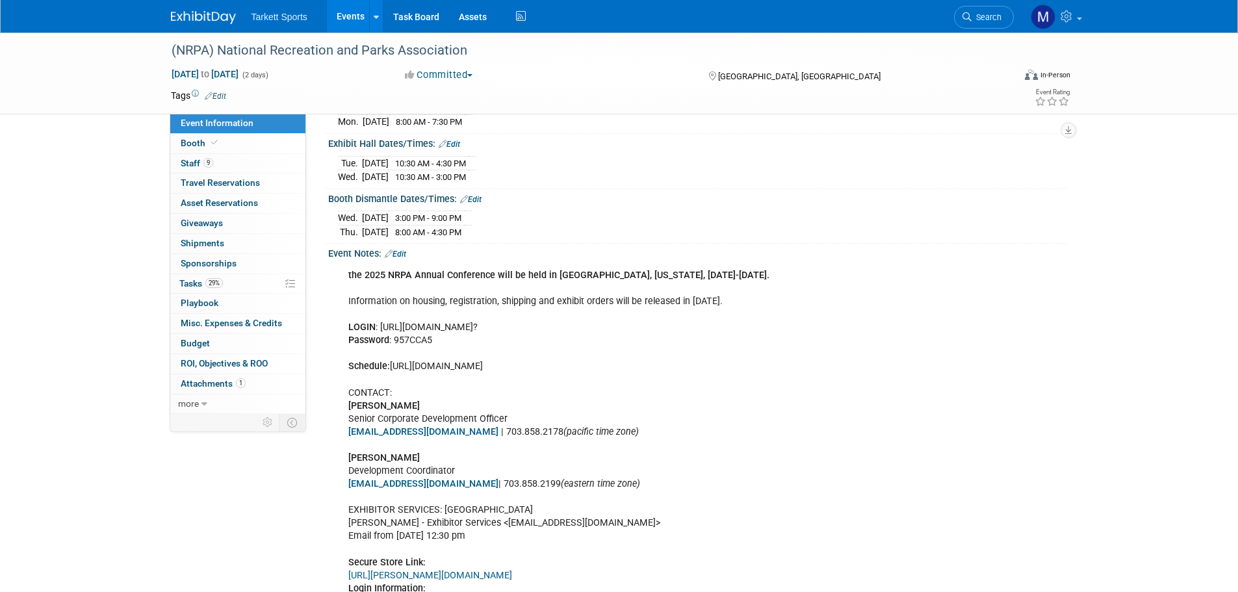
scroll to position [127, 0]
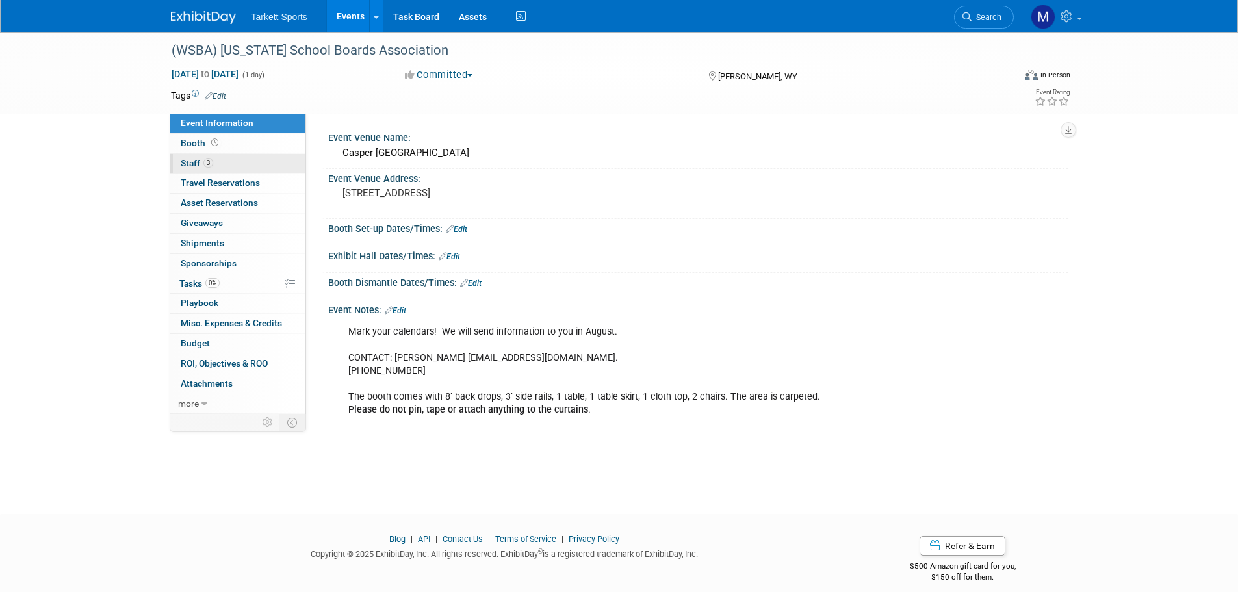
click at [211, 158] on span "Staff 3" at bounding box center [197, 163] width 33 height 10
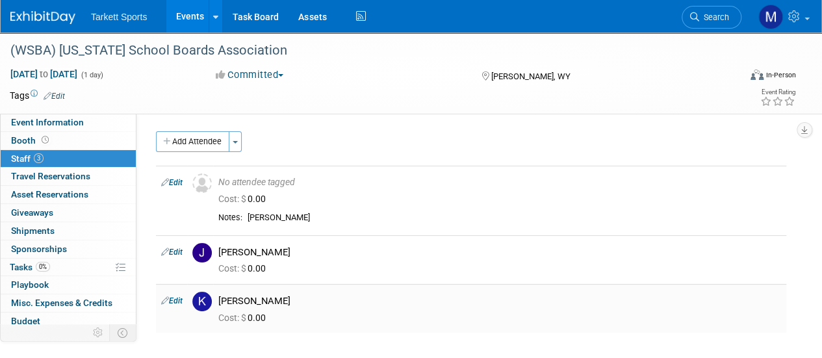
click at [177, 298] on link "Edit" at bounding box center [171, 300] width 21 height 9
select select "bc25e77e-616d-4013-8dc0-08fc4ffec9d0"
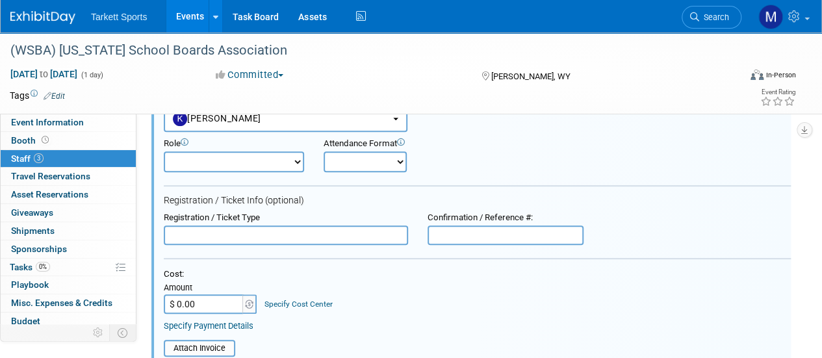
scroll to position [70, 0]
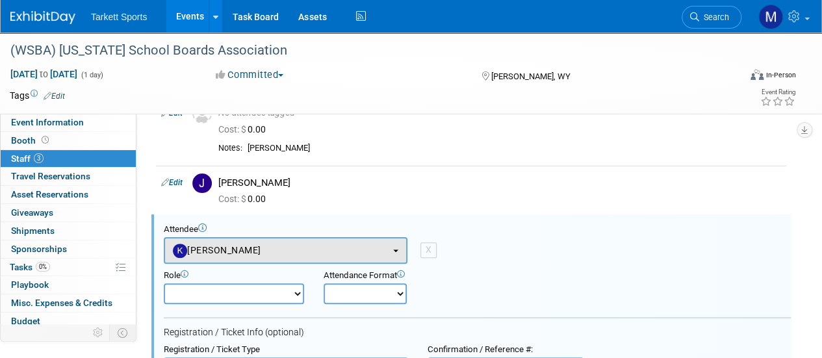
click at [259, 236] on div "Attendee <img src="[URL][DOMAIN_NAME]" style="width: 22px; height: 22px; border…" at bounding box center [477, 244] width 627 height 40
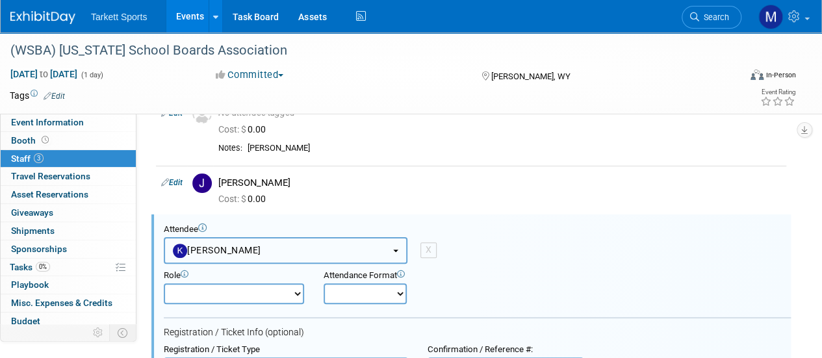
click at [259, 246] on button "[PERSON_NAME]" at bounding box center [286, 250] width 244 height 27
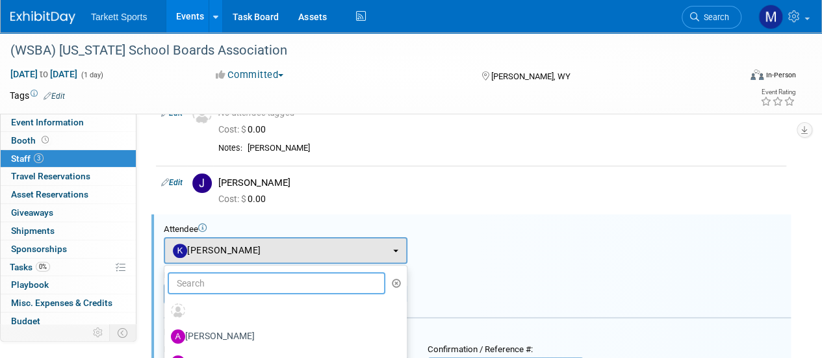
click at [248, 272] on input "text" at bounding box center [277, 283] width 218 height 22
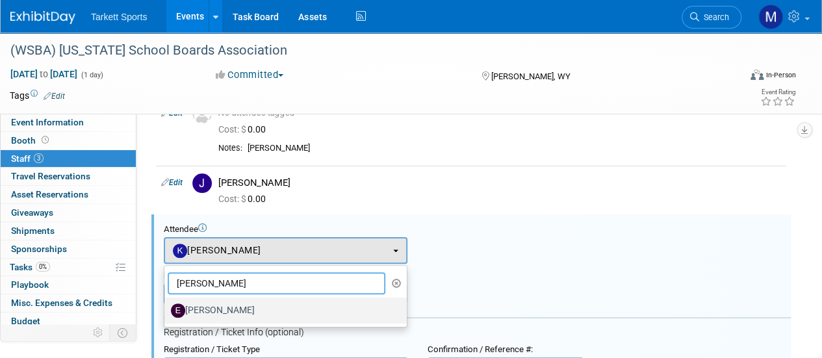
type input "[PERSON_NAME]"
click at [218, 319] on label "[PERSON_NAME]" at bounding box center [282, 310] width 223 height 21
click at [166, 313] on input "[PERSON_NAME]" at bounding box center [162, 309] width 8 height 8
select select "505f497c-1228-4b6c-b770-80b22fa82dfc"
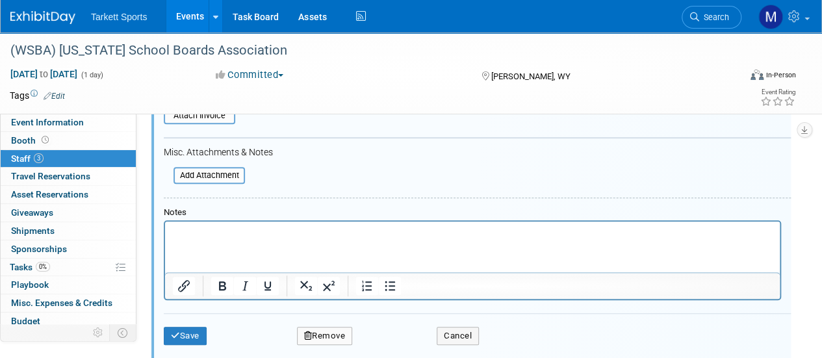
scroll to position [525, 0]
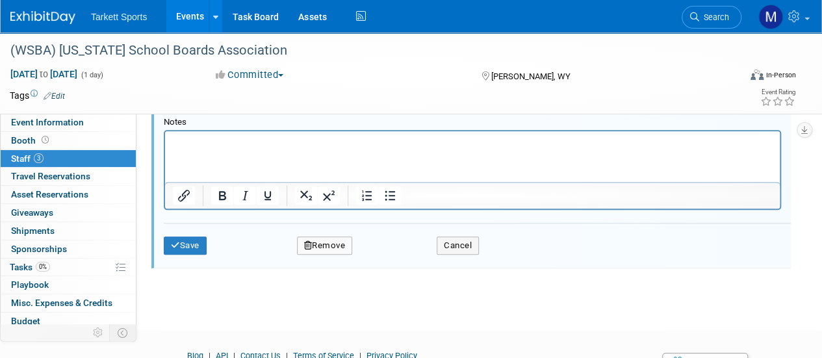
click at [202, 253] on div "Save Remove Cancel" at bounding box center [477, 244] width 627 height 42
click at [199, 246] on button "Save" at bounding box center [185, 246] width 43 height 18
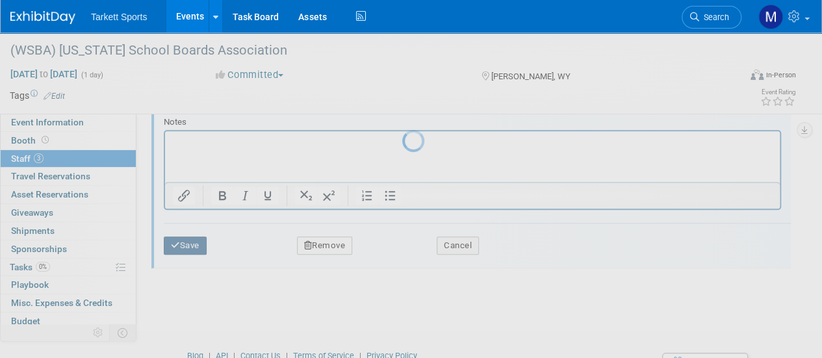
scroll to position [164, 0]
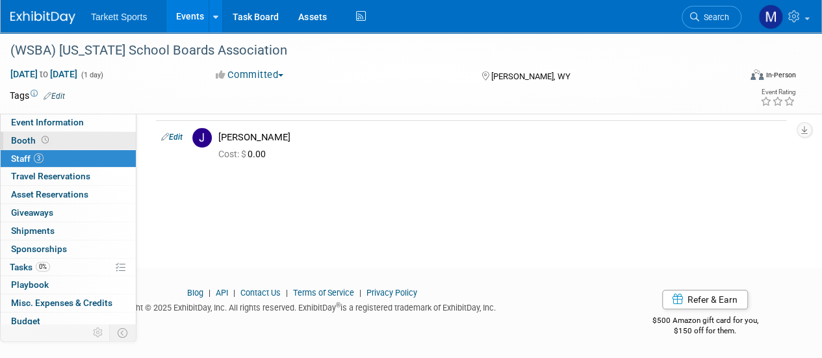
drag, startPoint x: 44, startPoint y: 136, endPoint x: 62, endPoint y: 132, distance: 19.2
click at [44, 135] on span at bounding box center [45, 140] width 12 height 10
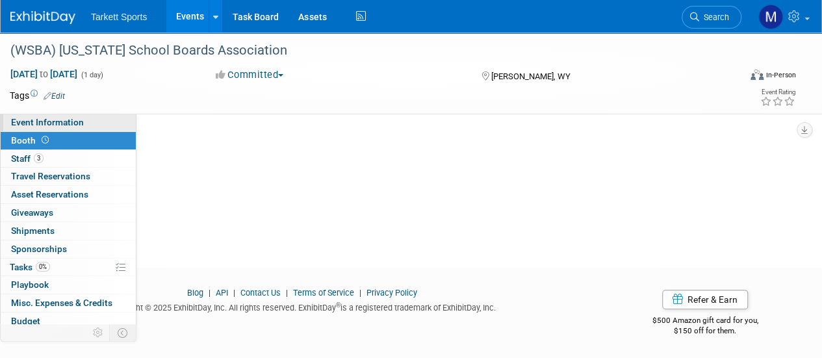
scroll to position [0, 0]
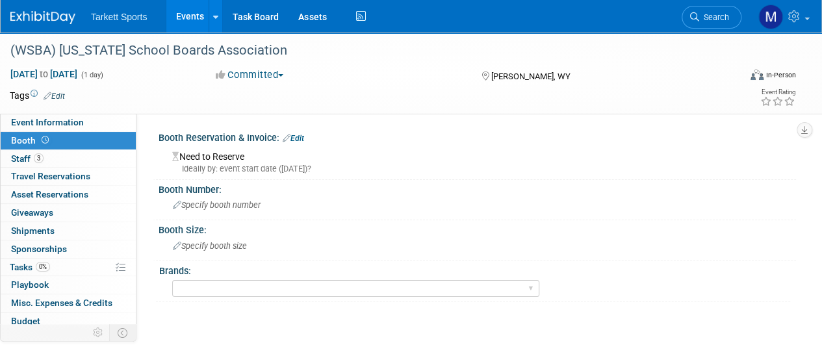
click at [297, 137] on link "Edit" at bounding box center [293, 138] width 21 height 9
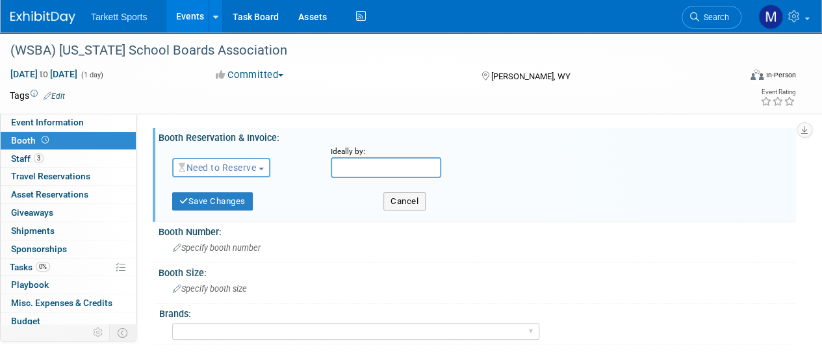
click at [245, 163] on span "Need to Reserve" at bounding box center [217, 168] width 77 height 10
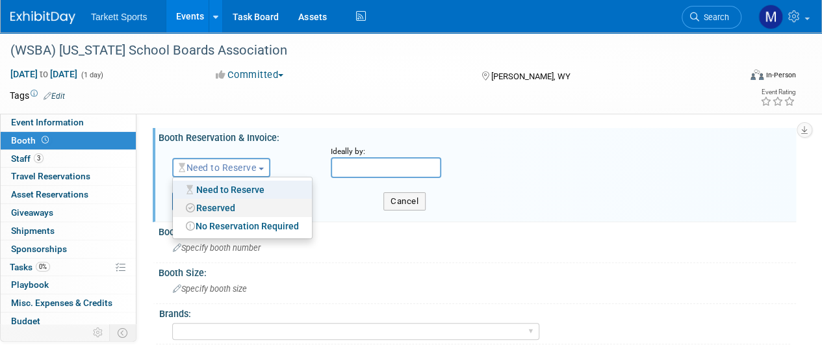
click at [232, 203] on link "Reserved" at bounding box center [242, 208] width 139 height 18
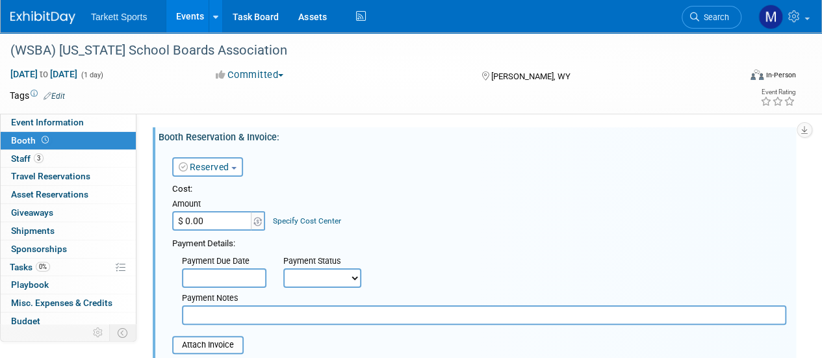
scroll to position [130, 0]
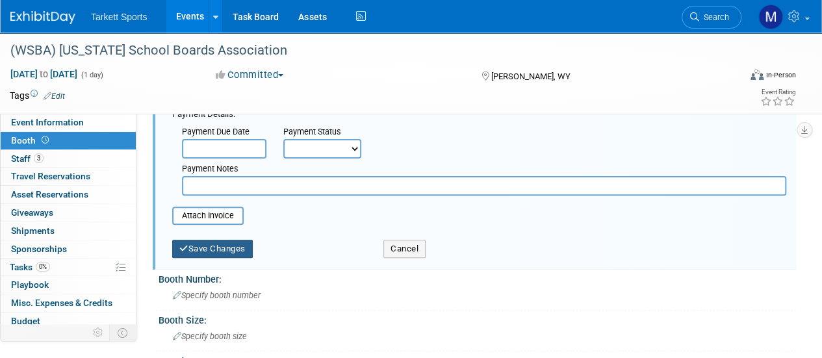
click at [222, 254] on button "Save Changes" at bounding box center [212, 249] width 81 height 18
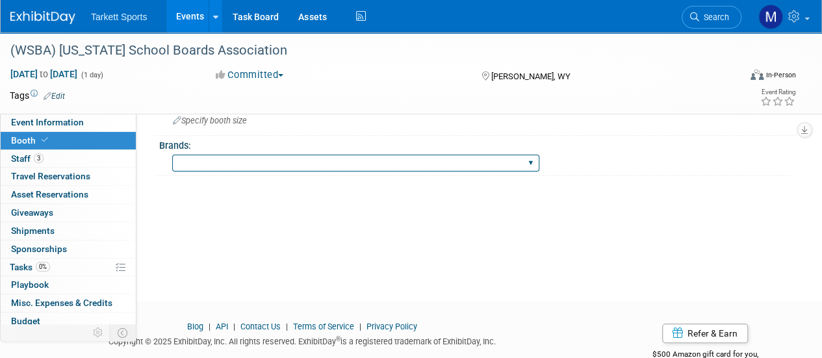
scroll to position [0, 0]
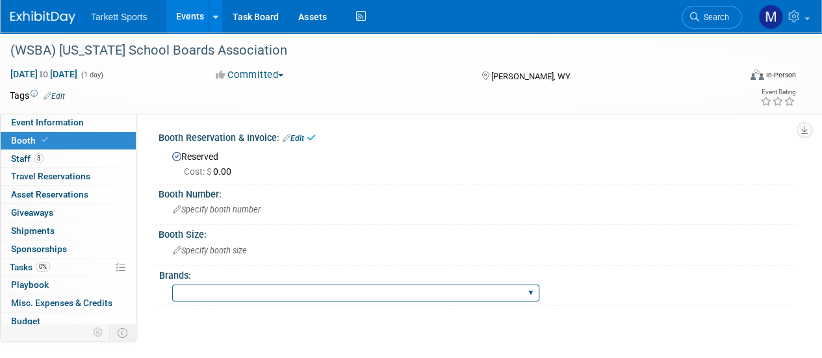
click at [222, 295] on select "FieldTurf FieldTurf, Classic Turf FieldTurf, [PERSON_NAME][GEOGRAPHIC_DATA], In…" at bounding box center [355, 294] width 367 height 18
select select "FieldTurf, [PERSON_NAME], Indoor"
click at [172, 285] on select "FieldTurf FieldTurf, Classic Turf FieldTurf, [PERSON_NAME][GEOGRAPHIC_DATA], In…" at bounding box center [355, 294] width 367 height 18
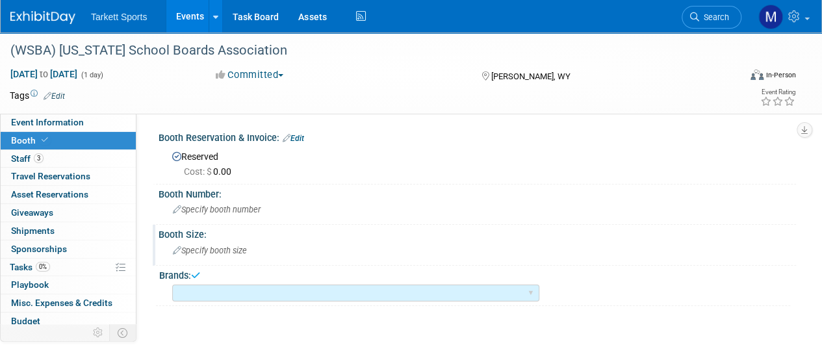
click at [225, 239] on div "Booth Size:" at bounding box center [478, 233] width 638 height 16
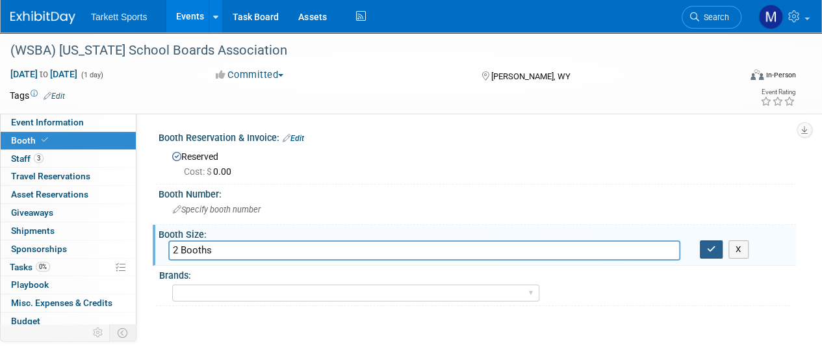
type input "2 Booths"
click at [709, 253] on button "button" at bounding box center [711, 250] width 23 height 18
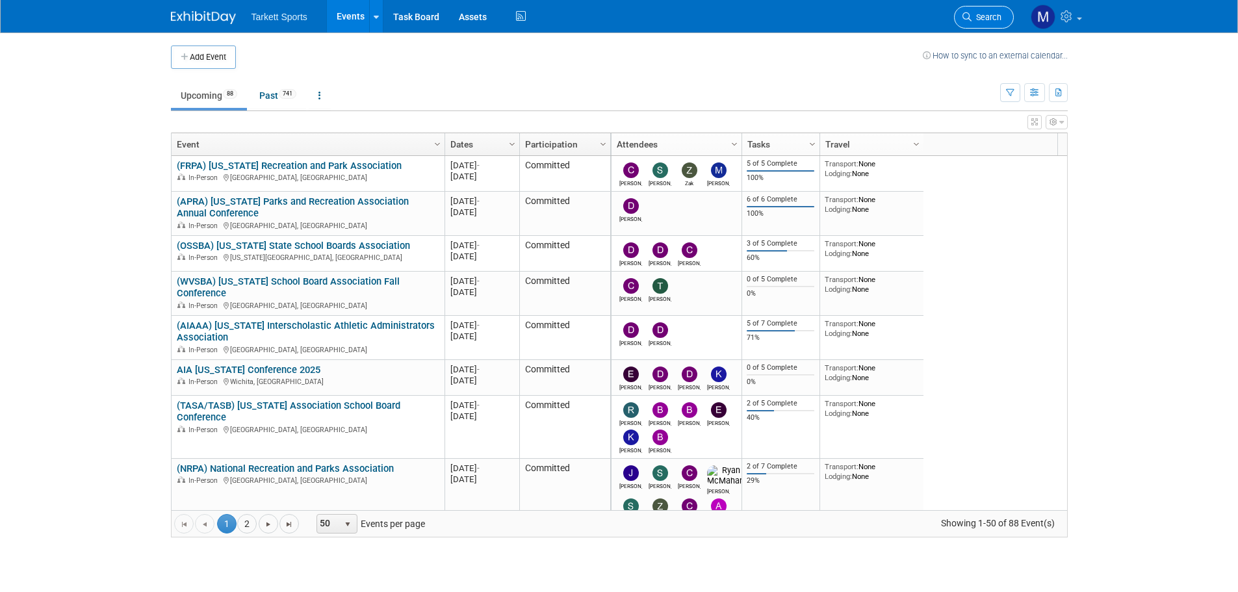
click at [977, 26] on link "Search" at bounding box center [984, 17] width 60 height 23
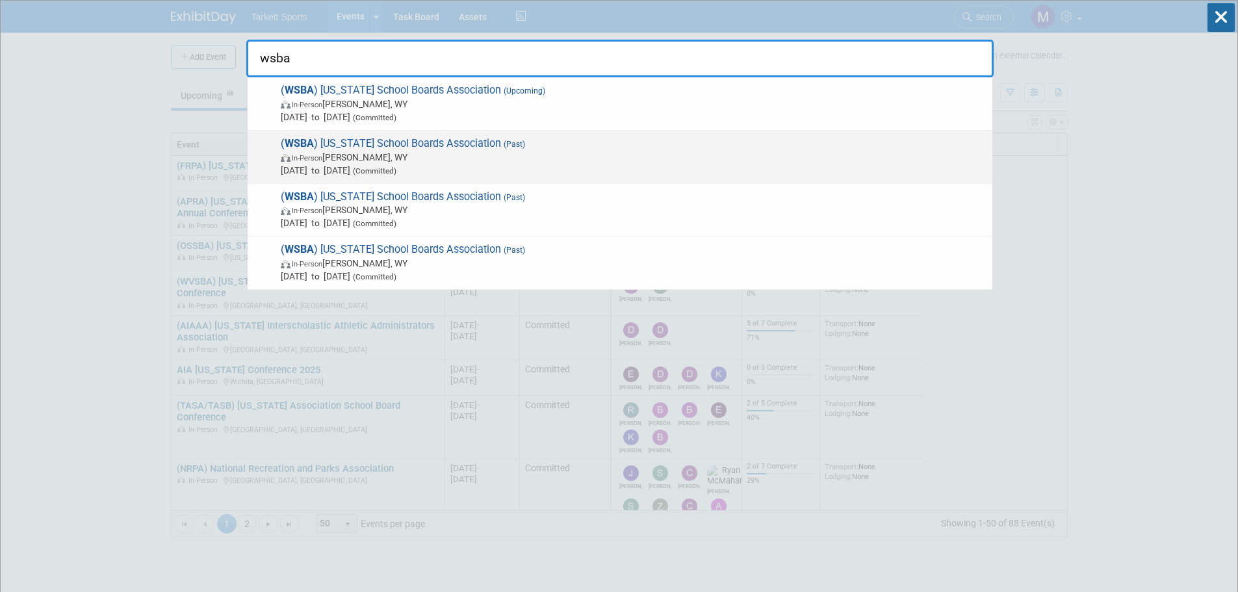
type input "wsba"
click at [530, 150] on span "( WSBA ) [US_STATE] School Boards Association (Past) In-Person [PERSON_NAME], […" at bounding box center [631, 157] width 709 height 40
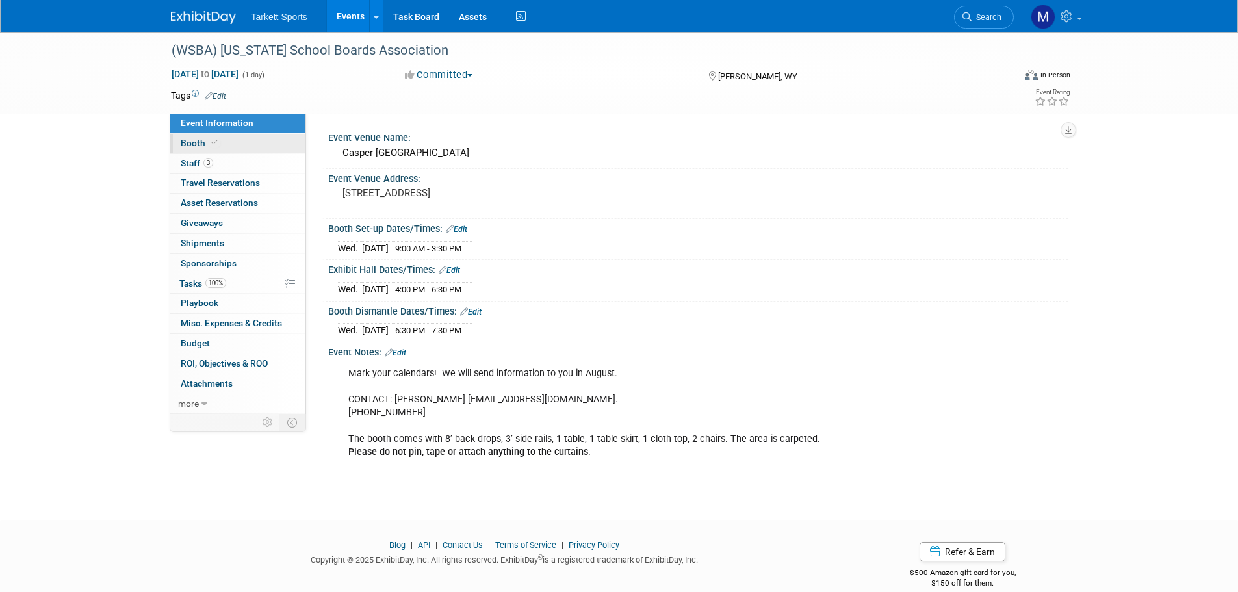
click at [252, 135] on link "Booth" at bounding box center [237, 144] width 135 height 20
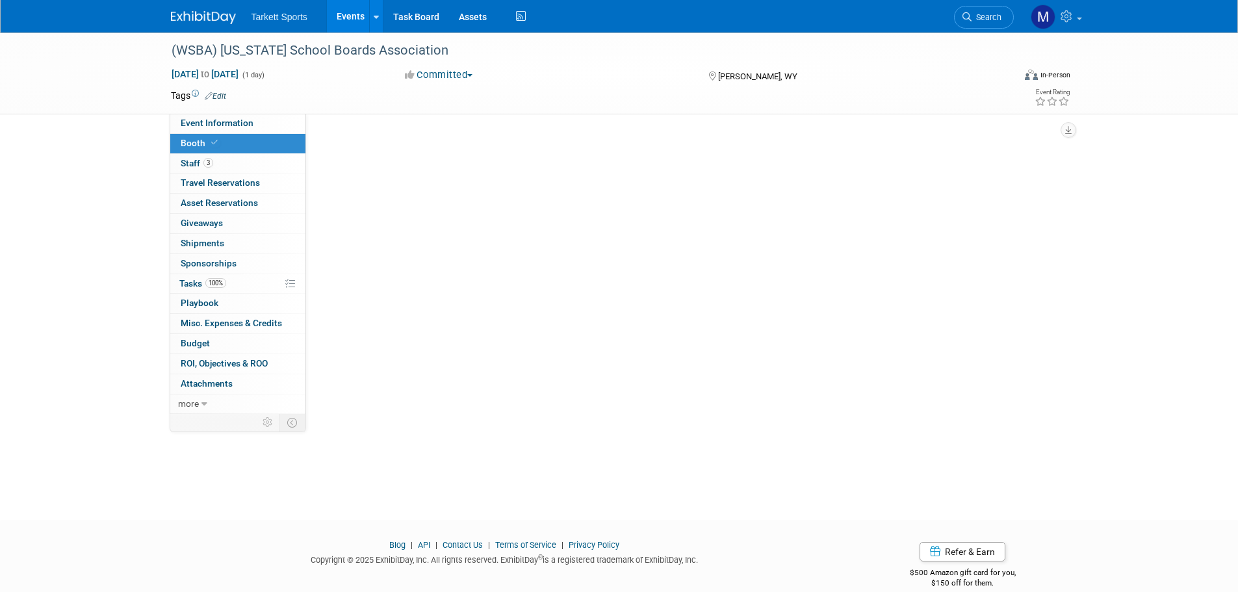
select select "FieldTurf, [PERSON_NAME], Indoor"
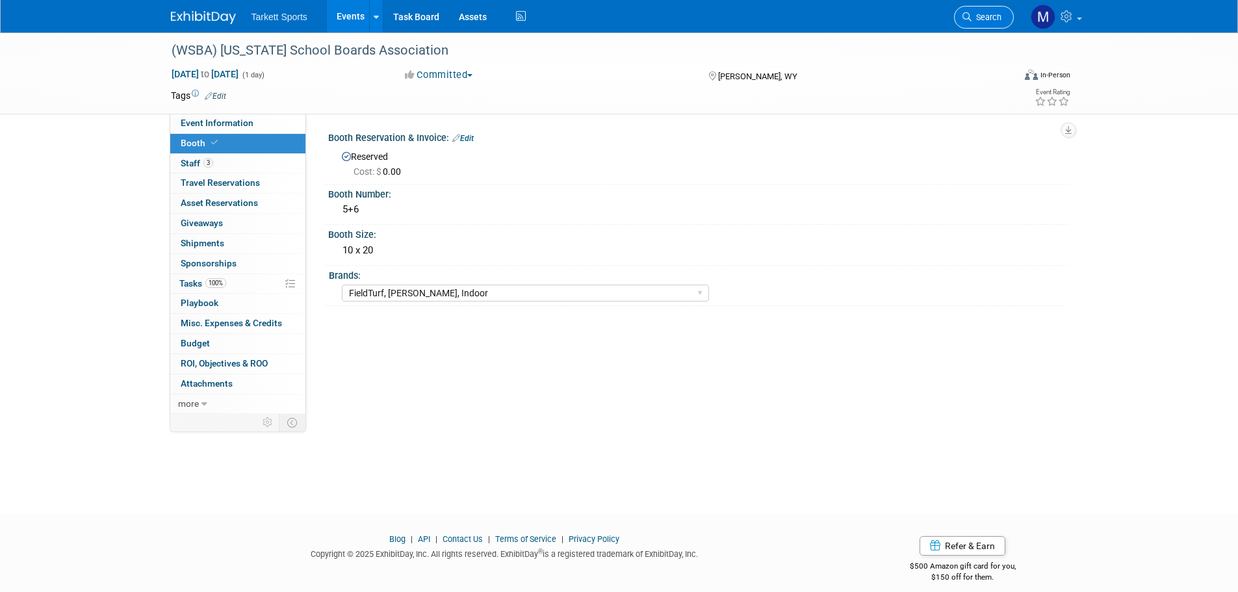
click at [1002, 14] on link "Search" at bounding box center [984, 17] width 60 height 23
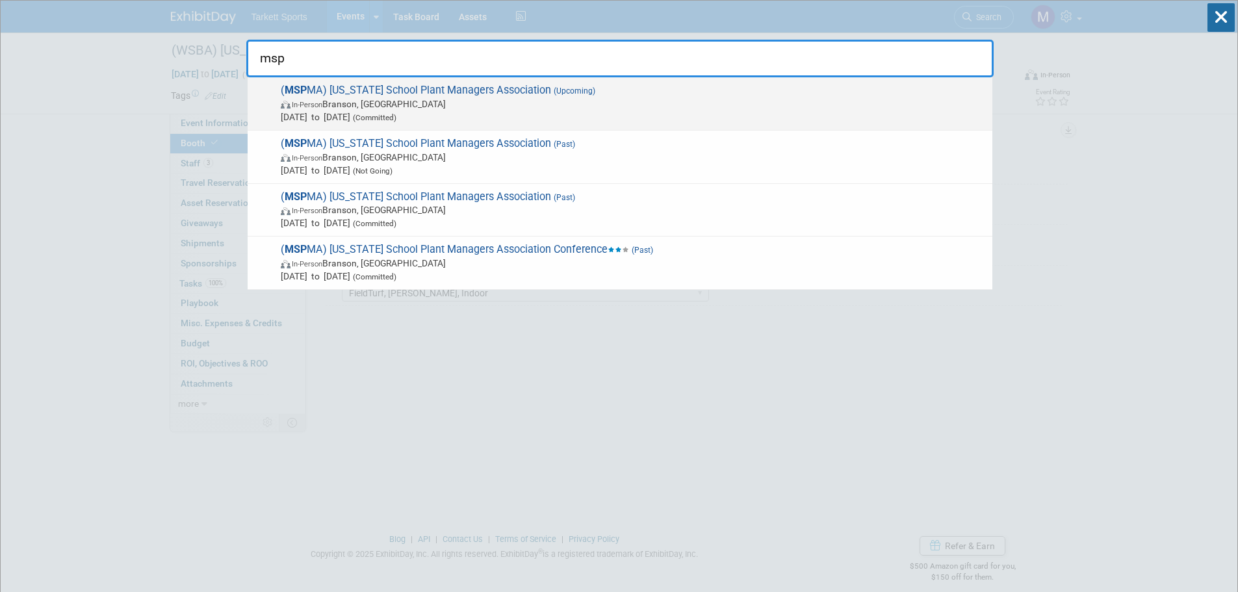
type input "msp"
click at [515, 81] on div "( MSP MA) [US_STATE] School Plant Managers Association (Upcoming) In-Person [PE…" at bounding box center [620, 103] width 745 height 53
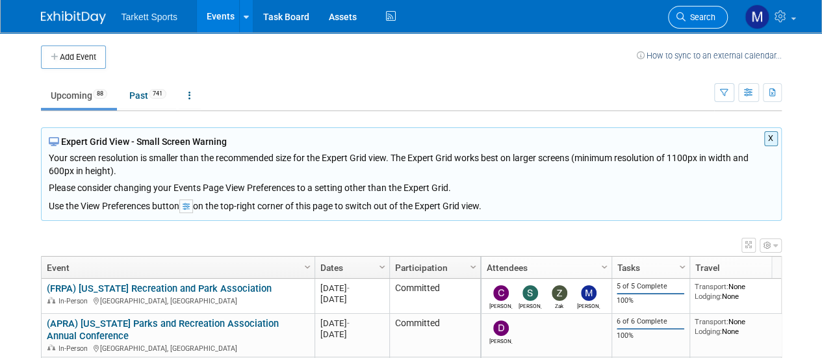
click at [686, 19] on span "Search" at bounding box center [701, 17] width 30 height 10
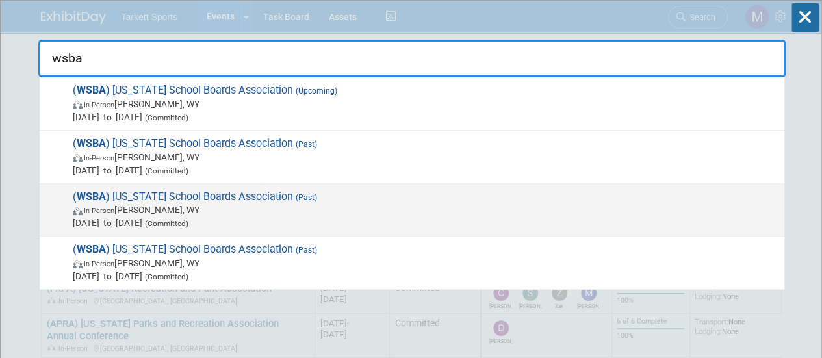
type input "wsba"
click at [211, 194] on span "( WSBA ) Wyoming School Boards Association (Past) In-Person Casper, WY Nov 15, …" at bounding box center [423, 210] width 709 height 40
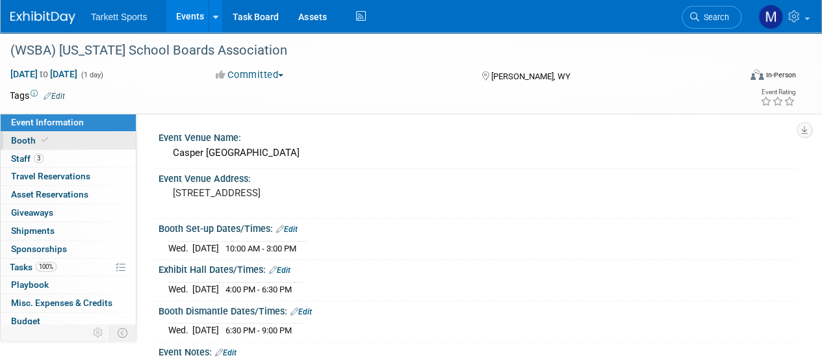
click at [72, 138] on link "Booth" at bounding box center [68, 141] width 135 height 18
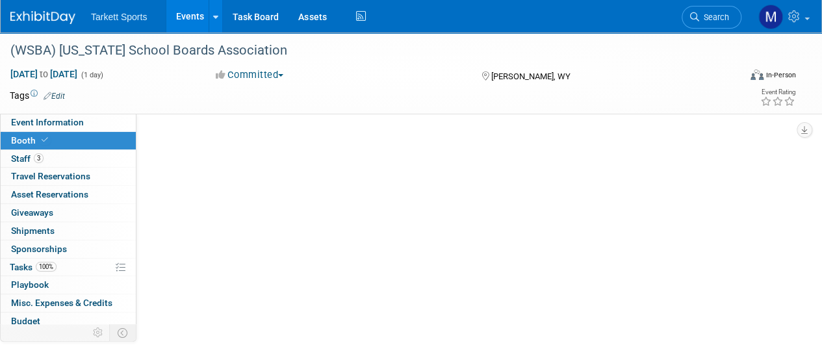
select select "FieldTurf, [PERSON_NAME], Indoor"
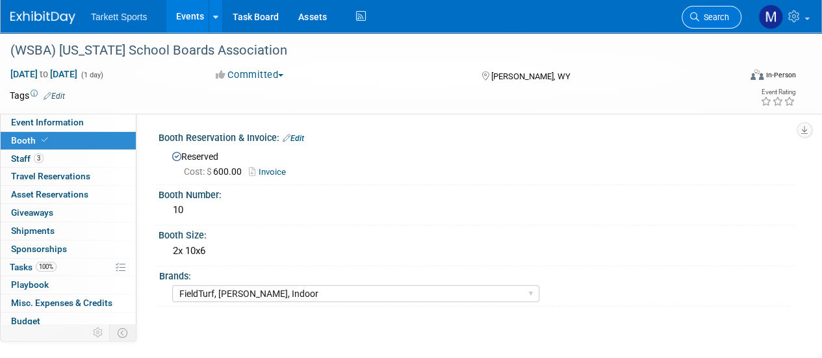
click at [692, 12] on icon at bounding box center [694, 16] width 9 height 9
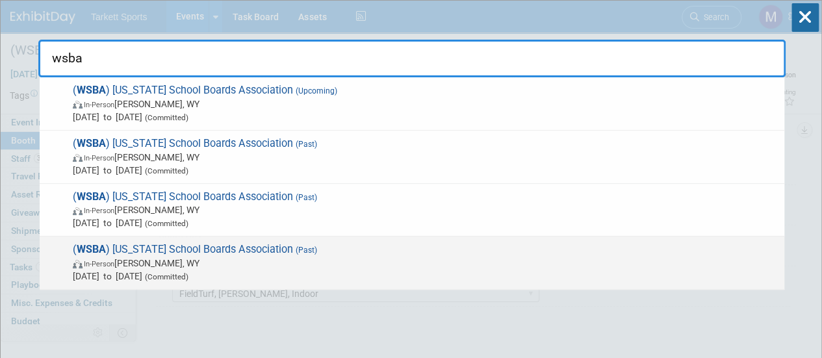
type input "wsba"
click at [164, 248] on span "( WSBA ) Wyoming School Boards Association (Past) In-Person Casper, WY Nov 16, …" at bounding box center [423, 263] width 709 height 40
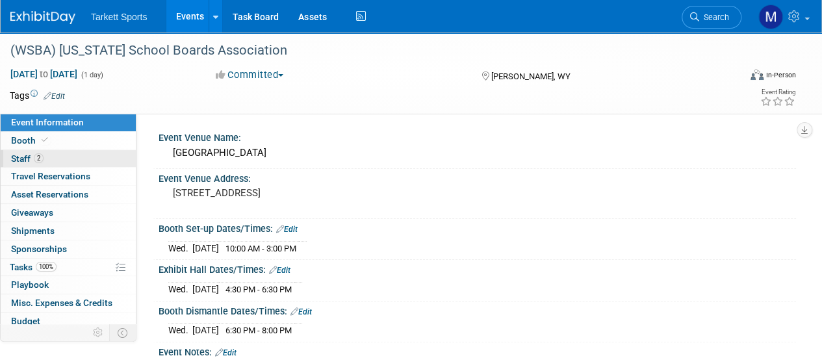
click at [57, 150] on link "2 Staff 2" at bounding box center [68, 159] width 135 height 18
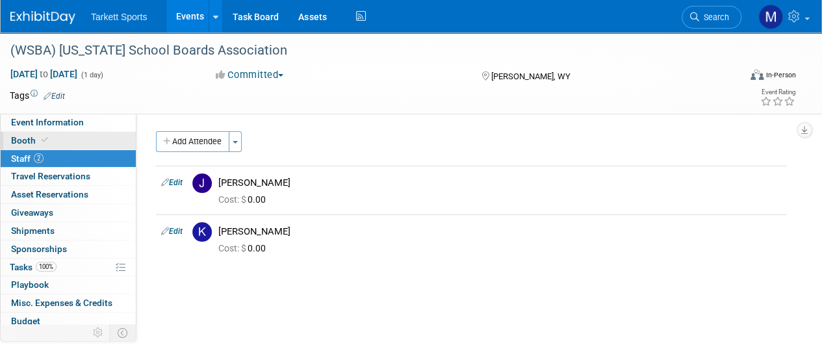
click at [55, 140] on link "Booth" at bounding box center [68, 141] width 135 height 18
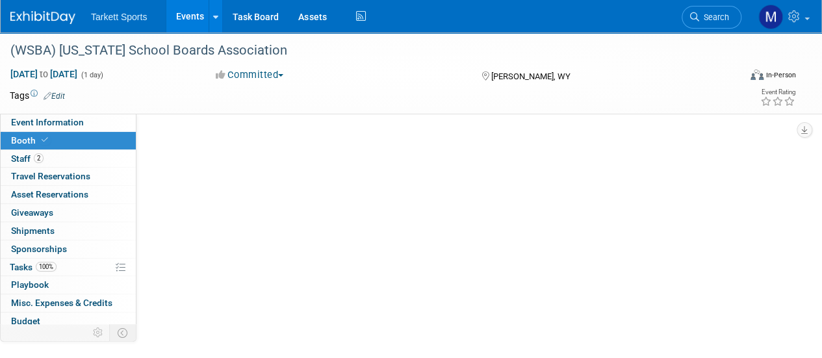
select select "FieldTurf"
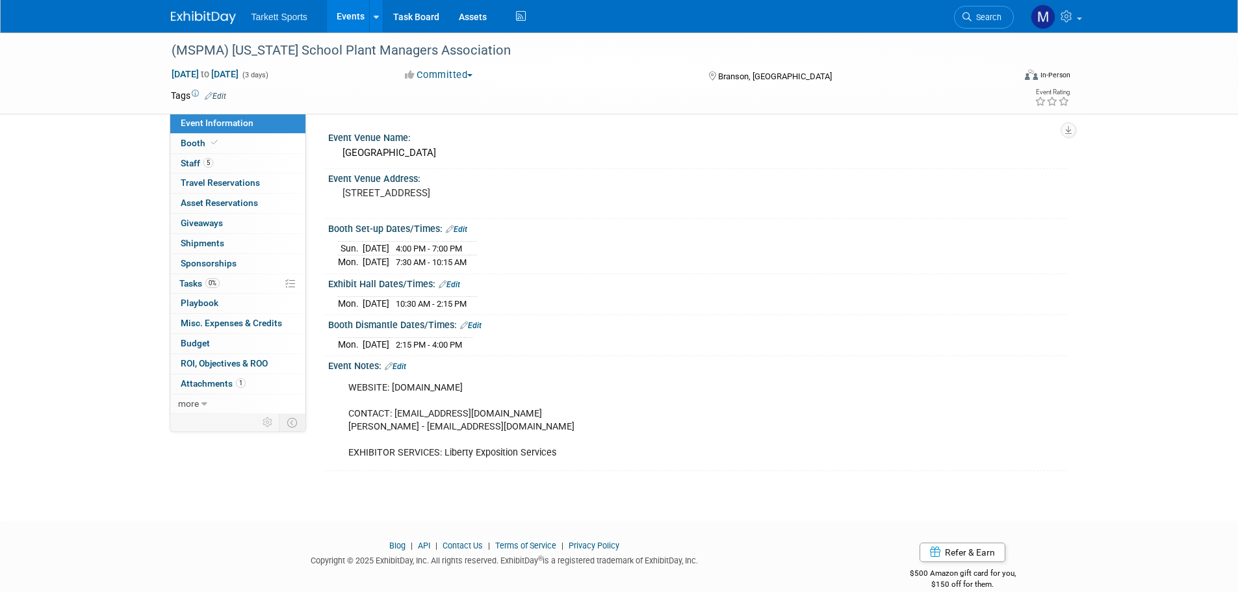
click at [428, 388] on div "WEBSITE: [DOMAIN_NAME] CONTACT: [EMAIL_ADDRESS][DOMAIN_NAME] [PERSON_NAME] - [E…" at bounding box center [632, 420] width 586 height 91
click at [428, 388] on div "WEBSITE: mspma.com CONTACT: bgomski@mspma.com Charley Branham - cbranham@mspma.…" at bounding box center [632, 420] width 586 height 91
click at [437, 388] on div "WEBSITE: mspma.com CONTACT: bgomski@mspma.com Charley Branham - cbranham@mspma.…" at bounding box center [632, 420] width 586 height 91
drag, startPoint x: 444, startPoint y: 384, endPoint x: 394, endPoint y: 386, distance: 50.1
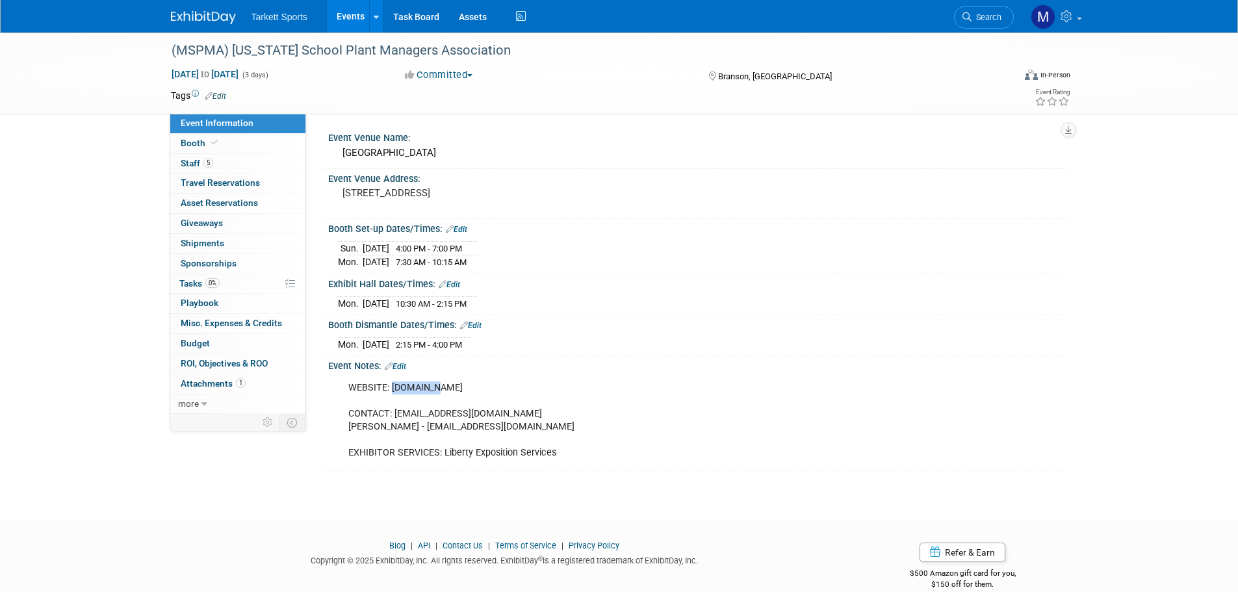
click at [394, 386] on div "WEBSITE: mspma.com CONTACT: bgomski@mspma.com Charley Branham - cbranham@mspma.…" at bounding box center [632, 420] width 586 height 91
copy div "mspma.com"
click at [191, 142] on span "Booth" at bounding box center [201, 143] width 40 height 10
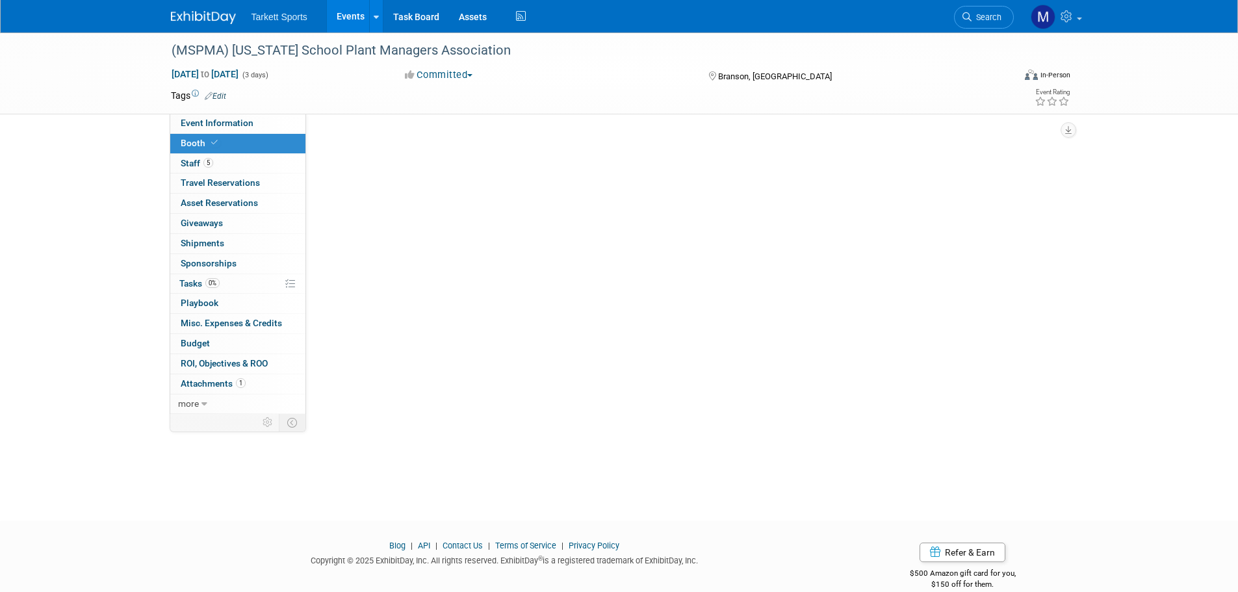
select select "FieldTurf, [PERSON_NAME], Indoor"
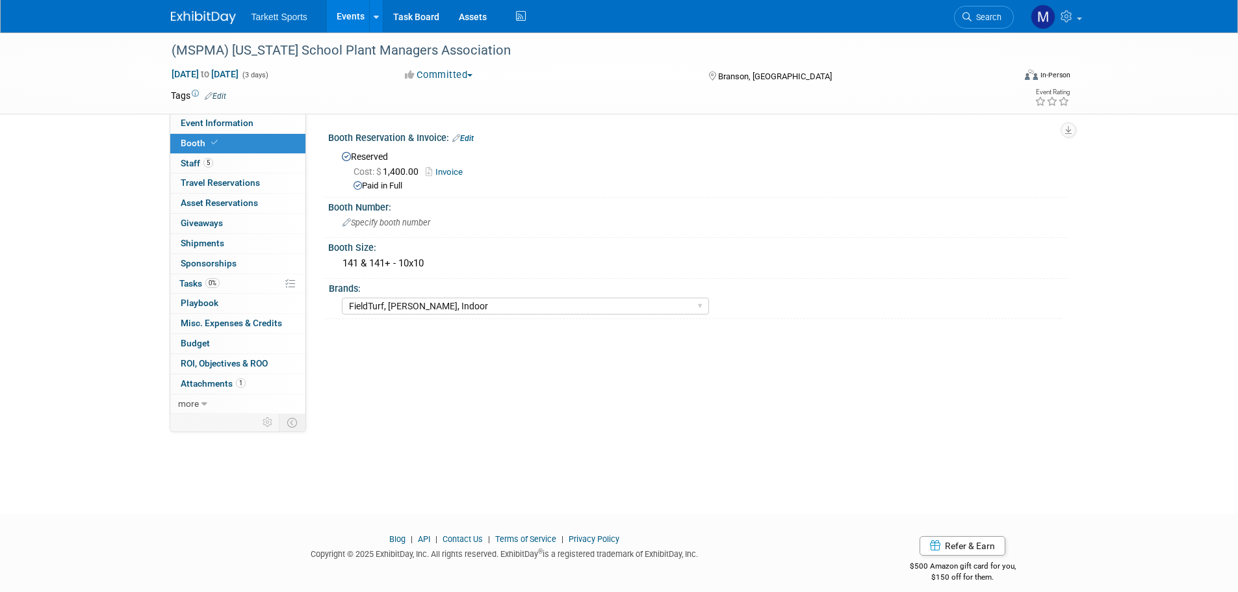
click at [448, 171] on link "Invoice" at bounding box center [448, 172] width 44 height 10
click at [971, 20] on link "Search" at bounding box center [984, 17] width 60 height 23
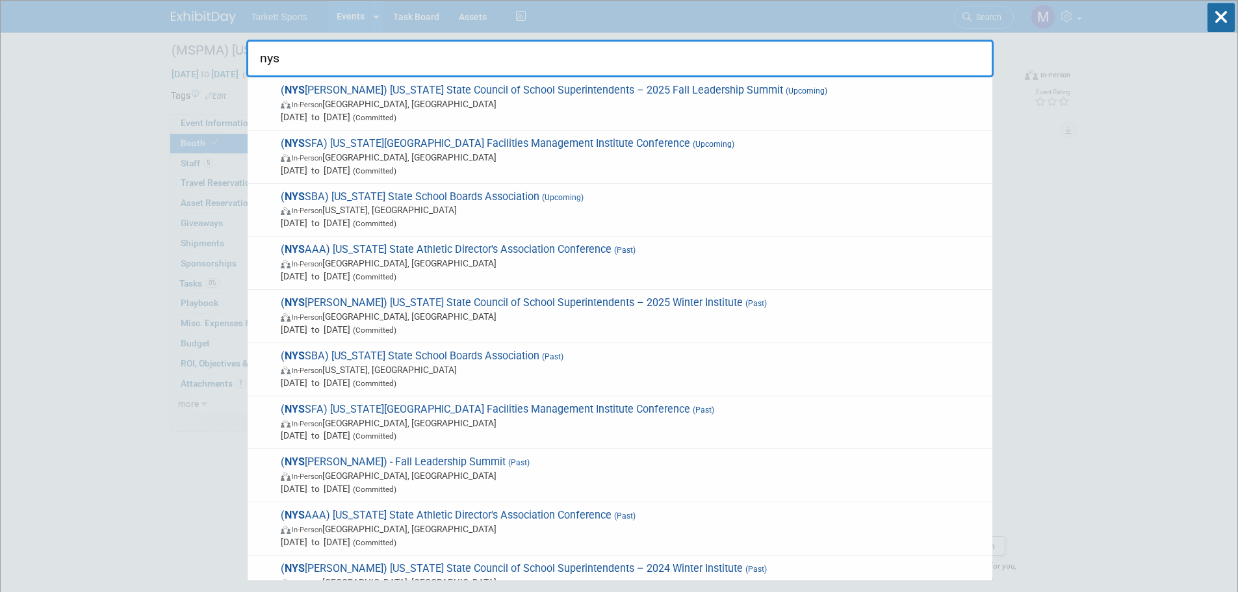
type input "nyss"
